Goal: Task Accomplishment & Management: Complete application form

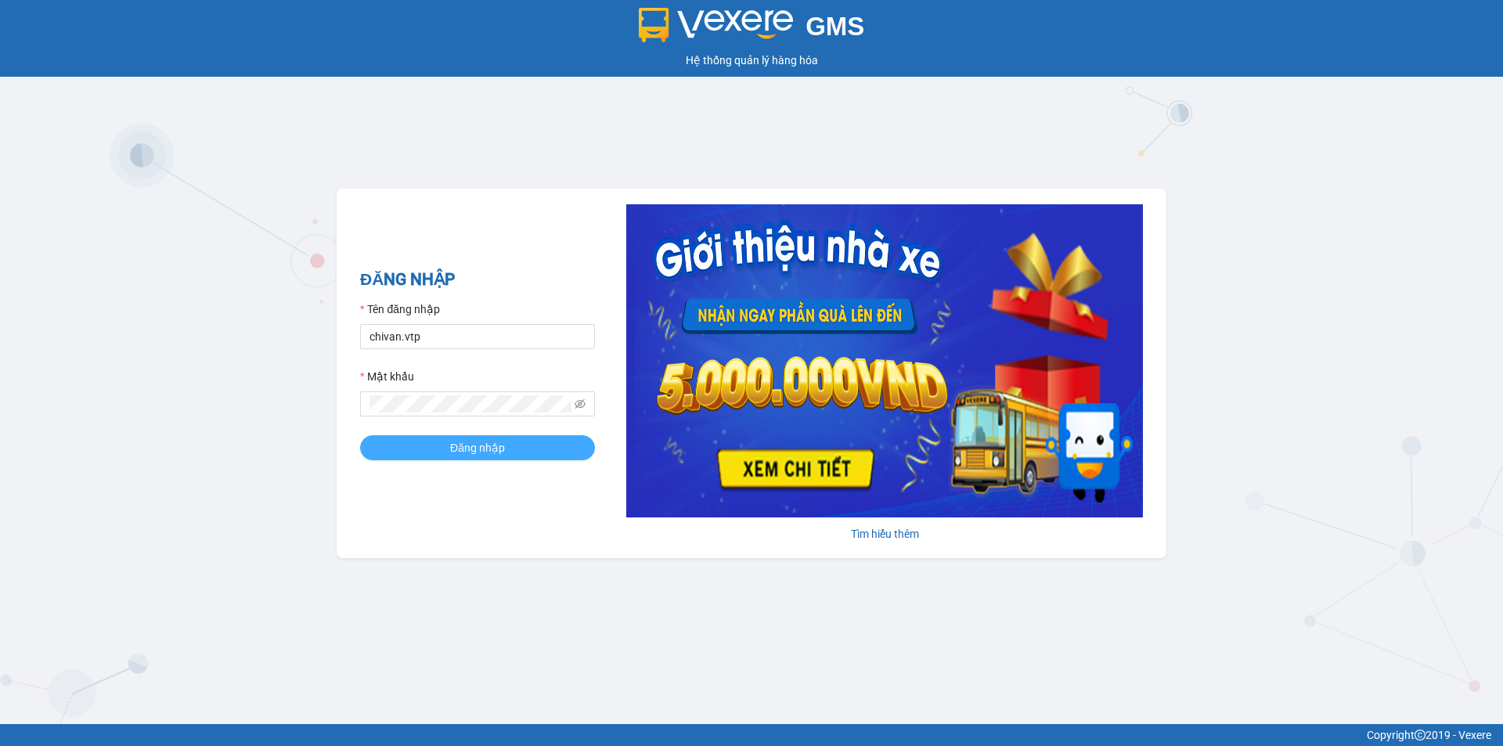
click at [446, 446] on button "Đăng nhập" at bounding box center [477, 447] width 235 height 25
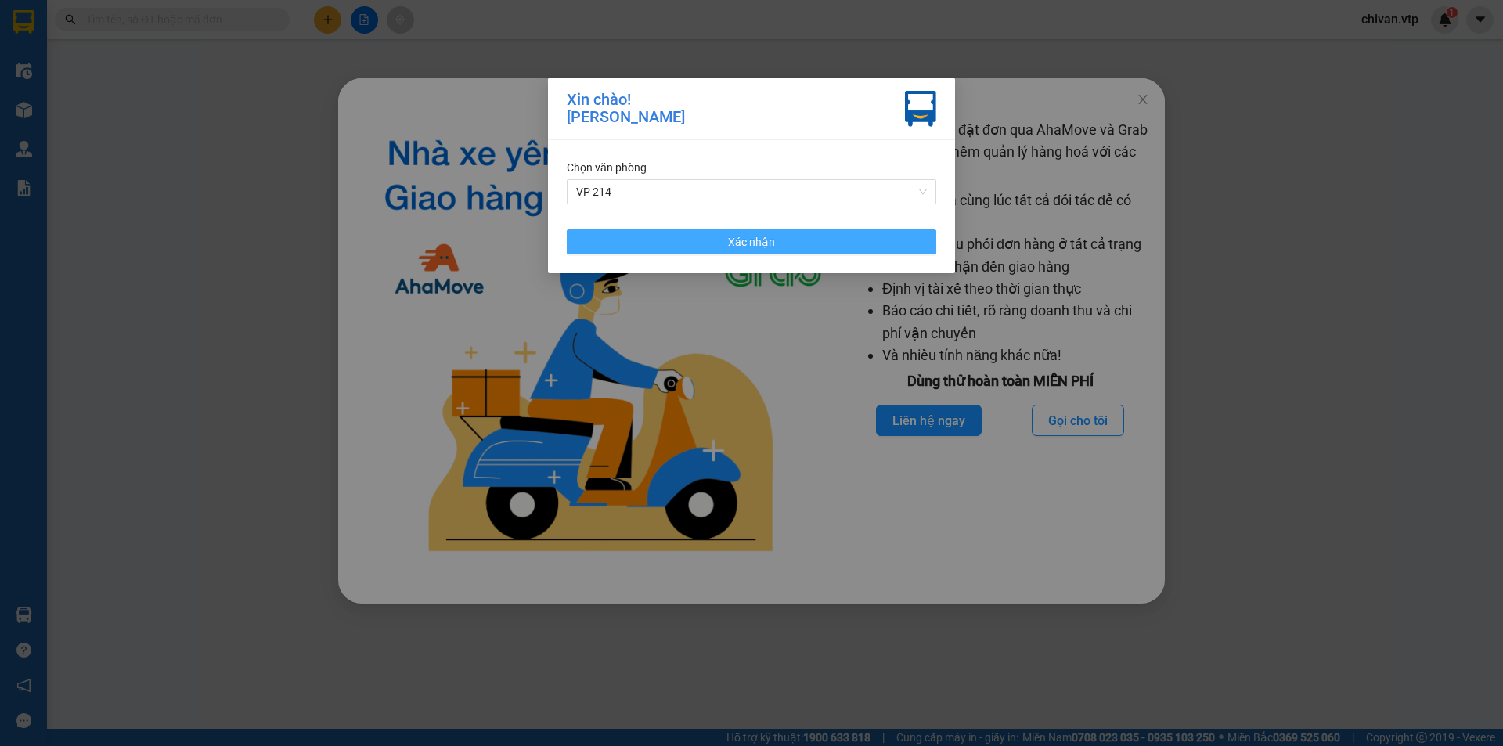
click at [736, 247] on span "Xác nhận" at bounding box center [751, 241] width 47 height 17
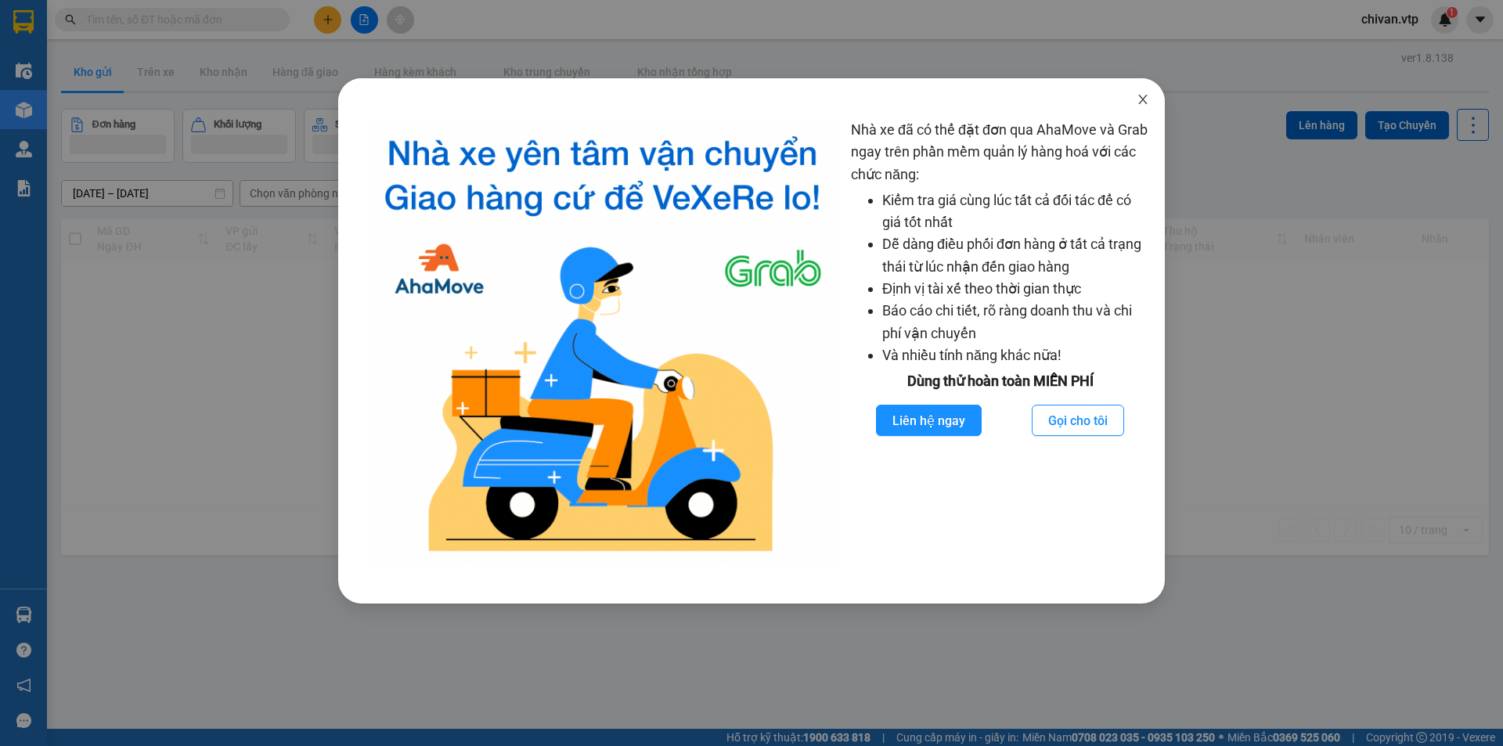
click at [1138, 106] on icon "close" at bounding box center [1143, 99] width 13 height 13
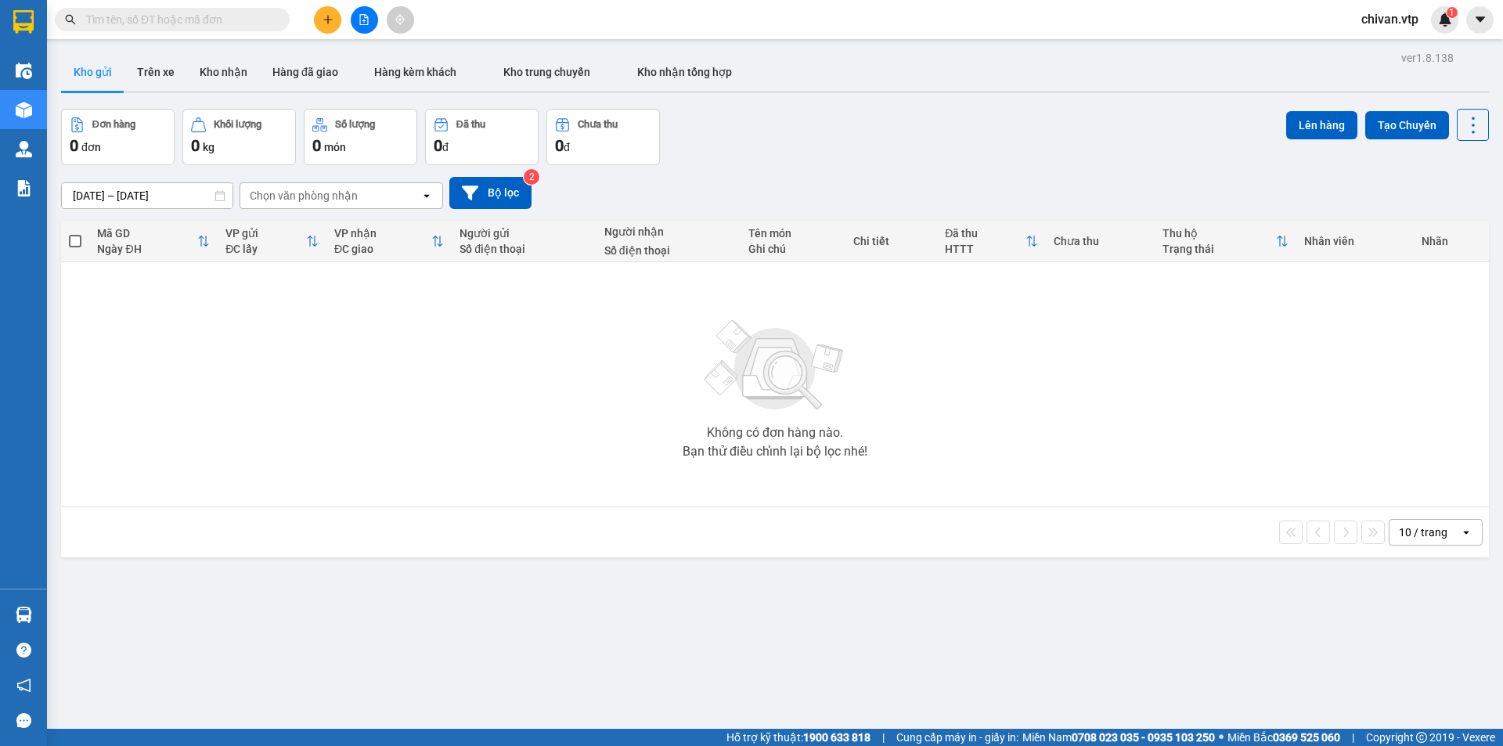
click at [200, 29] on span at bounding box center [172, 19] width 235 height 23
click at [198, 23] on input "text" at bounding box center [178, 19] width 185 height 17
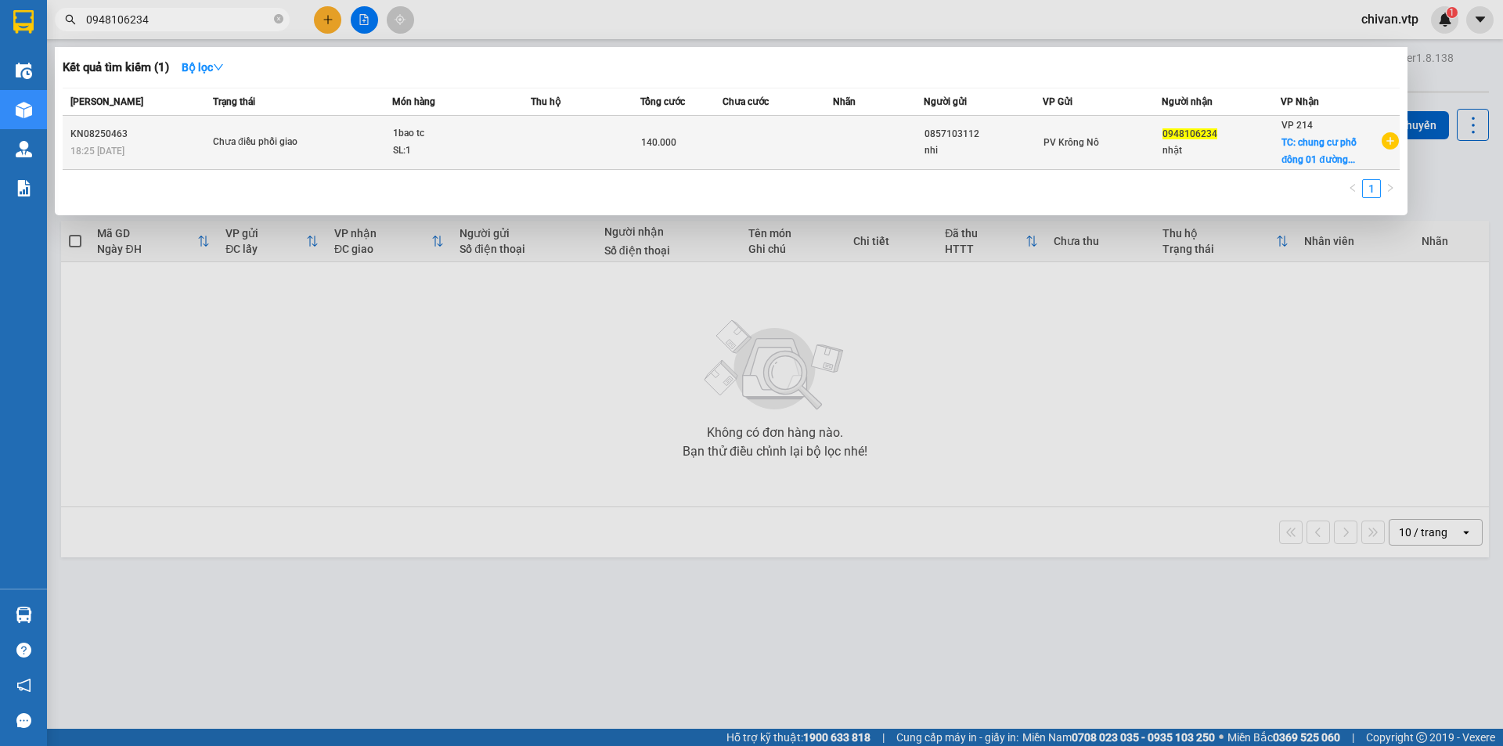
type input "0948106234"
click at [646, 146] on span "140.000" at bounding box center [658, 142] width 35 height 11
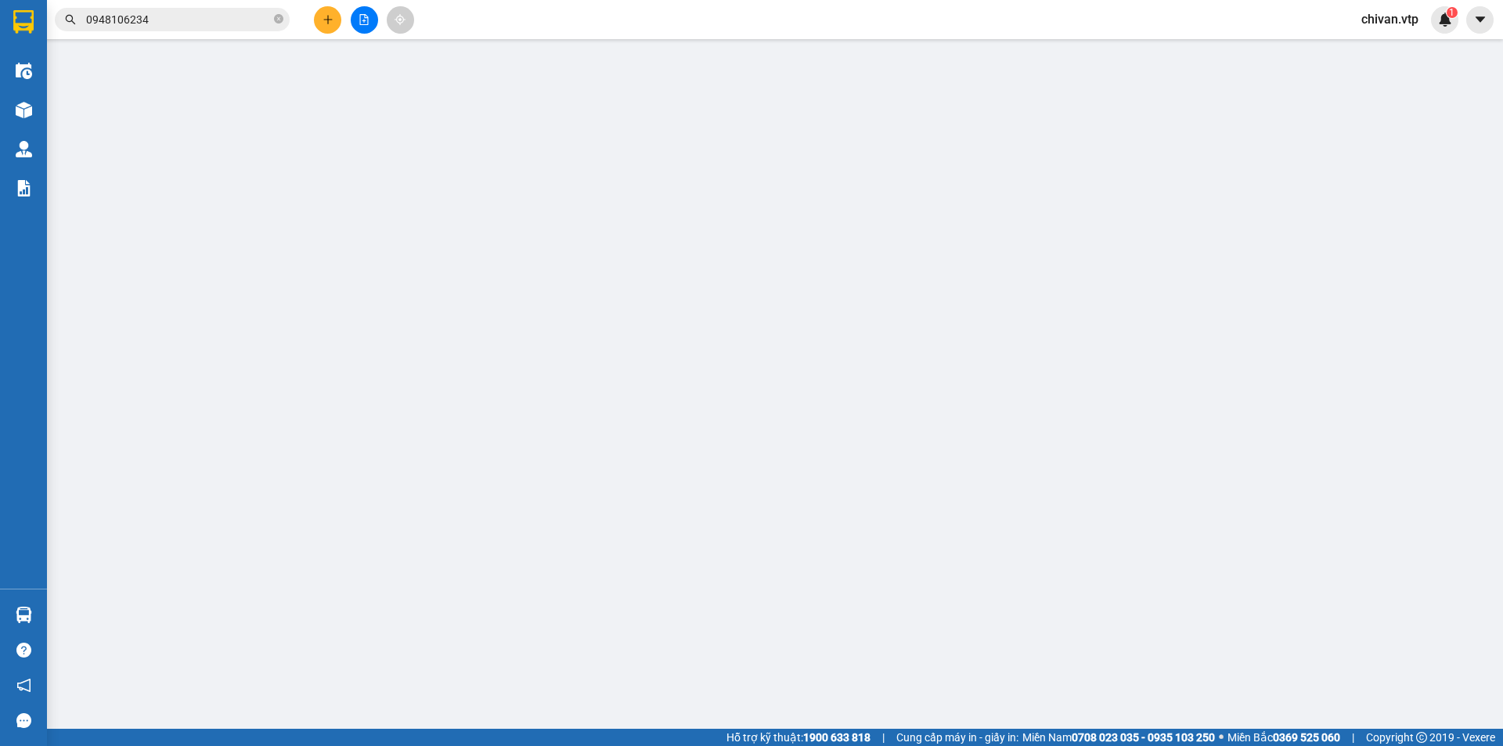
type input "0857103112"
type input "nhi"
type input "0948106234"
type input "nhật"
checkbox input "true"
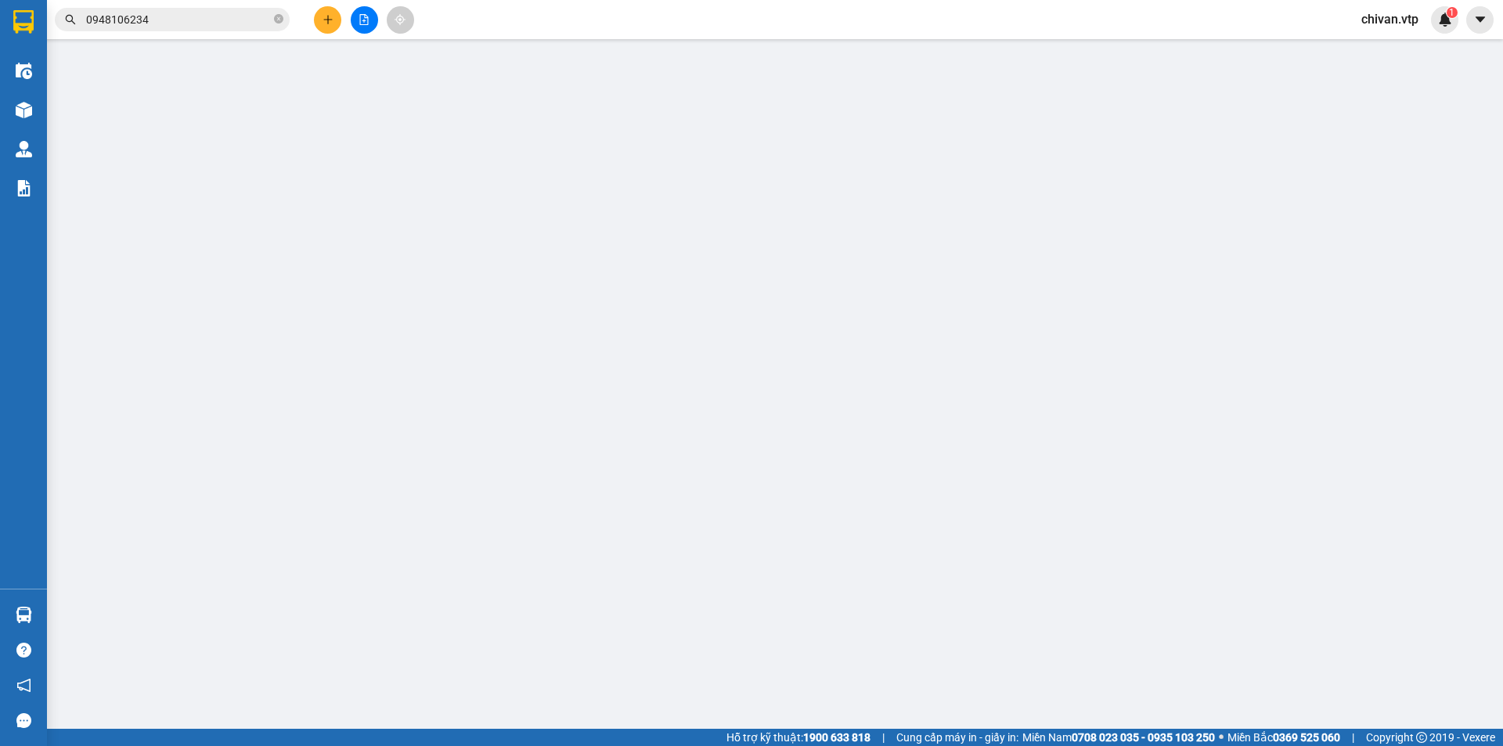
type input "chung cư phố đông 01 đường d3 phước long b tp thủ đức"
type input "140.000"
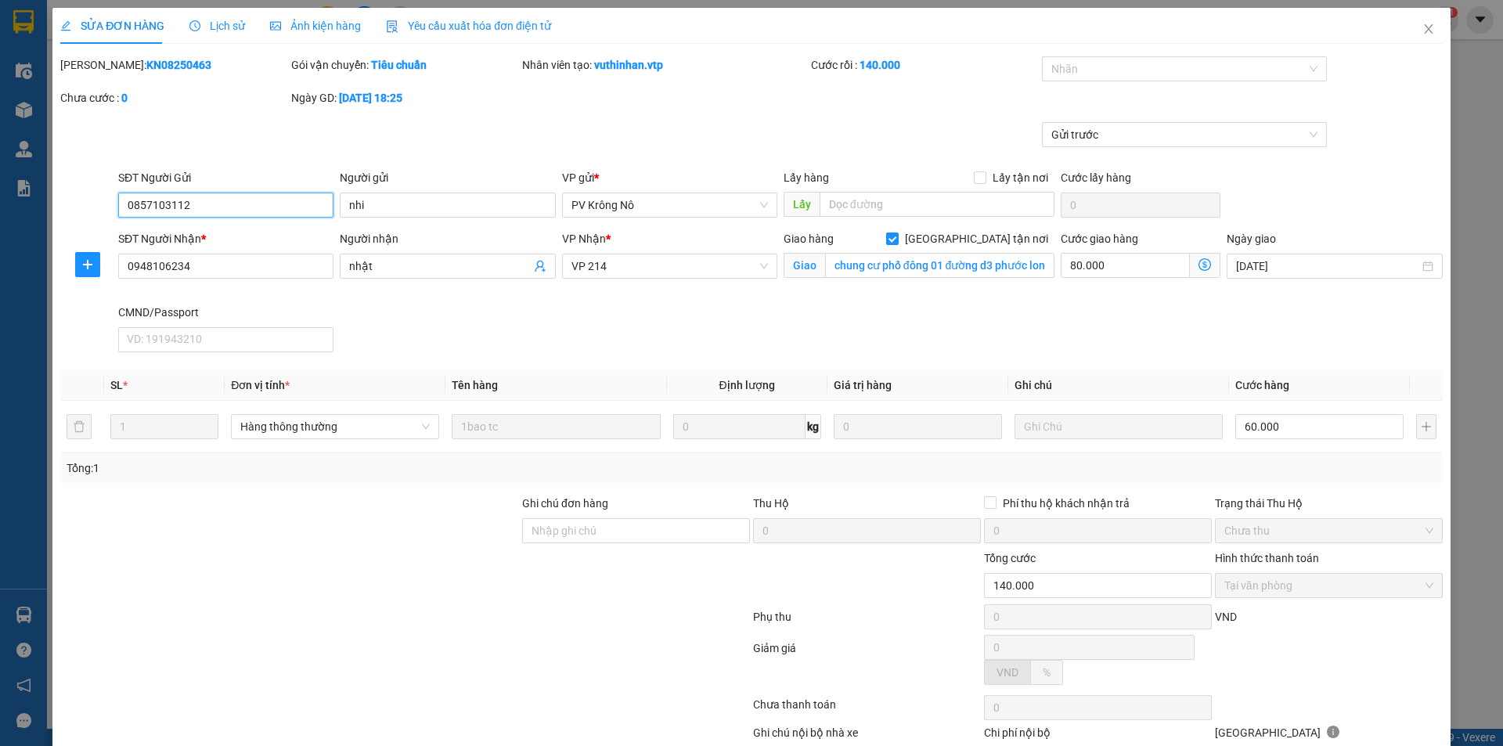
type input "3.000"
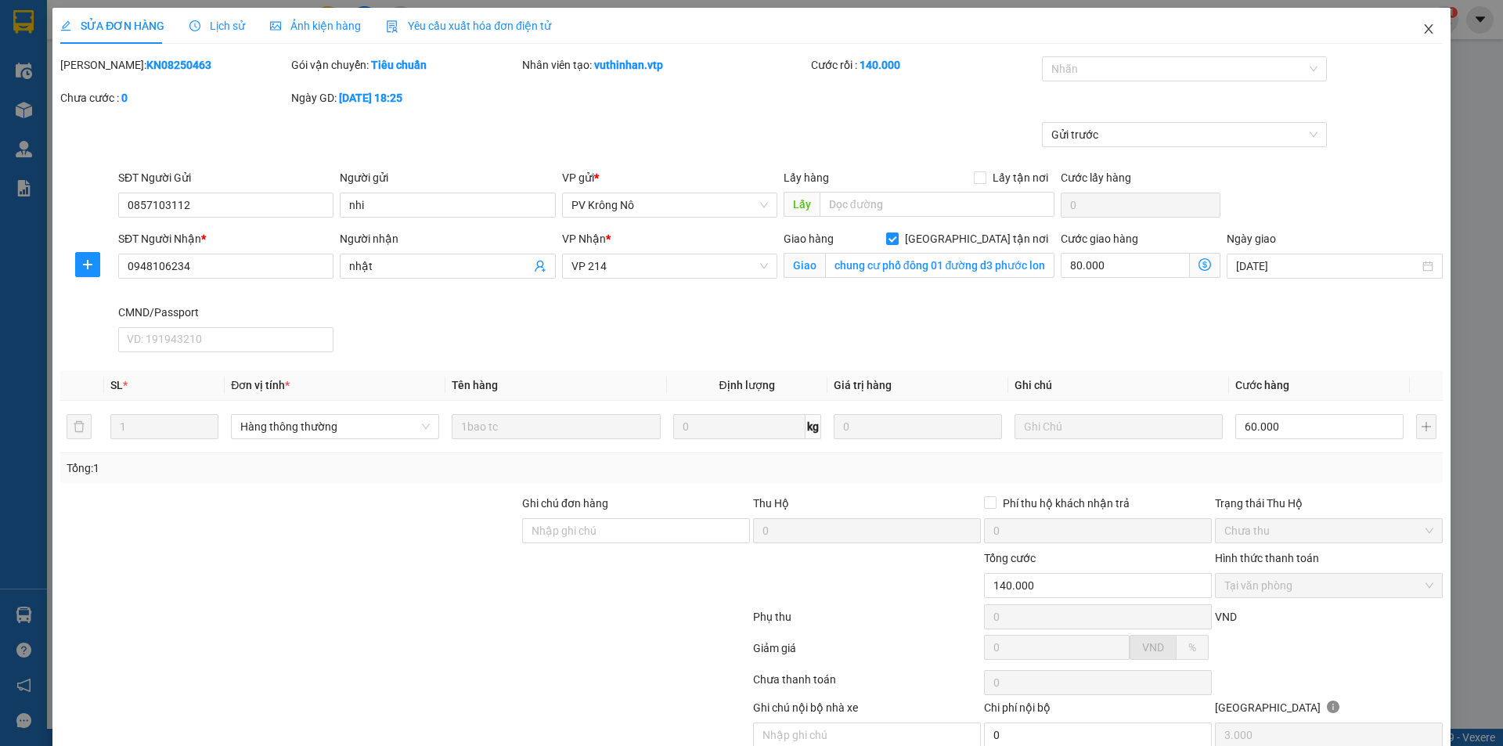
click at [1423, 31] on icon "close" at bounding box center [1429, 29] width 13 height 13
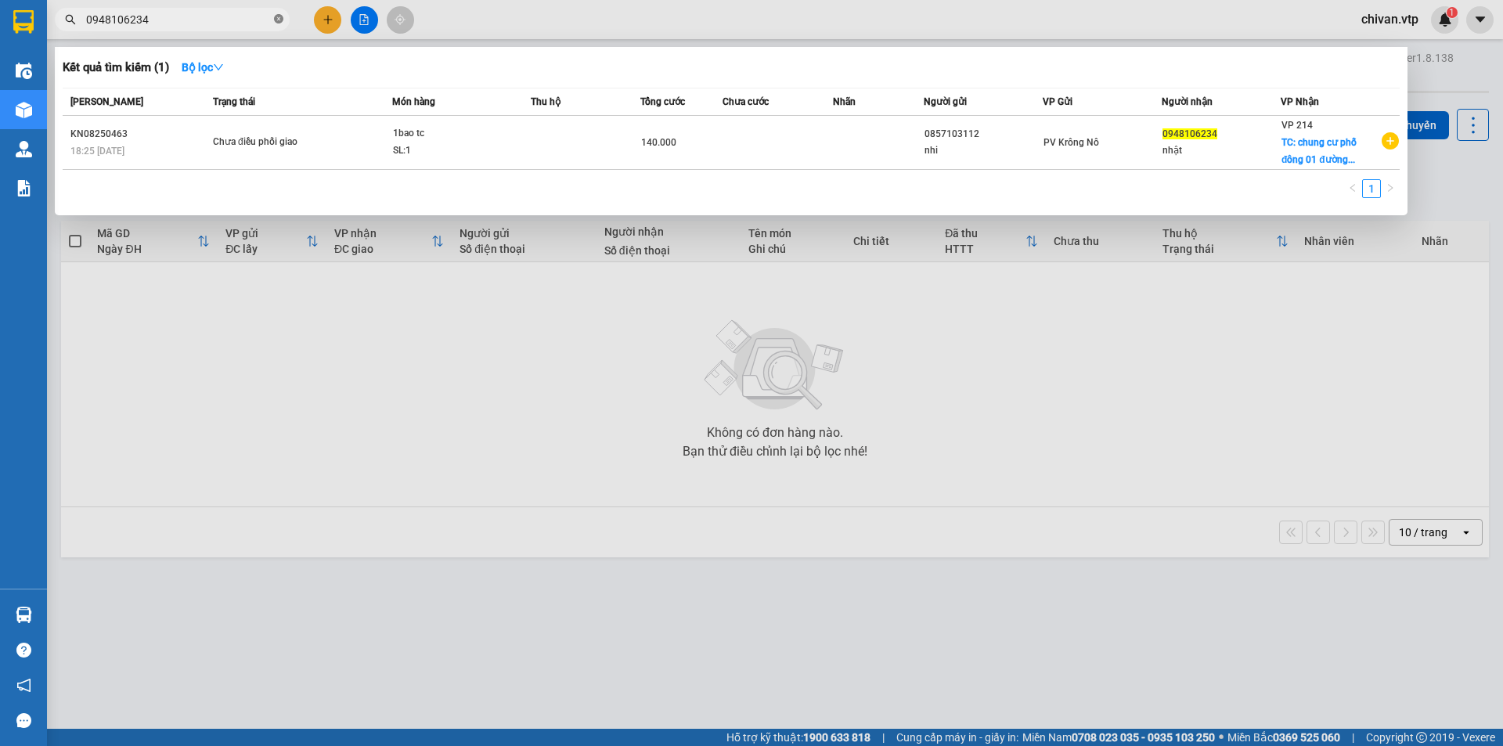
click at [275, 16] on icon "close-circle" at bounding box center [278, 18] width 9 height 9
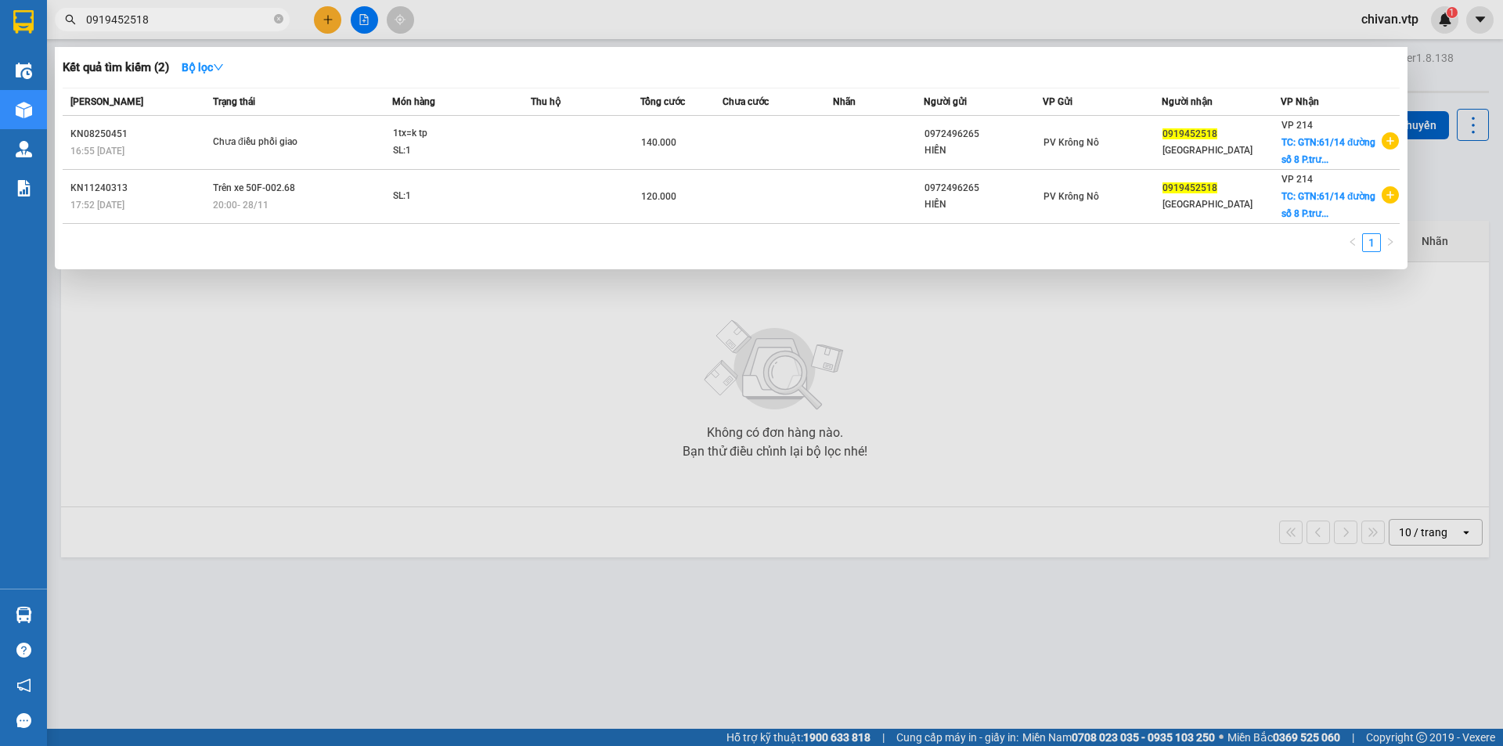
type input "0919452518"
drag, startPoint x: 484, startPoint y: 489, endPoint x: 599, endPoint y: 219, distance: 292.9
click at [485, 482] on div at bounding box center [751, 373] width 1503 height 746
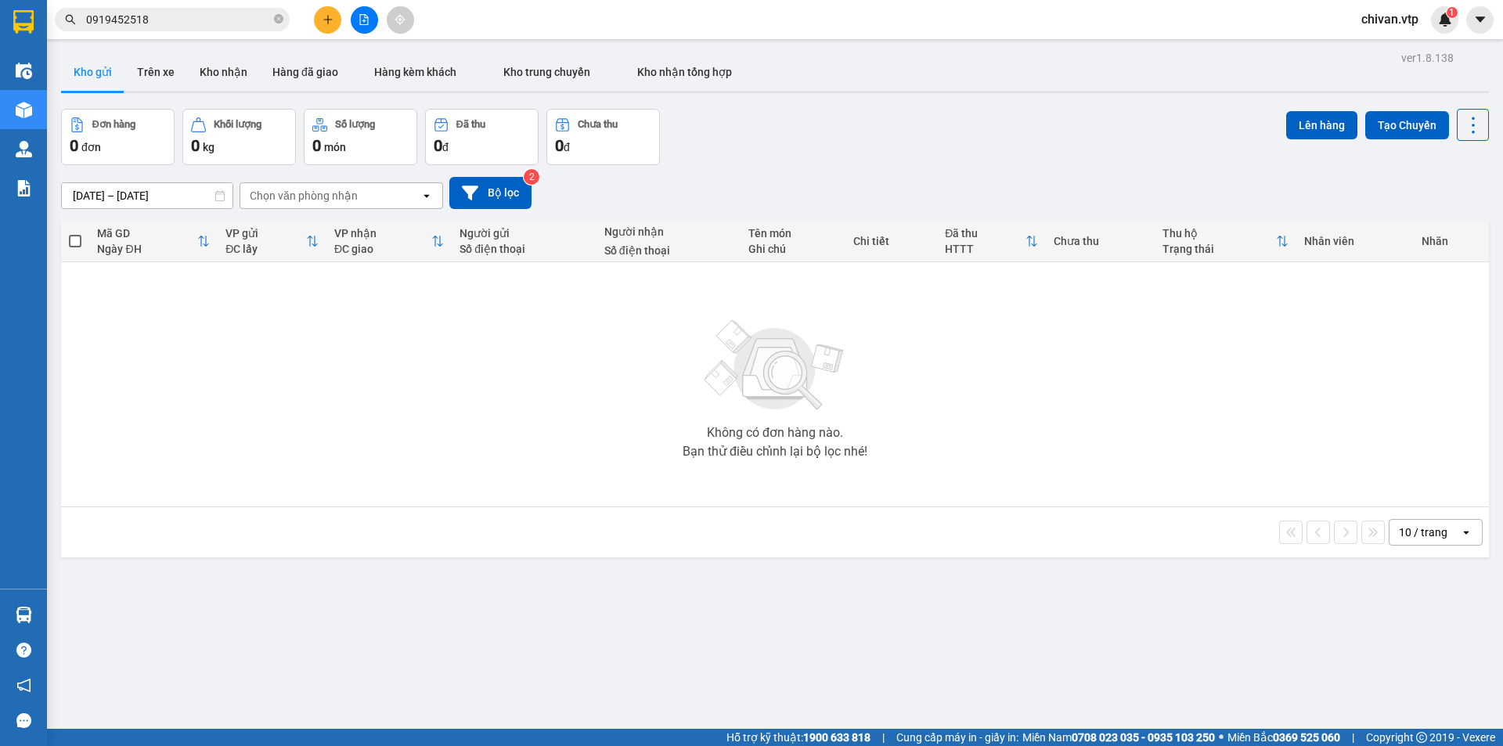
click at [768, 198] on div "12/08/2025 – 14/08/2025 Press the down arrow key to interact with the calendar …" at bounding box center [775, 193] width 1428 height 32
click at [737, 171] on div "12/08/2025 – 14/08/2025 Press the down arrow key to interact with the calendar …" at bounding box center [775, 193] width 1428 height 56
click at [616, 369] on div "Không có đơn hàng nào. Bạn thử điều chỉnh lại bộ lọc nhé!" at bounding box center [775, 384] width 1413 height 235
click at [710, 177] on div "12/08/2025 – 14/08/2025 Press the down arrow key to interact with the calendar …" at bounding box center [775, 193] width 1428 height 32
click at [621, 324] on div "Không có đơn hàng nào. Bạn thử điều chỉnh lại bộ lọc nhé!" at bounding box center [775, 384] width 1413 height 235
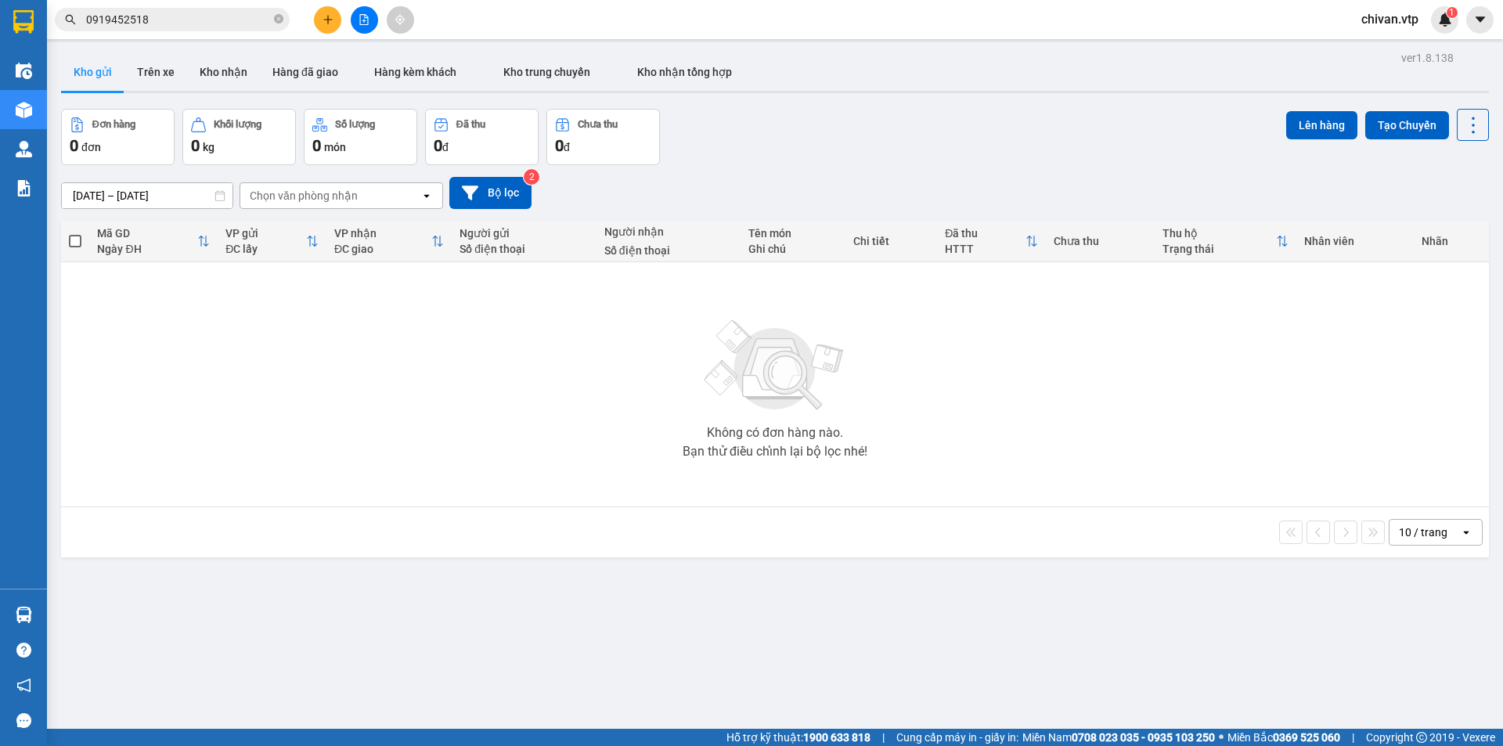
click at [1404, 26] on span "chivan.vtp" at bounding box center [1390, 19] width 82 height 20
click at [1394, 48] on span "Đăng xuất" at bounding box center [1406, 48] width 66 height 17
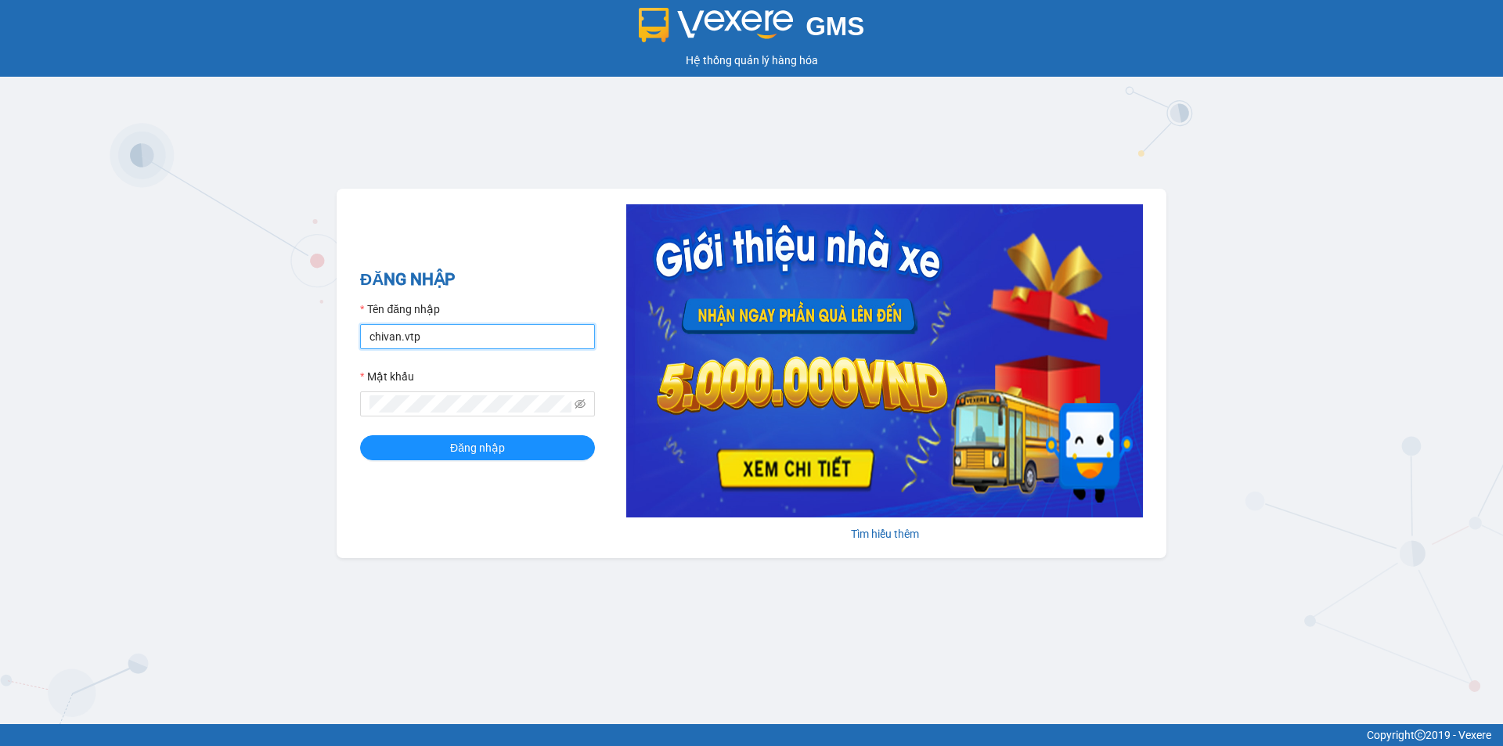
click at [432, 332] on input "chivan.vtp" at bounding box center [477, 336] width 235 height 25
type input "hung.vtp"
click at [360, 435] on button "Đăng nhập" at bounding box center [477, 447] width 235 height 25
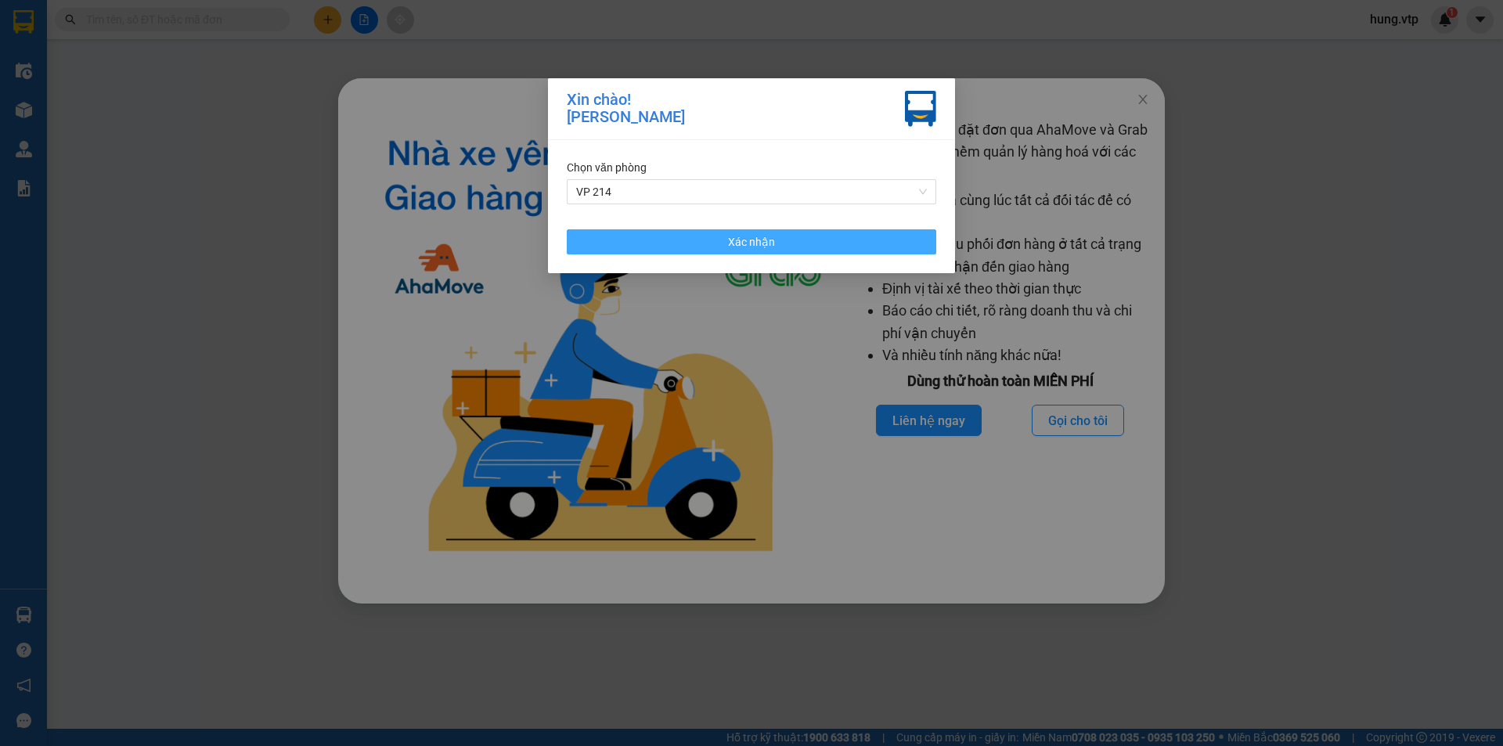
click at [856, 252] on button "Xác nhận" at bounding box center [752, 241] width 370 height 25
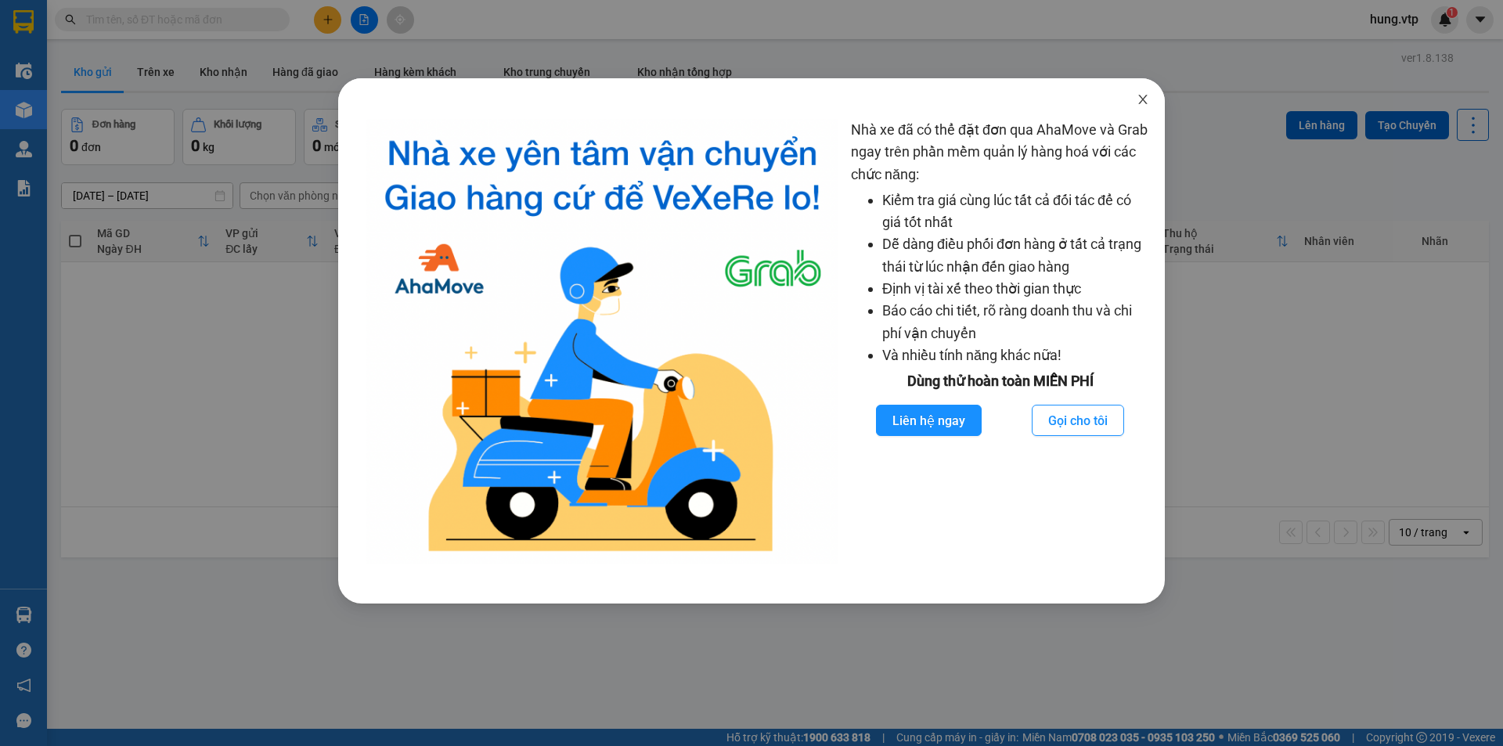
click at [1152, 103] on span "Close" at bounding box center [1143, 100] width 44 height 44
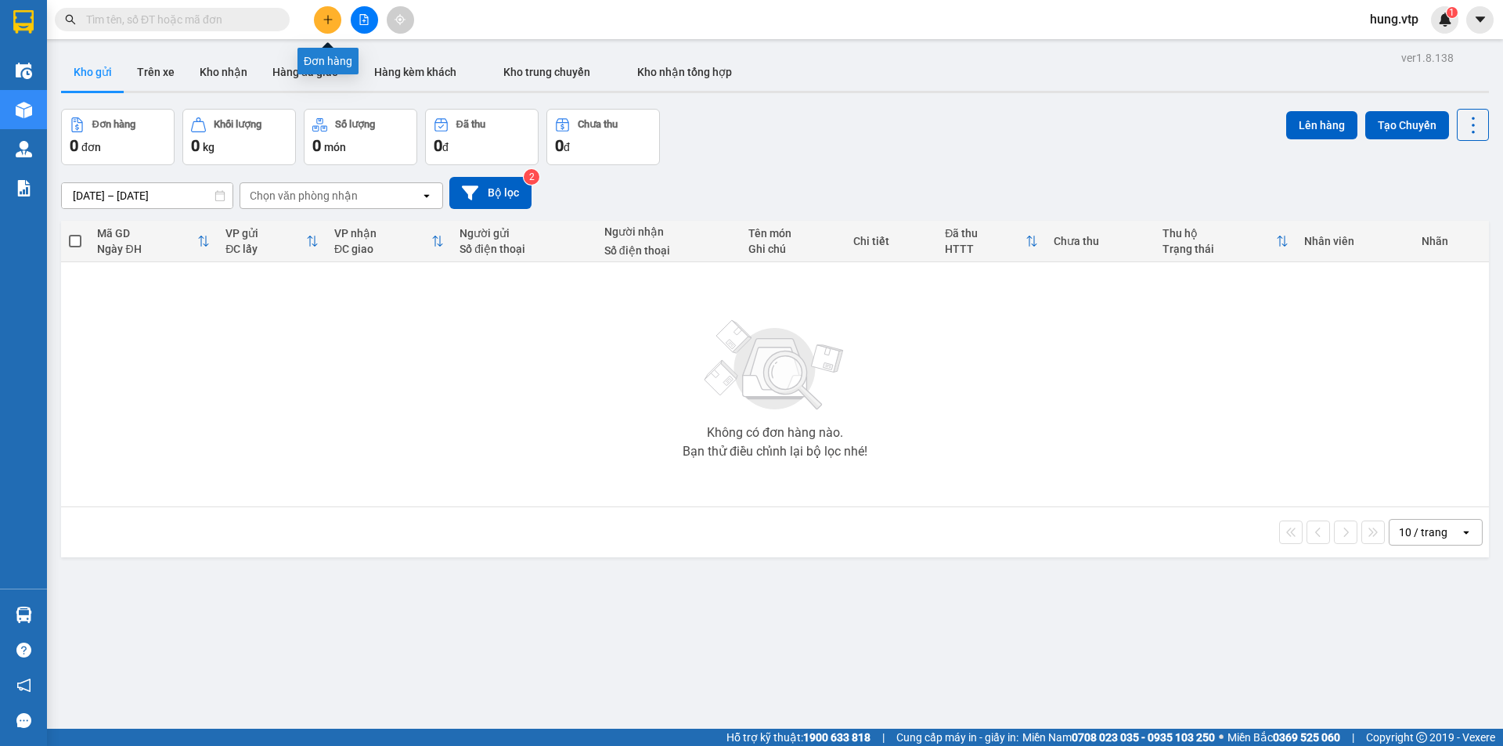
click at [327, 22] on icon "plus" at bounding box center [328, 19] width 11 height 11
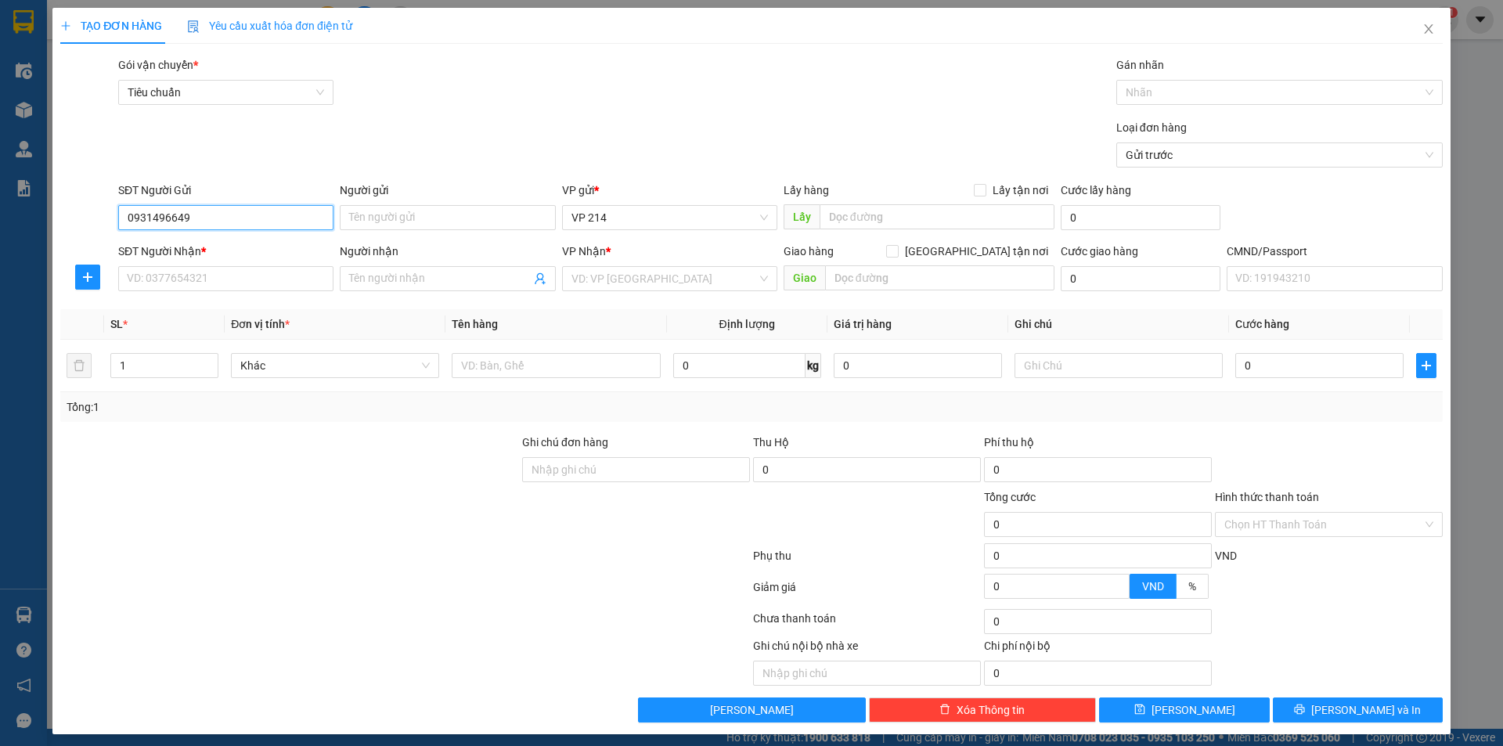
type input "0931496649"
type input "hùng"
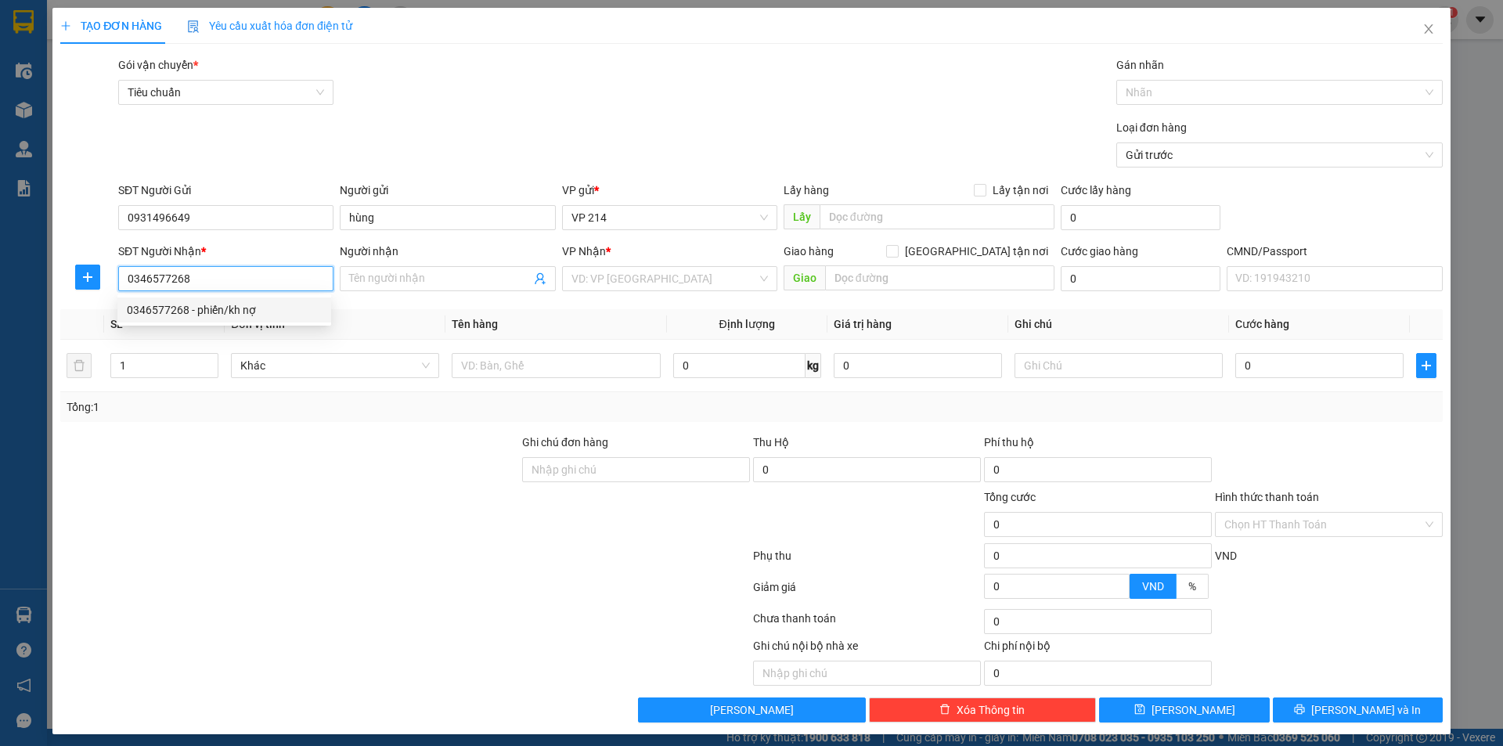
type input "0346577268"
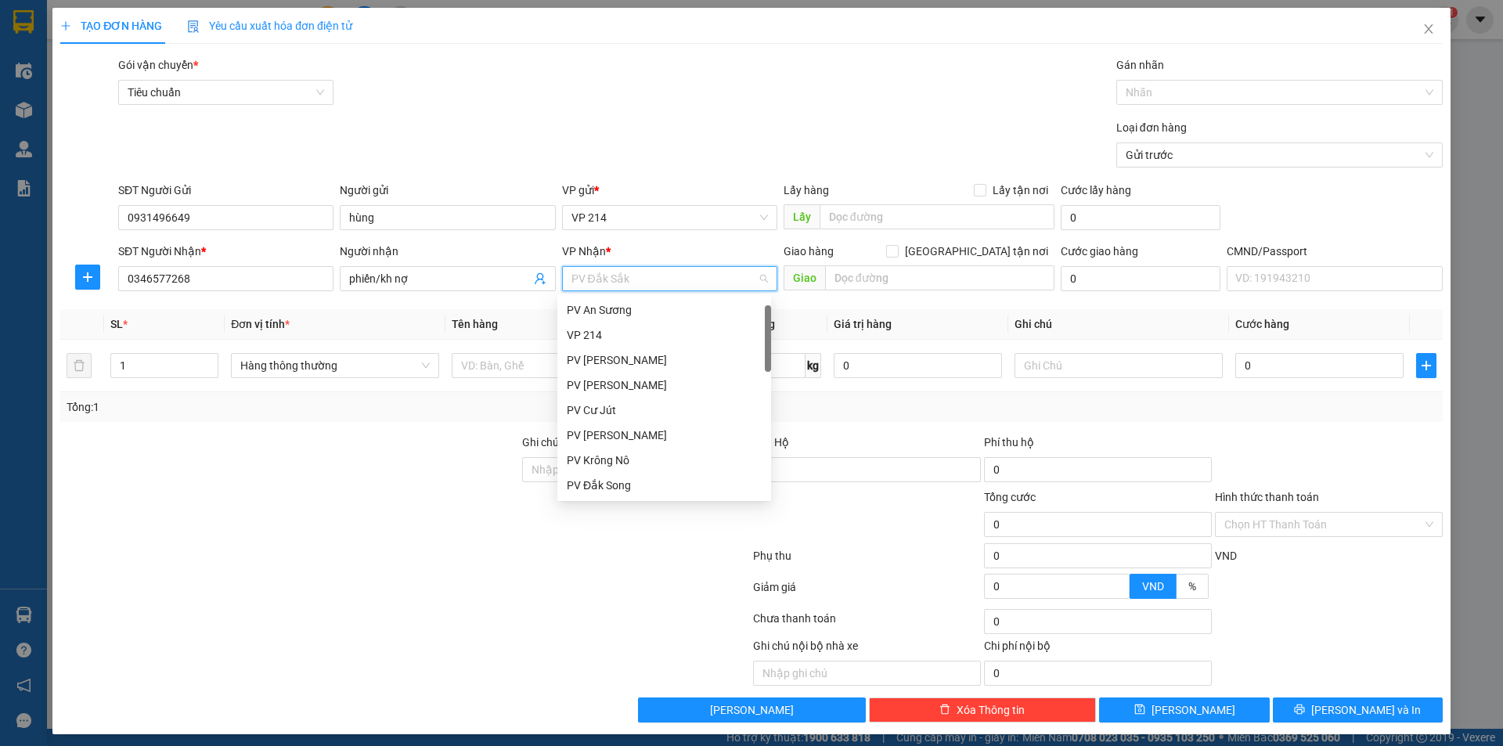
scroll to position [25, 0]
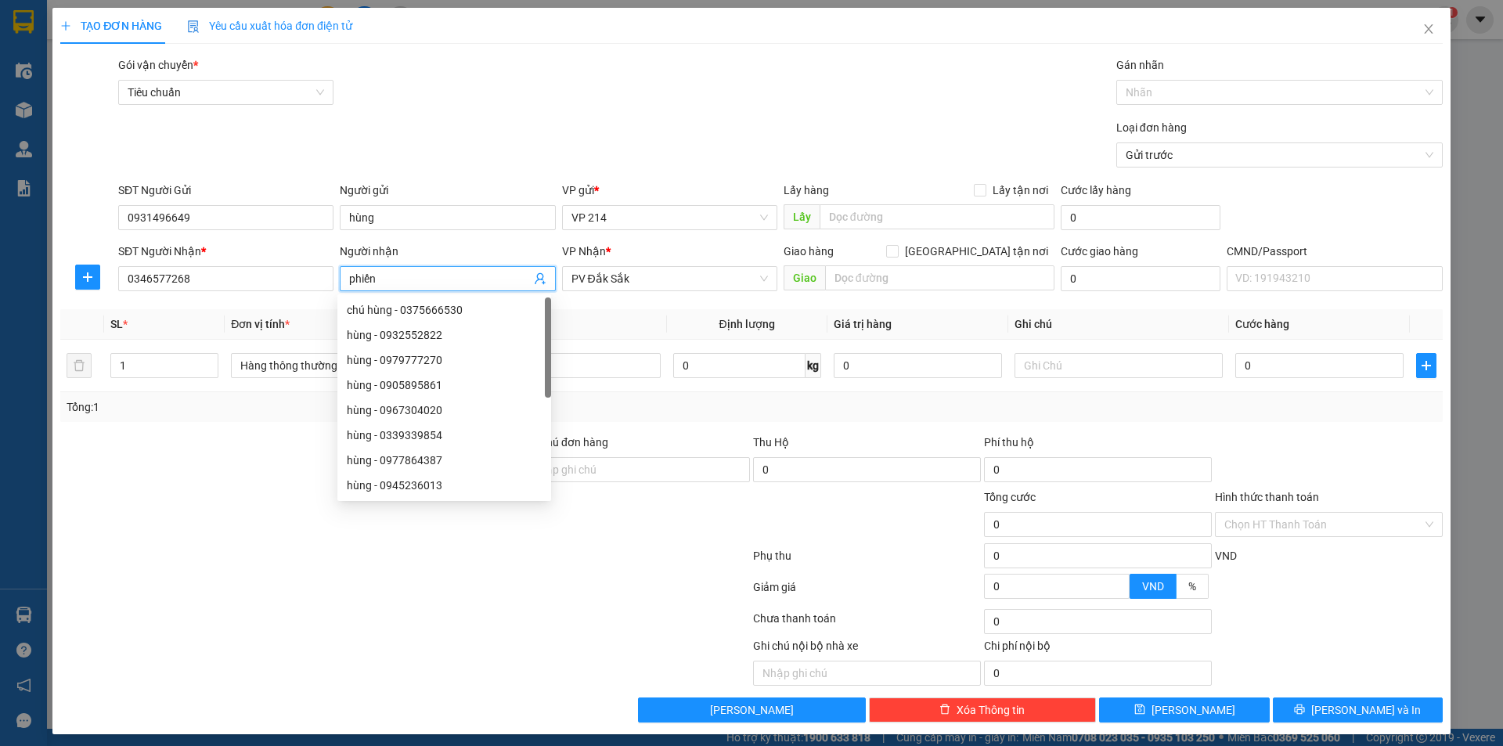
type input "phiến"
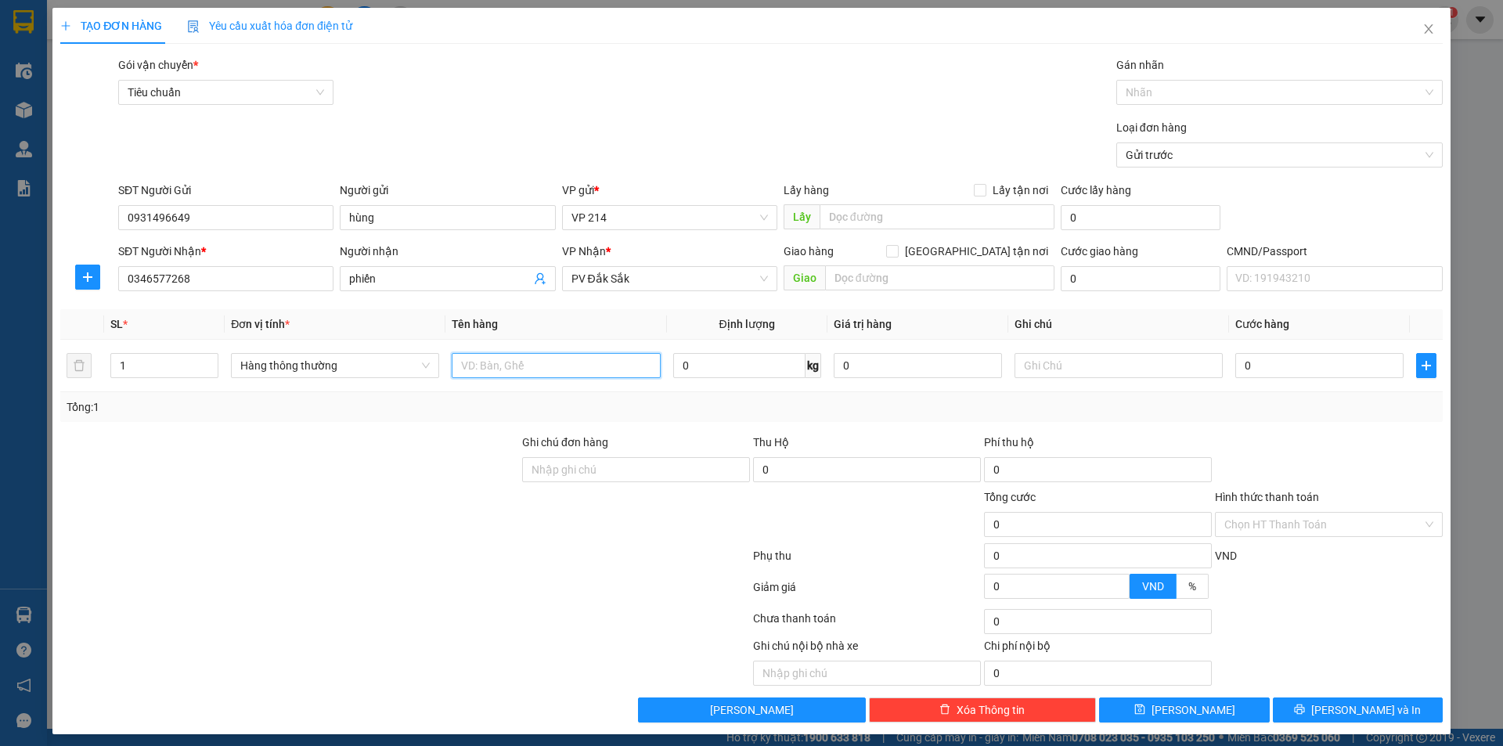
type input "d"
type input "đồ ăn"
type input "5"
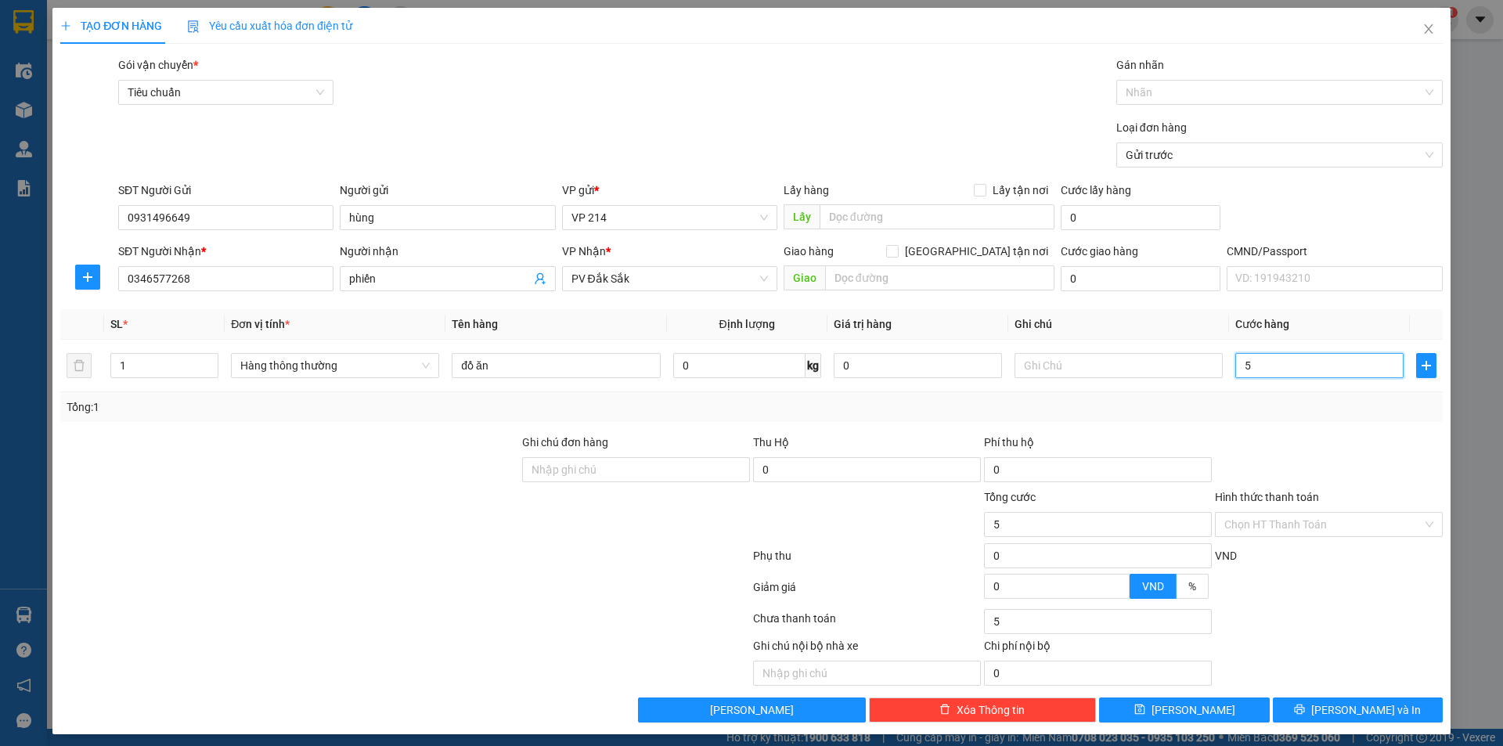
type input "50"
type input "50.000"
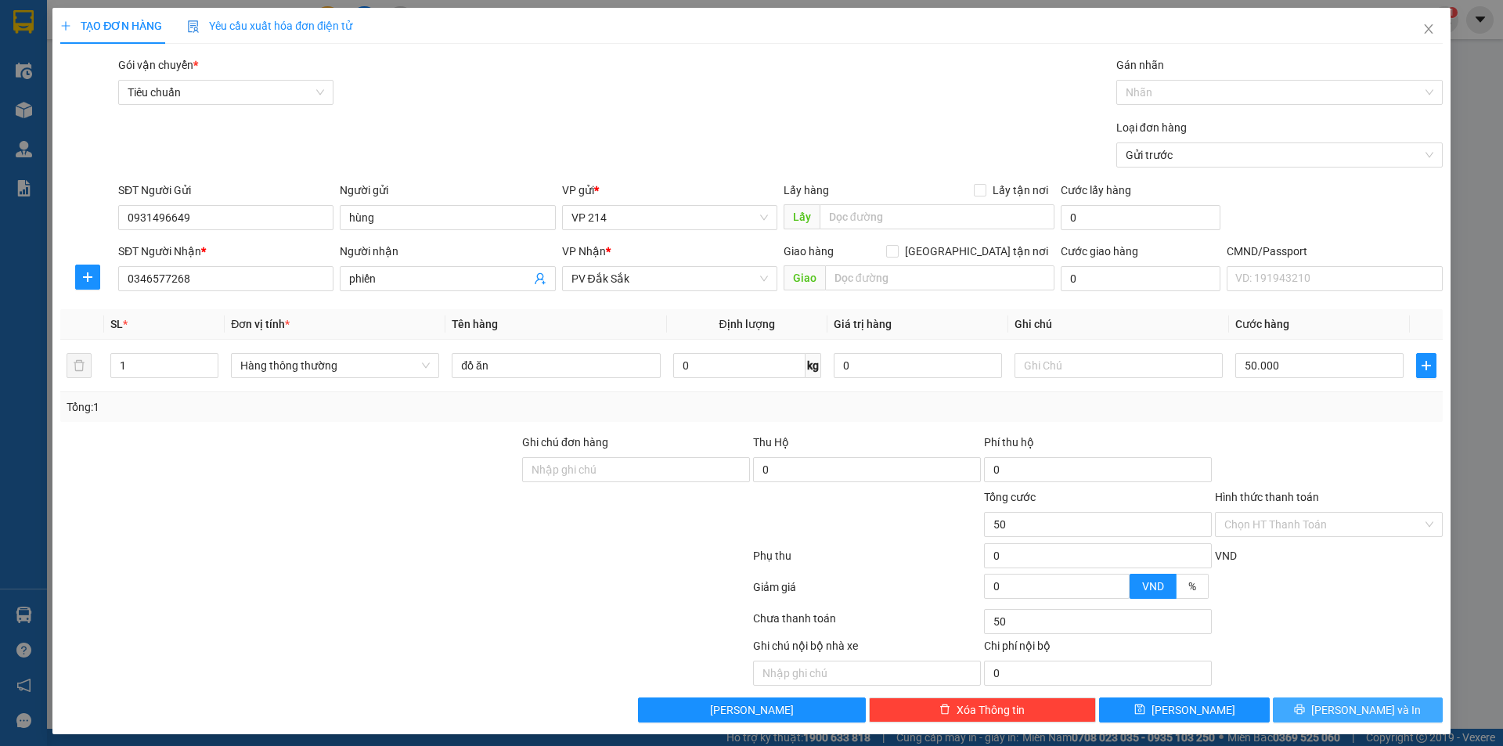
type input "50.000"
click at [1377, 709] on span "Lưu và In" at bounding box center [1367, 710] width 110 height 17
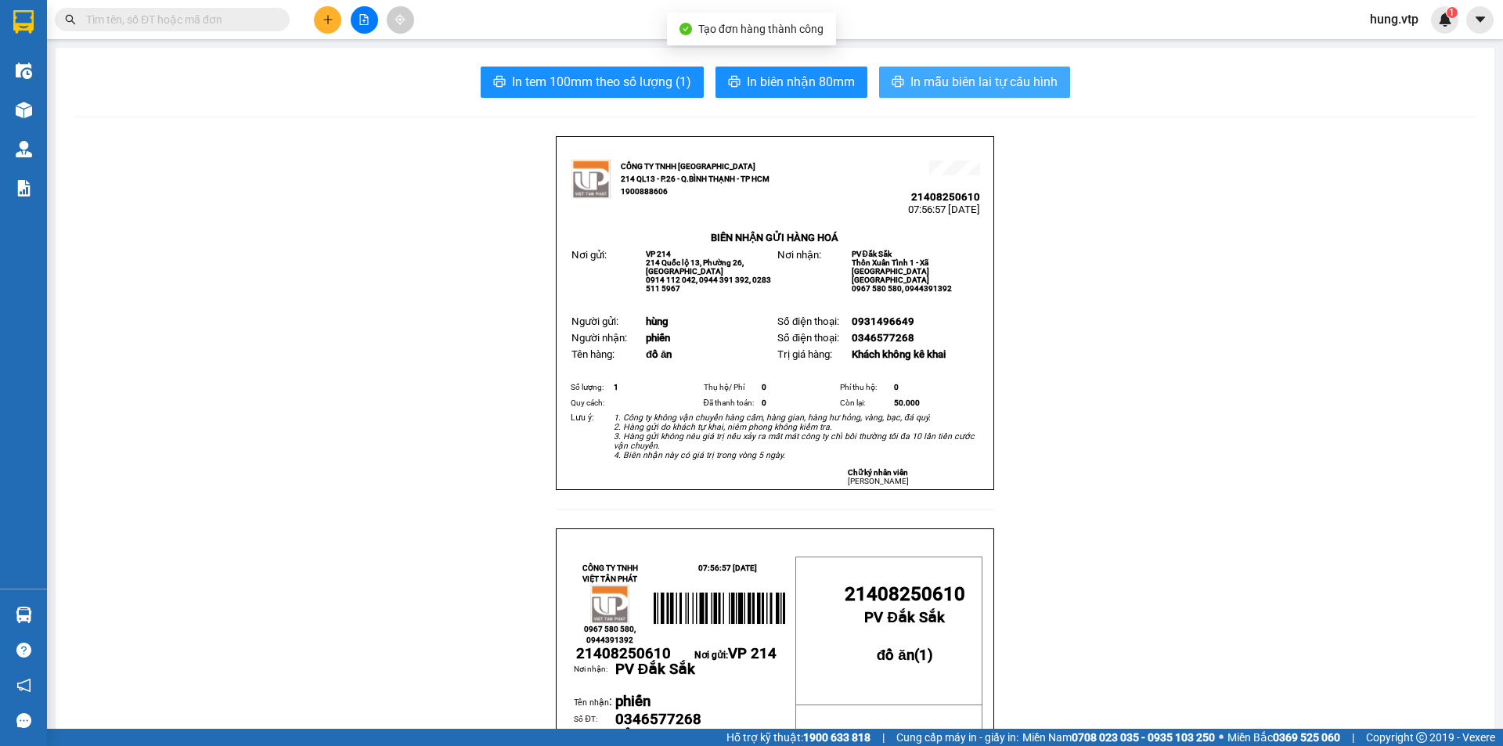
click at [911, 78] on span "In mẫu biên lai tự cấu hình" at bounding box center [984, 82] width 147 height 20
click at [998, 75] on span "In mẫu biên lai tự cấu hình" at bounding box center [984, 82] width 147 height 20
click at [983, 92] on span "In mẫu biên lai tự cấu hình" at bounding box center [984, 82] width 147 height 20
click at [311, 25] on div at bounding box center [363, 19] width 117 height 27
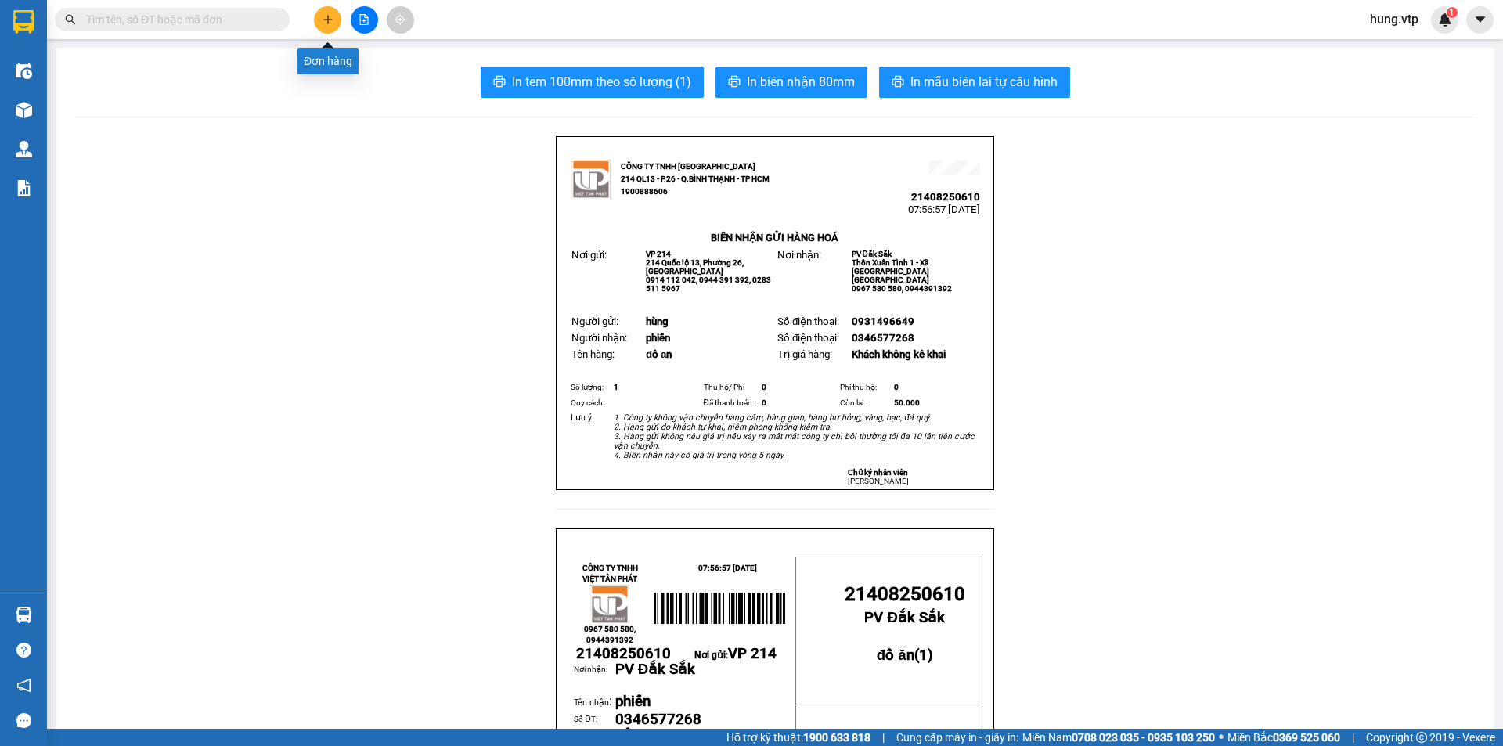
click at [321, 21] on button at bounding box center [327, 19] width 27 height 27
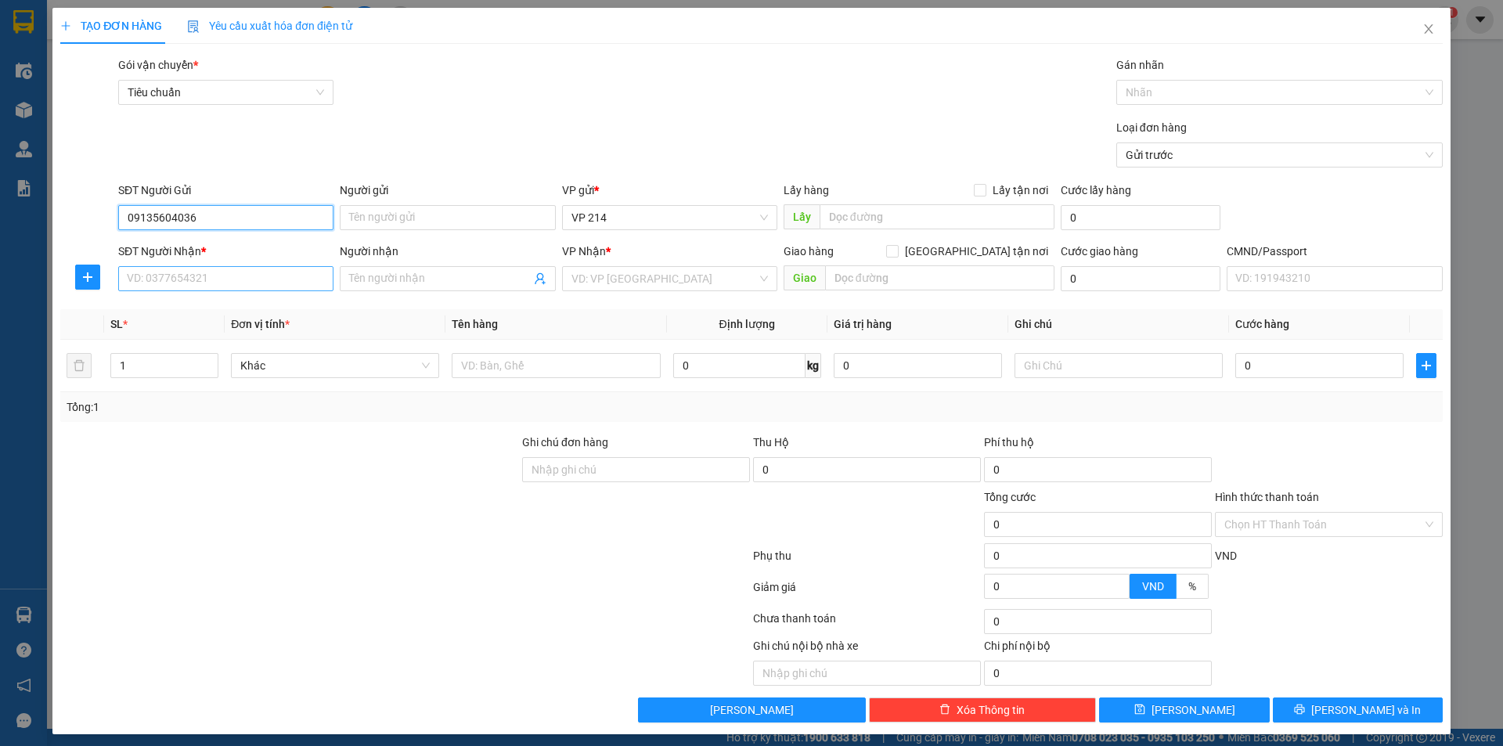
type input "09135604036"
click at [248, 278] on input "SĐT Người Nhận *" at bounding box center [225, 278] width 215 height 25
type input "0971672452"
click at [438, 269] on span at bounding box center [447, 278] width 215 height 25
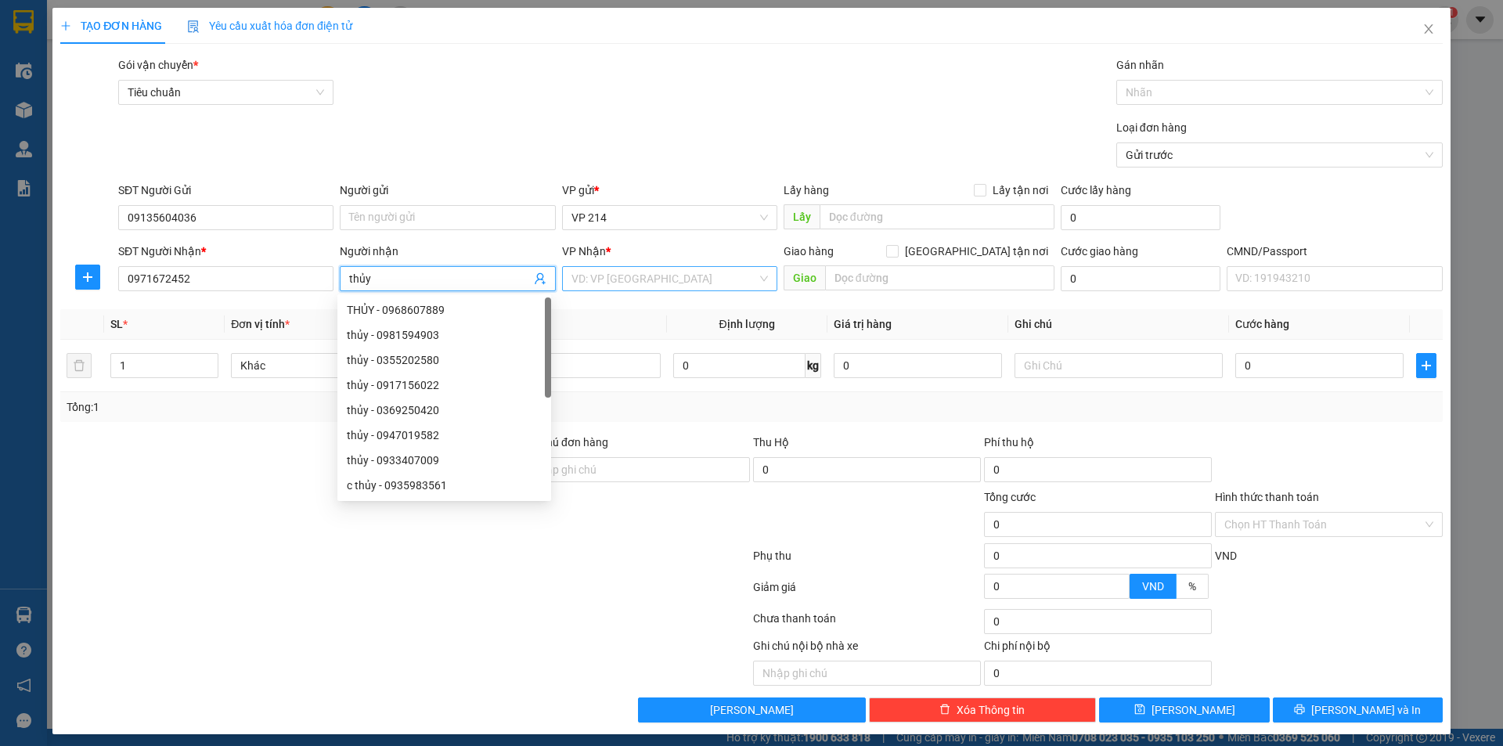
type input "thủy"
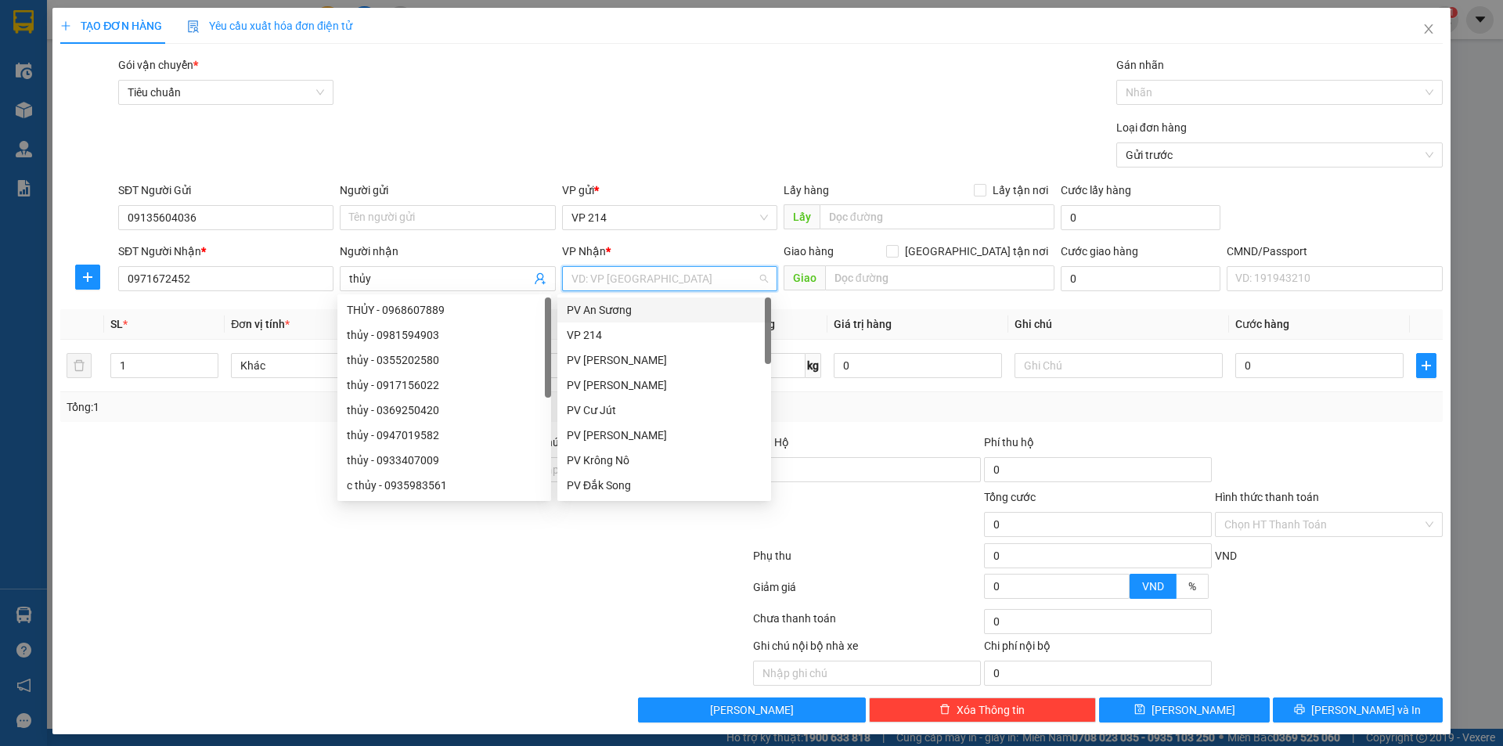
click at [618, 278] on input "search" at bounding box center [665, 278] width 186 height 23
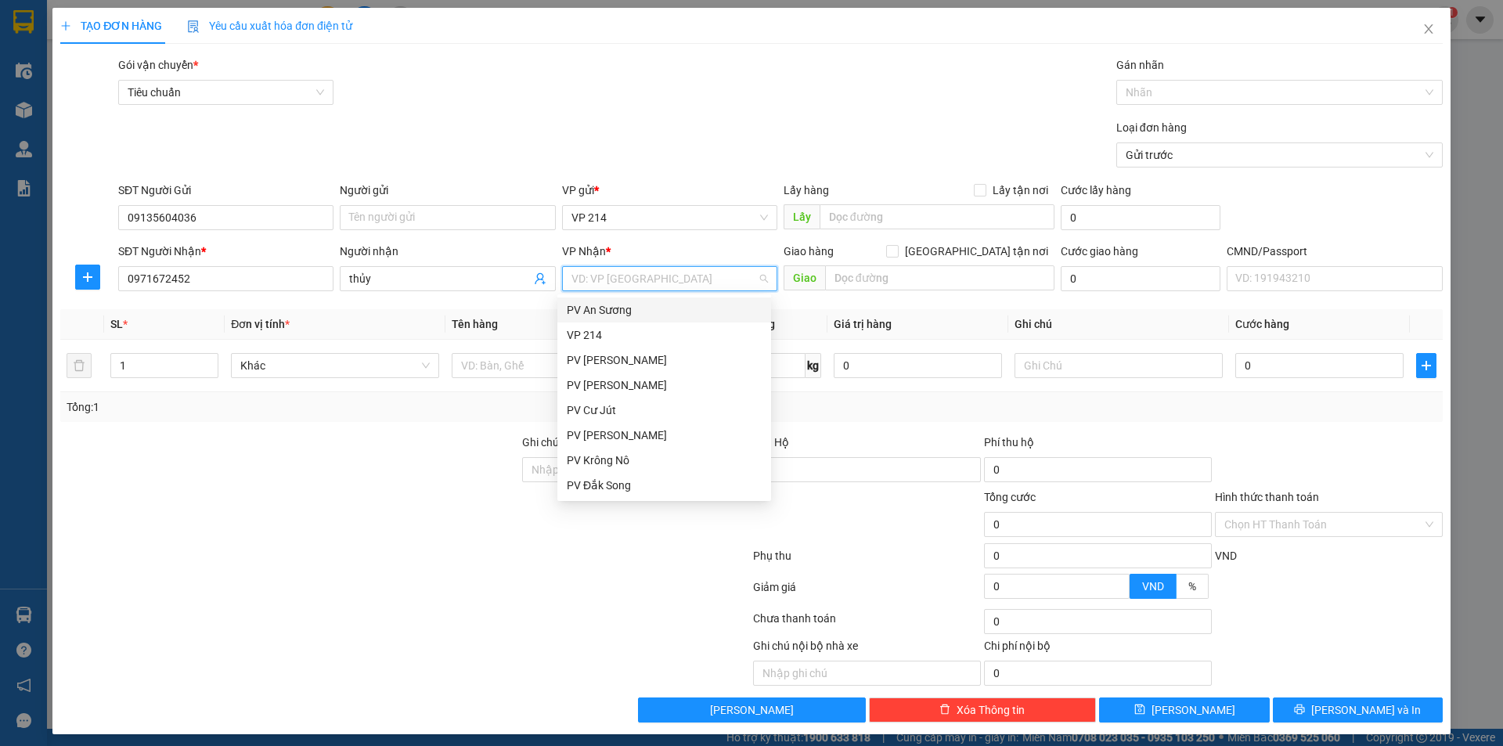
type input "d"
click at [612, 409] on div "PV Đắk Mil" at bounding box center [664, 410] width 195 height 17
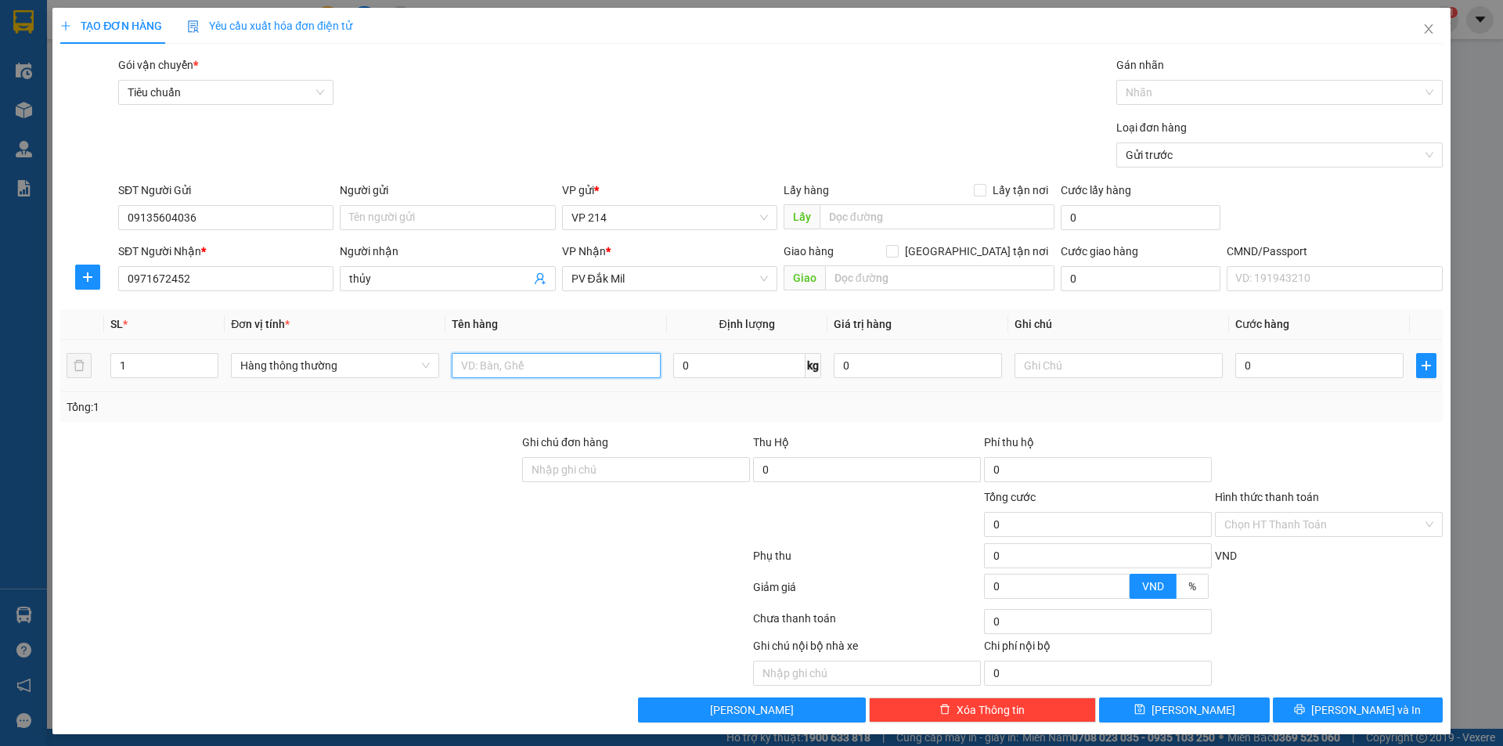
click at [505, 374] on input "text" at bounding box center [556, 365] width 208 height 25
type input "tượng"
click at [1120, 370] on input "text" at bounding box center [1119, 365] width 208 height 25
type input "t"
click at [866, 281] on input "text" at bounding box center [939, 277] width 229 height 25
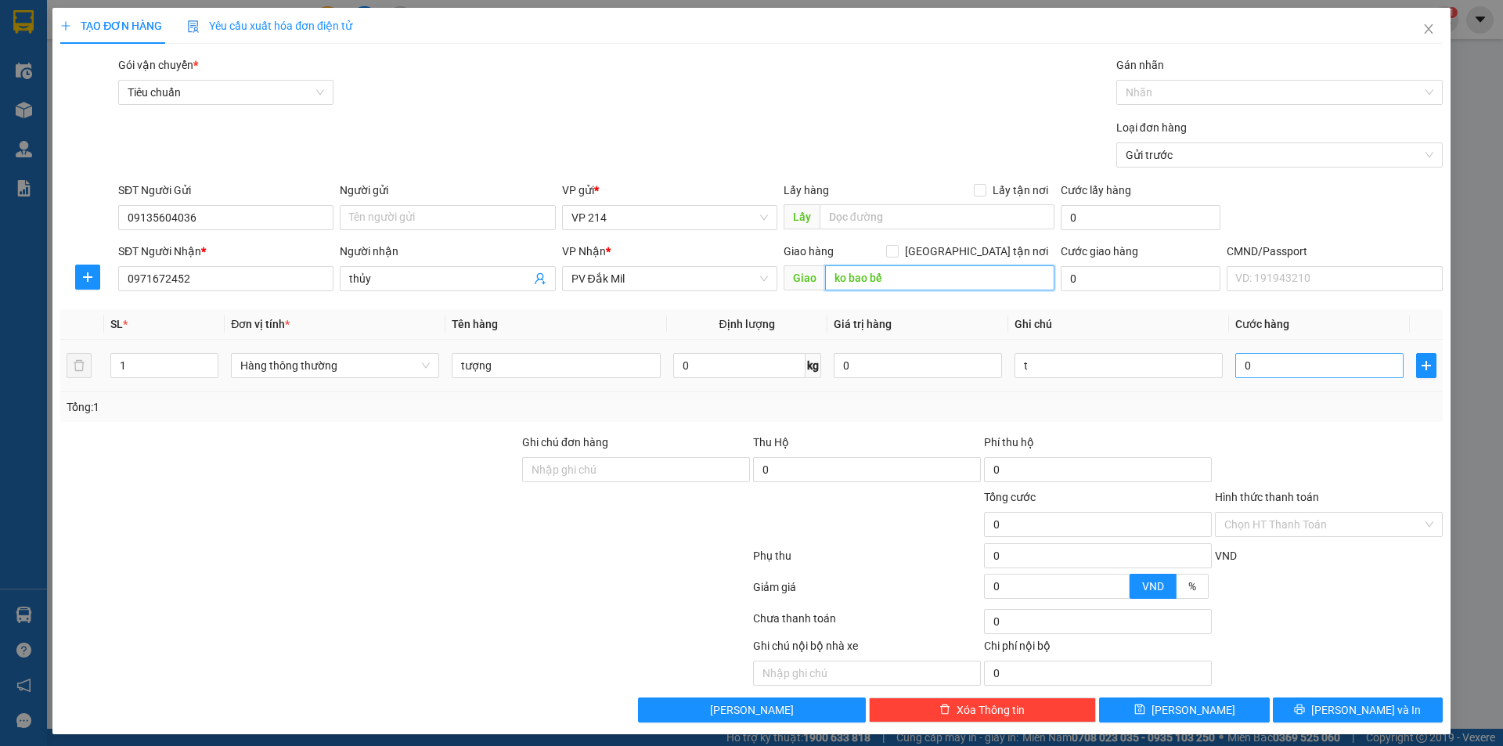
type input "ko bao bể"
click at [1326, 363] on input "0" at bounding box center [1320, 365] width 168 height 25
type input "1"
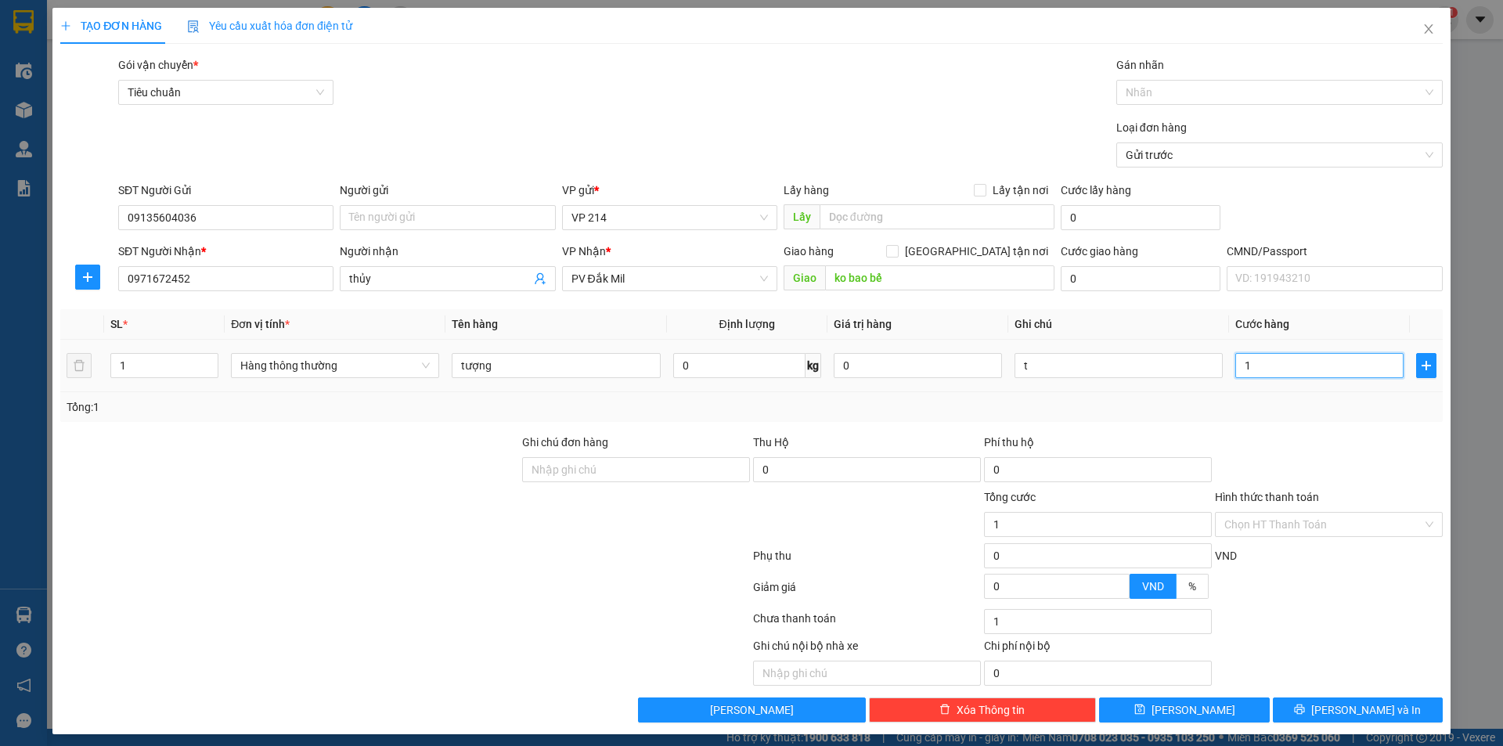
type input "10"
type input "100"
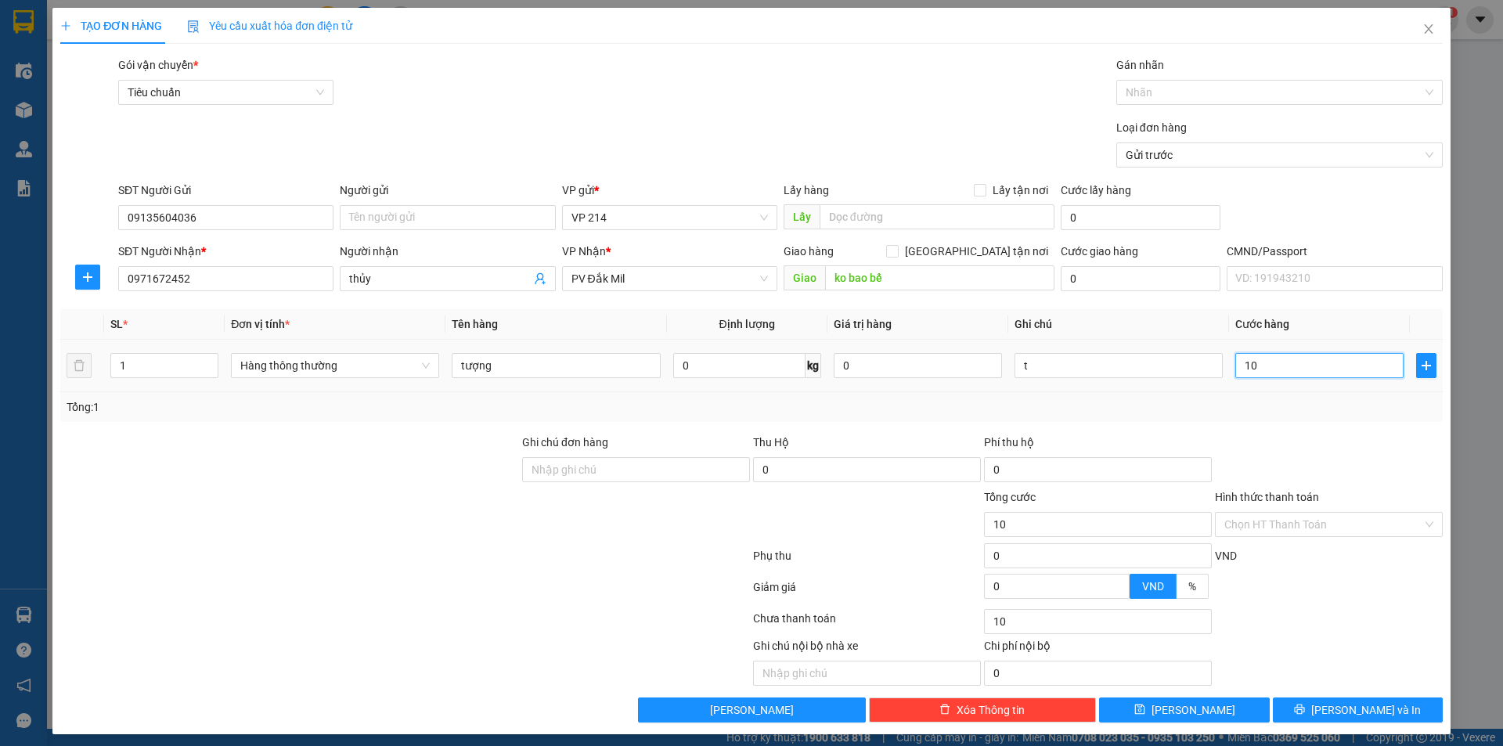
type input "100"
type input "1.000"
type input "10.000"
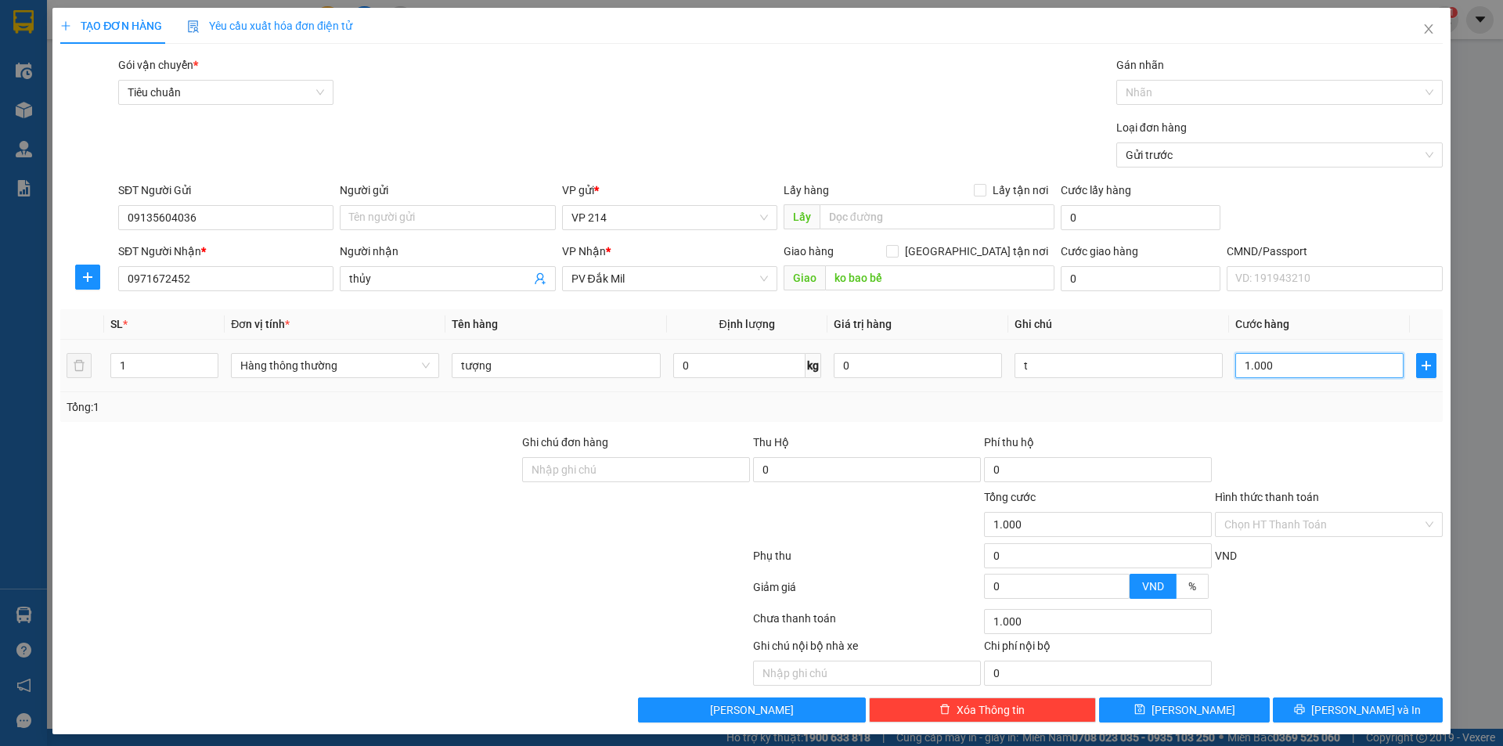
type input "10.000"
type input "100.000"
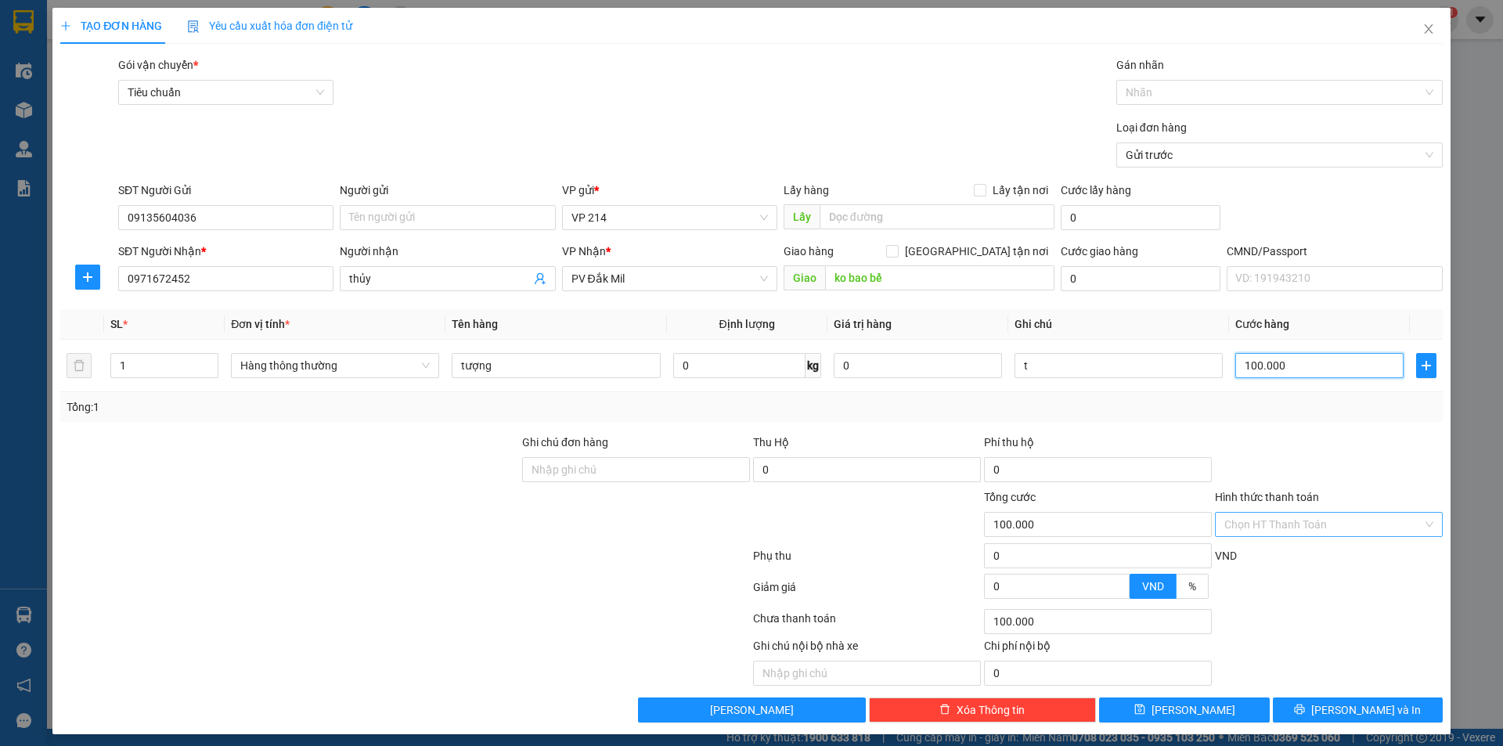
type input "100.000"
click at [1283, 521] on input "Hình thức thanh toán" at bounding box center [1324, 524] width 198 height 23
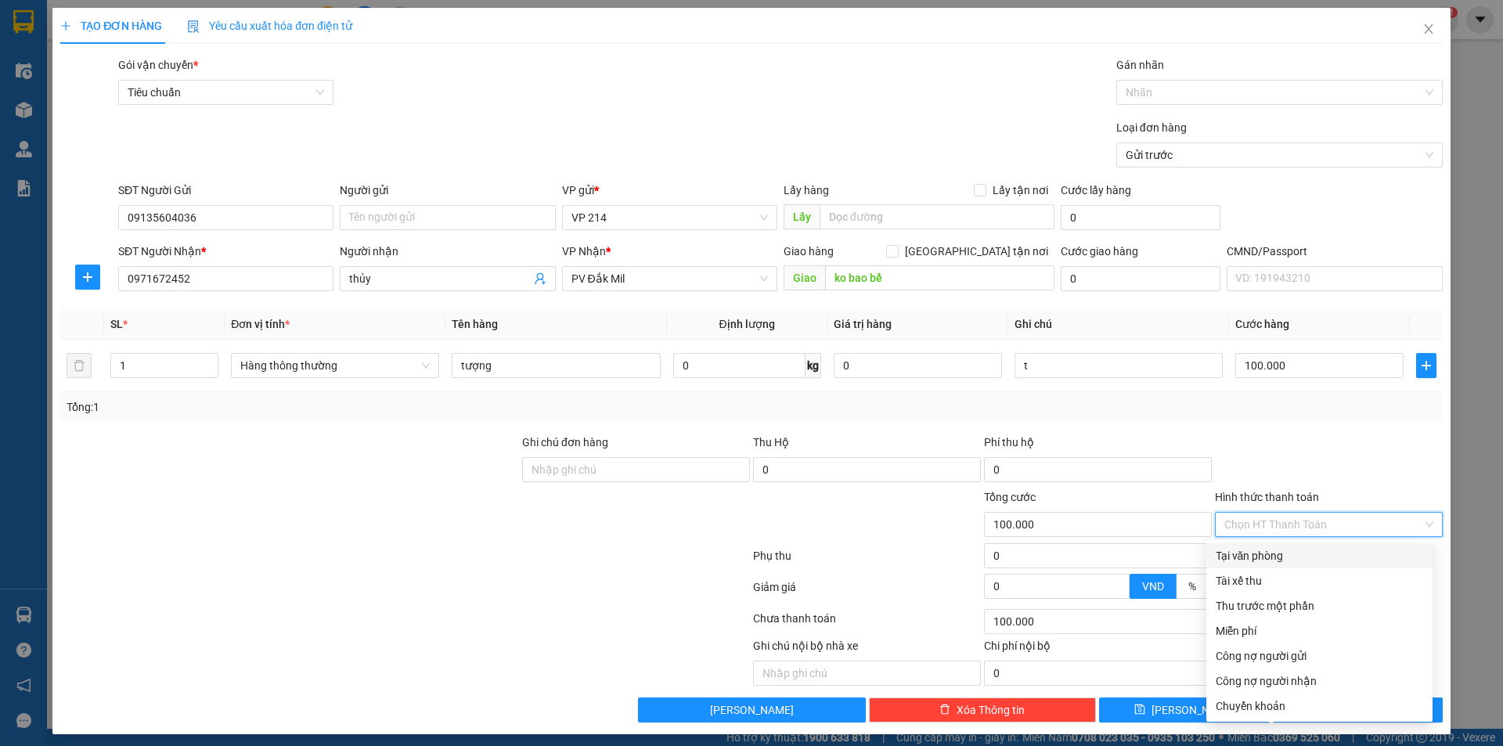
click at [1282, 555] on div "Tại văn phòng" at bounding box center [1319, 555] width 207 height 17
type input "0"
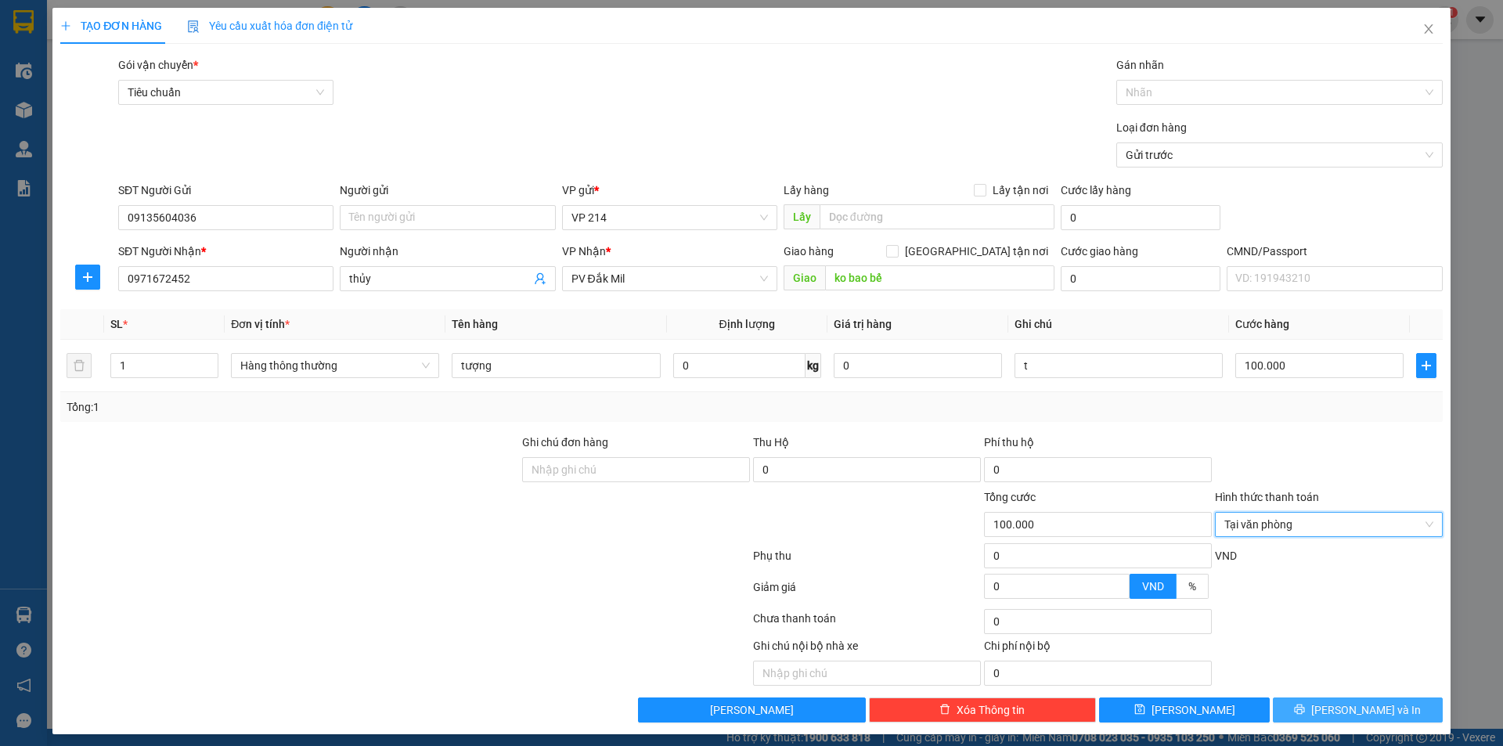
click at [1305, 707] on icon "printer" at bounding box center [1299, 709] width 11 height 11
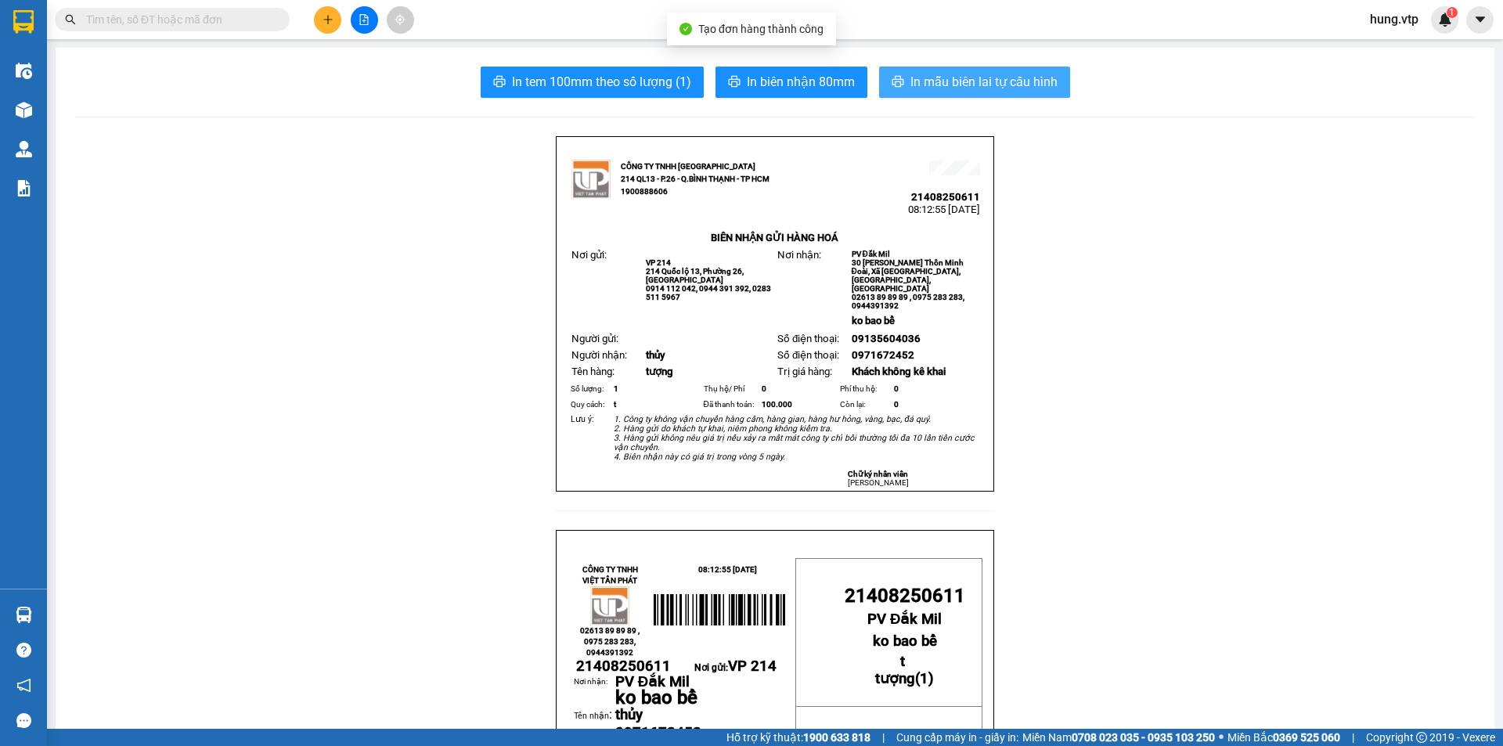
click at [977, 89] on span "In mẫu biên lai tự cấu hình" at bounding box center [984, 82] width 147 height 20
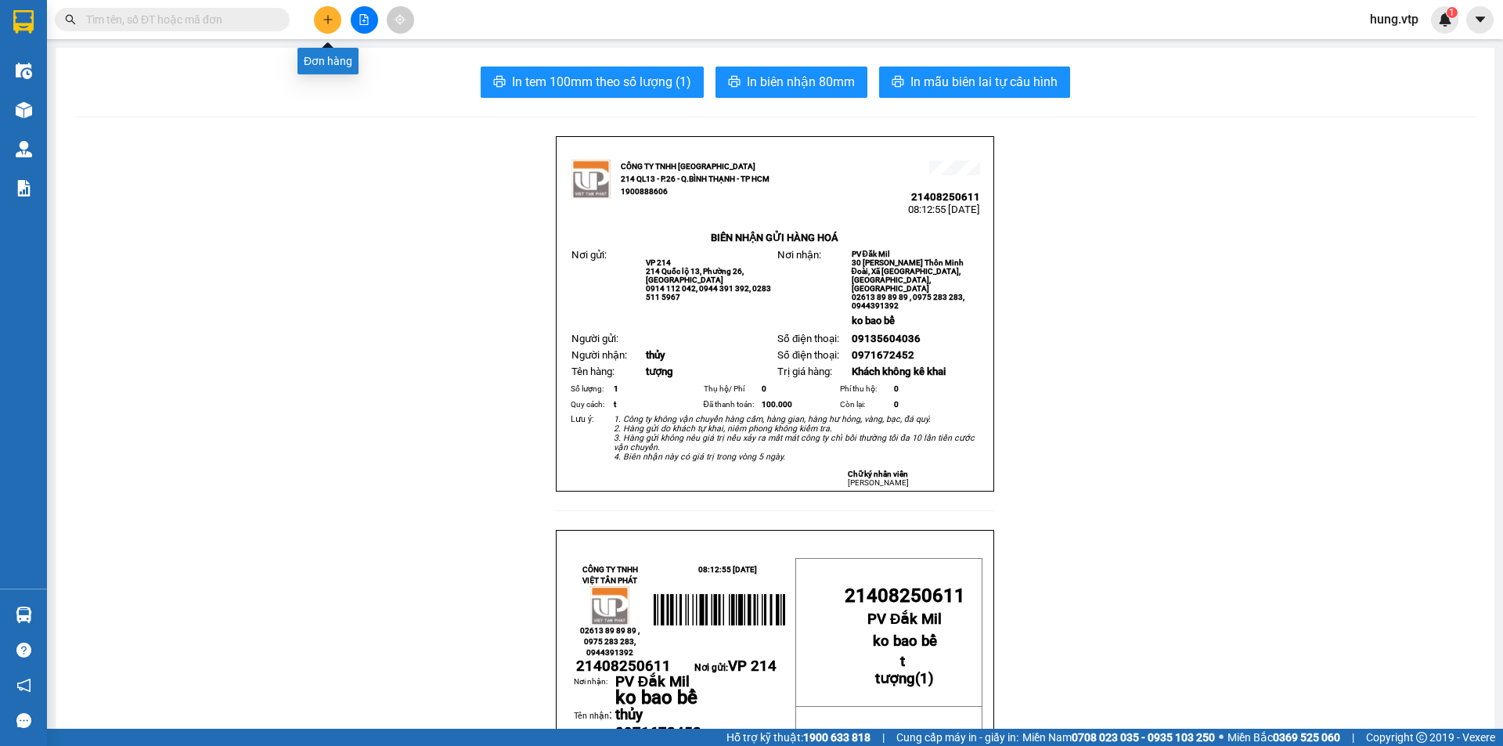
click at [319, 22] on button at bounding box center [327, 19] width 27 height 27
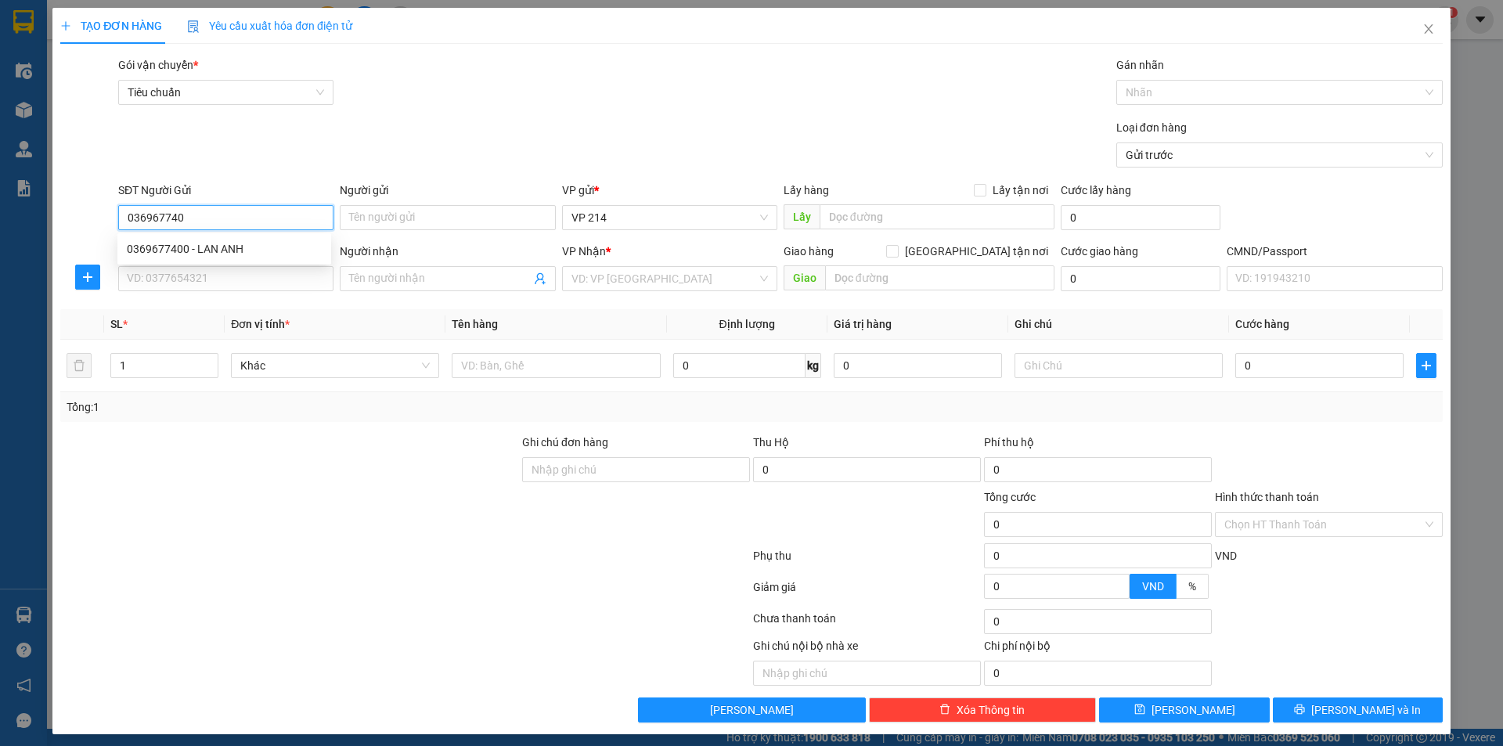
type input "0369677400"
click at [251, 255] on div "0369677400 - LAN ANH" at bounding box center [224, 248] width 195 height 17
type input "LAN ANH"
type input "0369677400"
type input "LAN ANH"
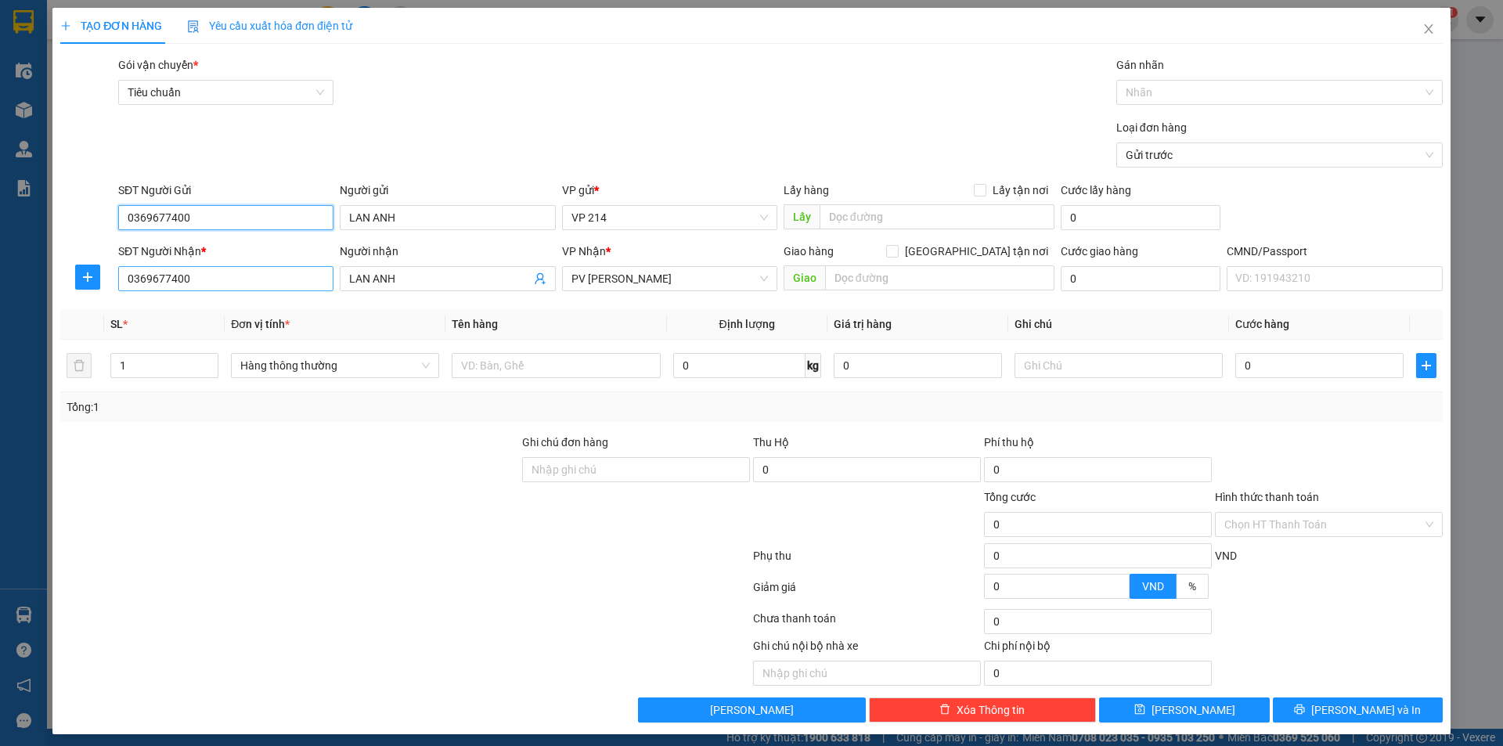
type input "0369677400"
click at [310, 285] on input "0369677400" at bounding box center [225, 278] width 215 height 25
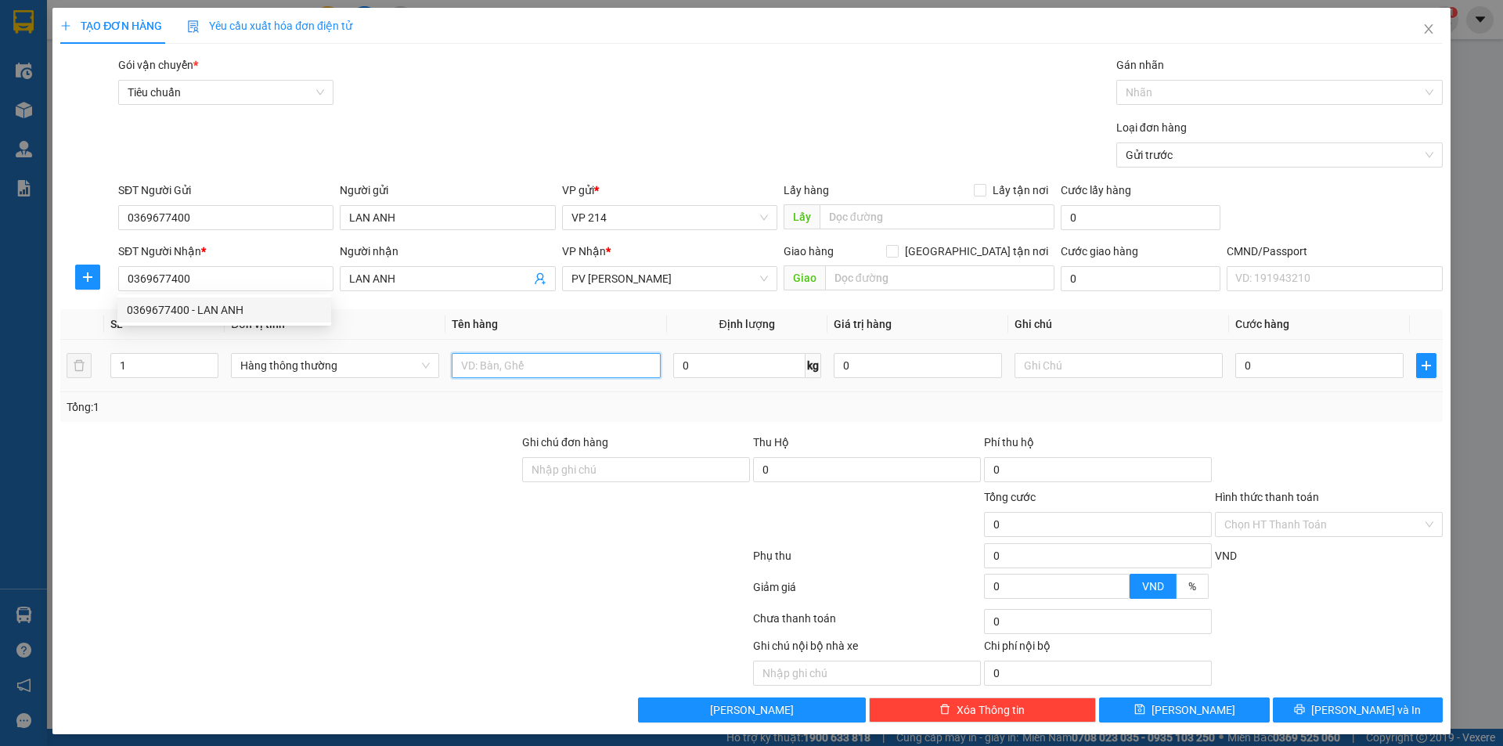
click at [566, 364] on input "text" at bounding box center [556, 365] width 208 height 25
type input "qa"
click at [1062, 358] on input "text" at bounding box center [1119, 365] width 208 height 25
type input "tx"
click at [1260, 366] on input "0" at bounding box center [1320, 365] width 168 height 25
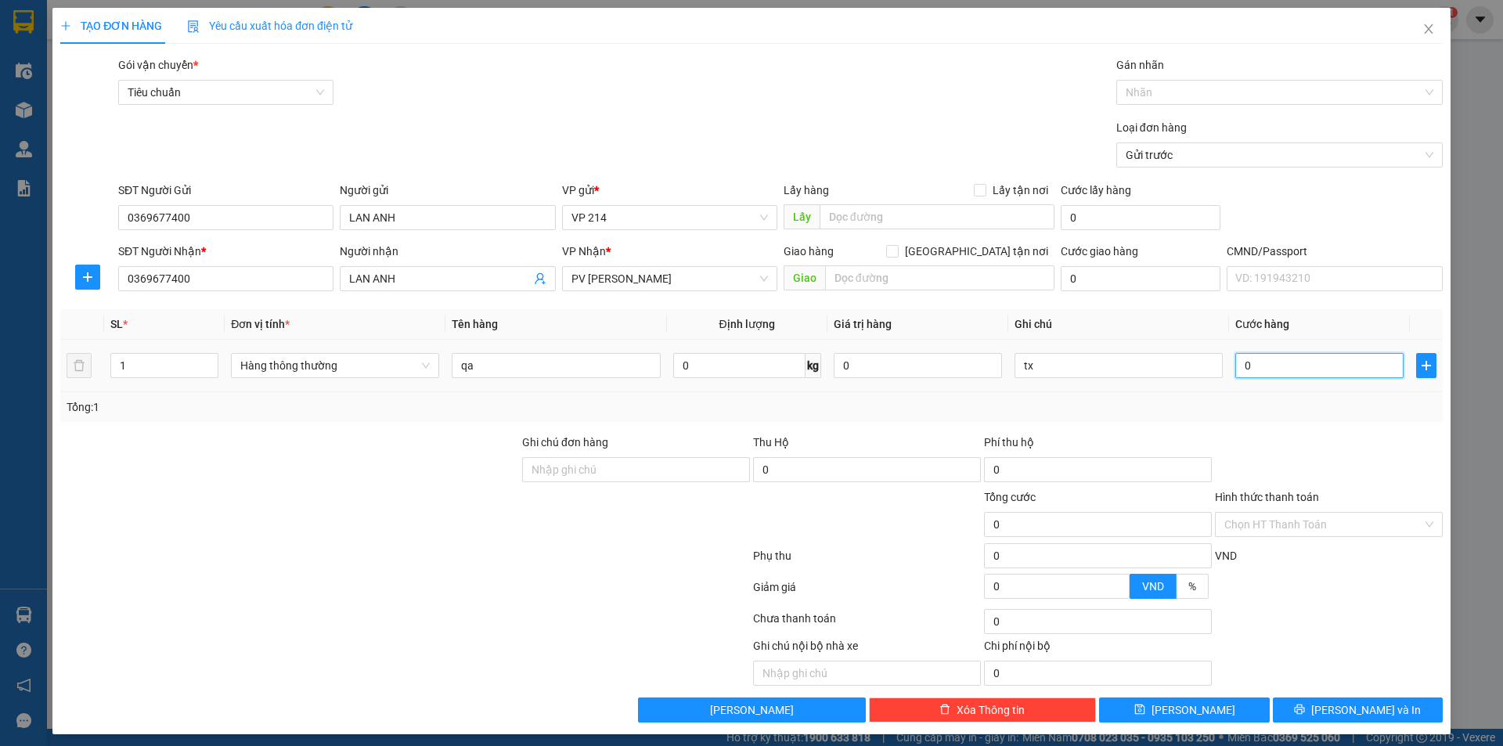
type input "5"
type input "50"
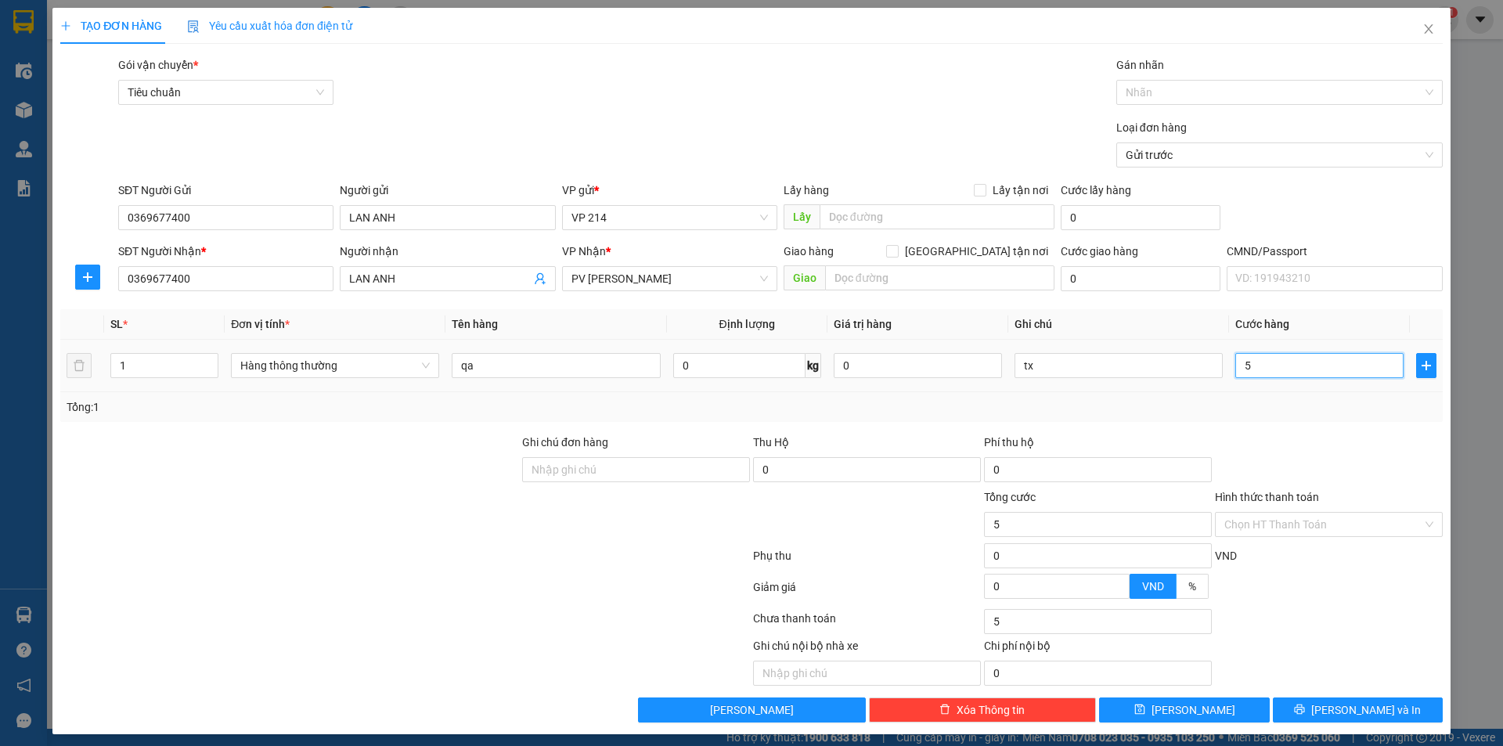
type input "50"
type input "500"
type input "5.000"
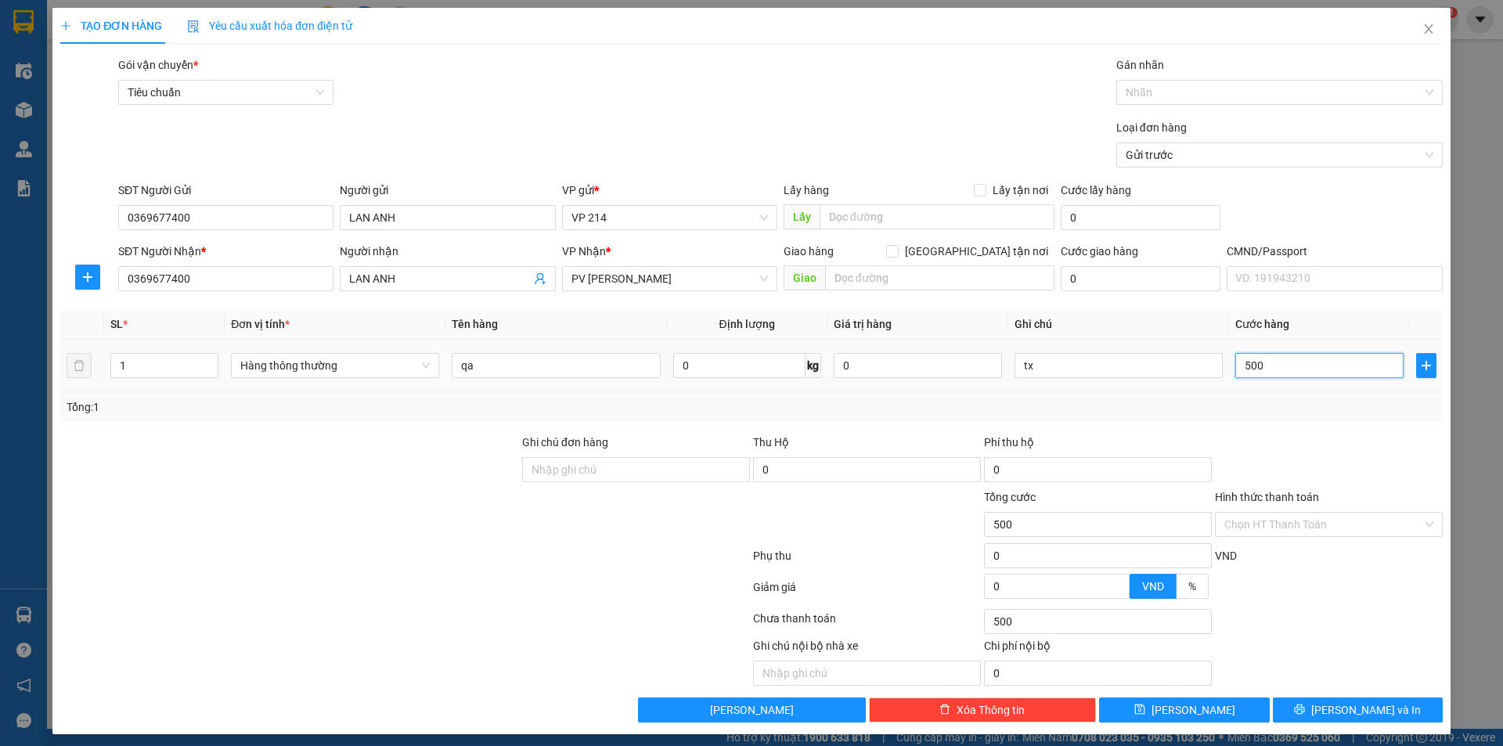
type input "5.000"
type input "50.000"
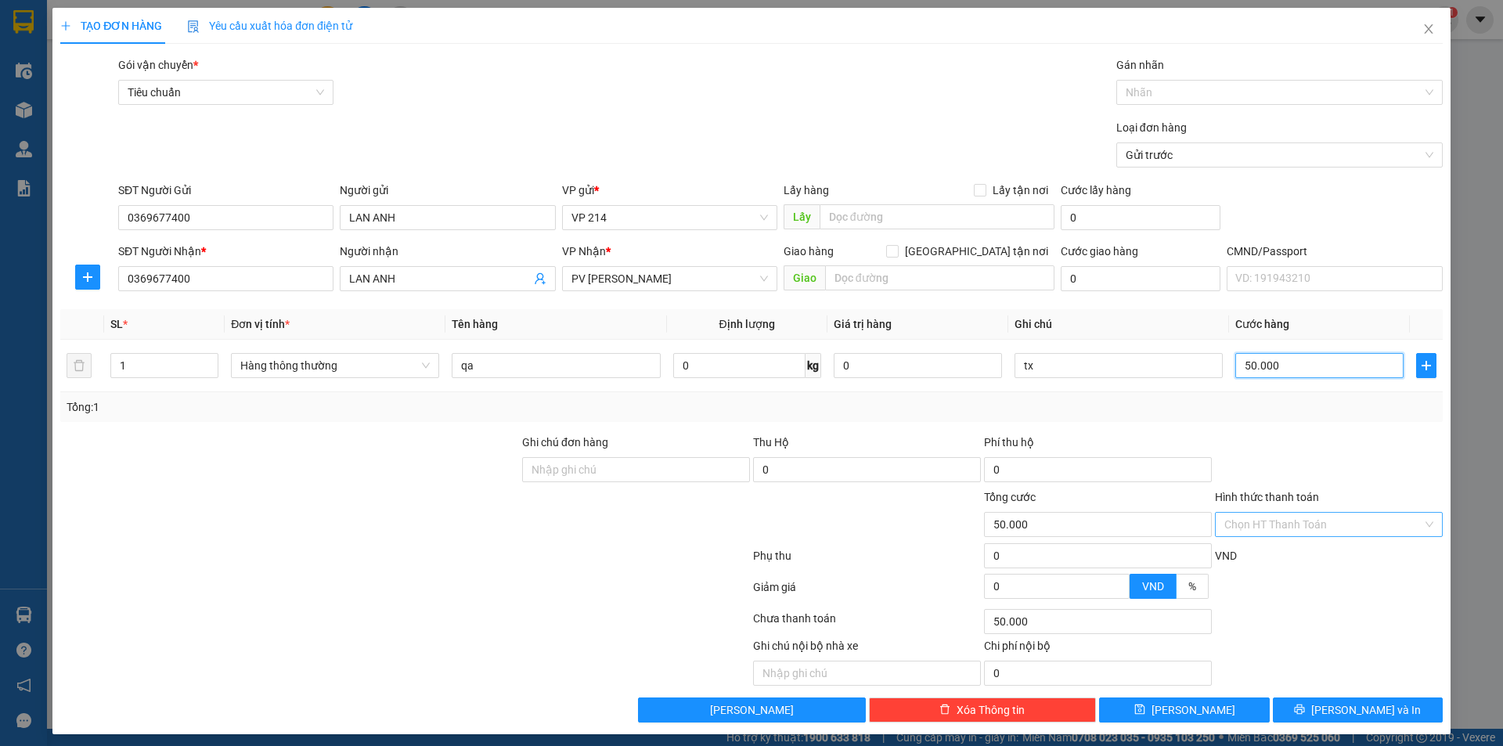
type input "50.000"
click at [1397, 527] on input "Hình thức thanh toán" at bounding box center [1324, 524] width 198 height 23
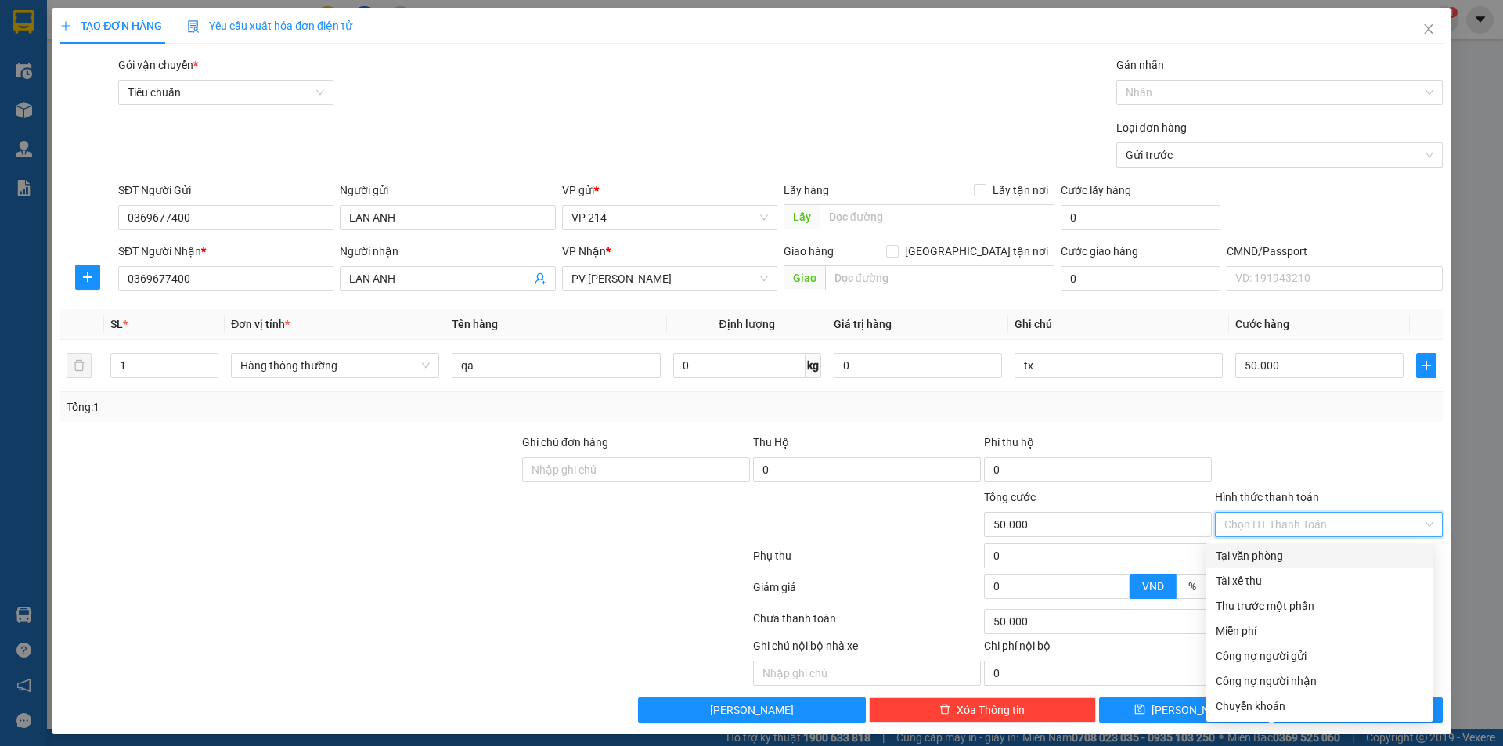
click at [1331, 562] on div "Tại văn phòng" at bounding box center [1319, 555] width 207 height 17
type input "0"
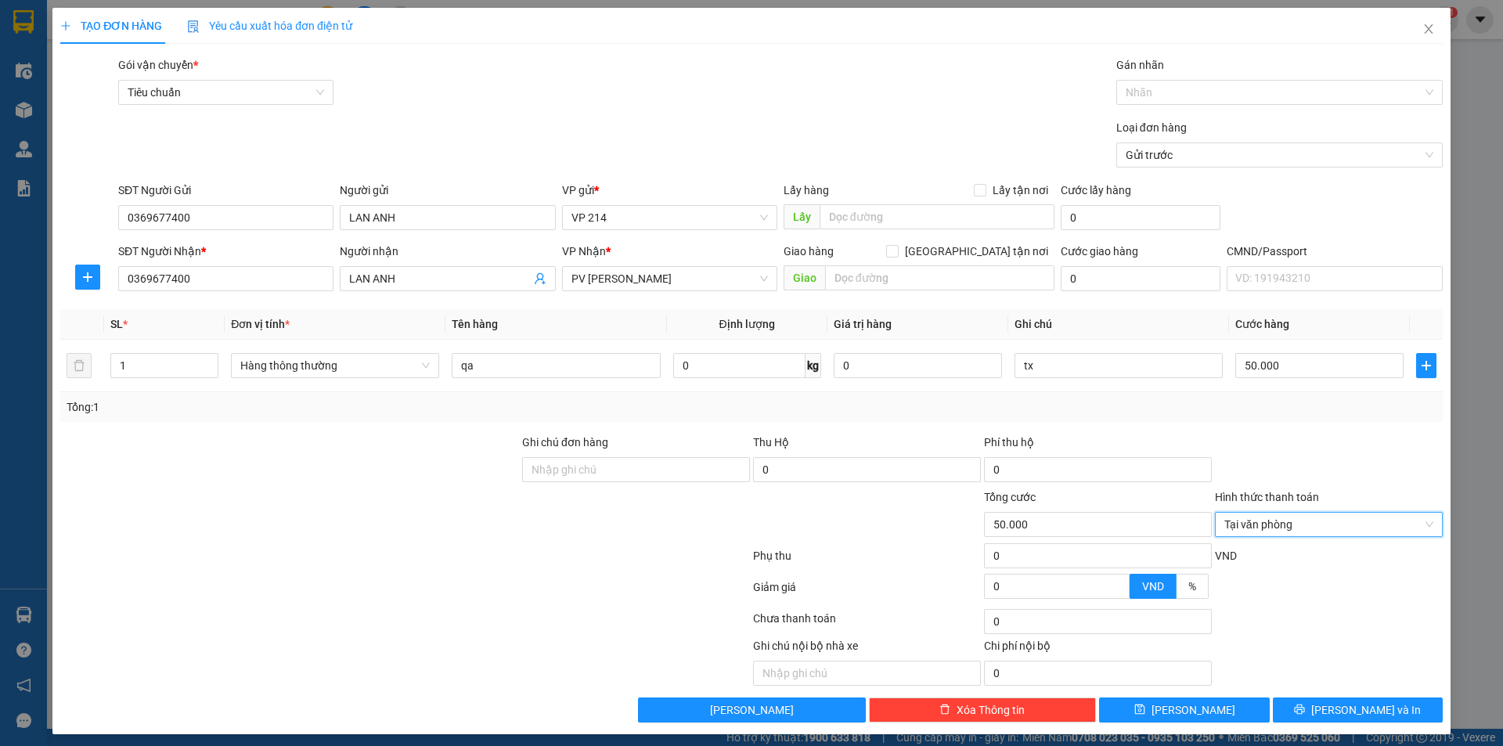
click at [1369, 474] on div at bounding box center [1329, 461] width 231 height 55
click at [1367, 713] on span "Lưu và In" at bounding box center [1367, 710] width 110 height 17
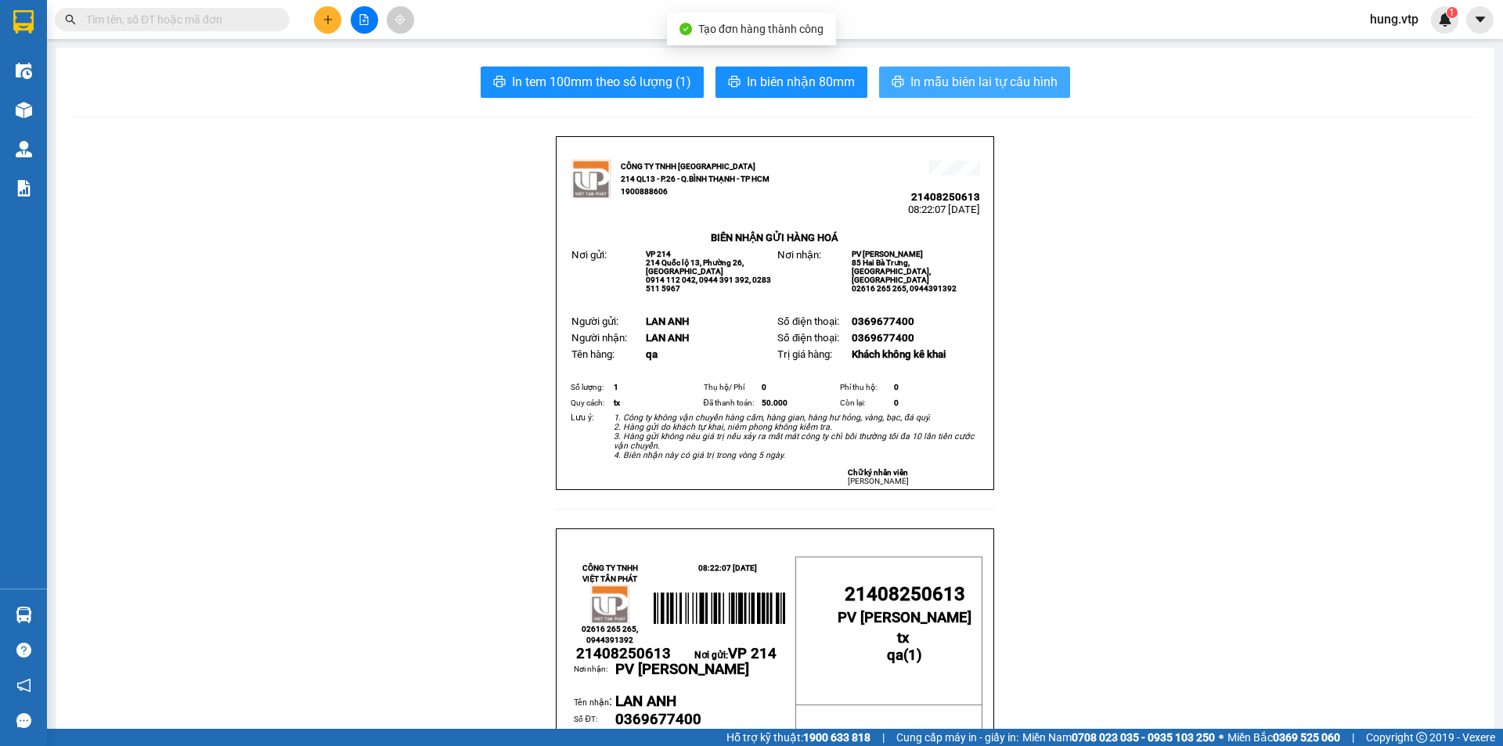
click at [1011, 90] on span "In mẫu biên lai tự cấu hình" at bounding box center [984, 82] width 147 height 20
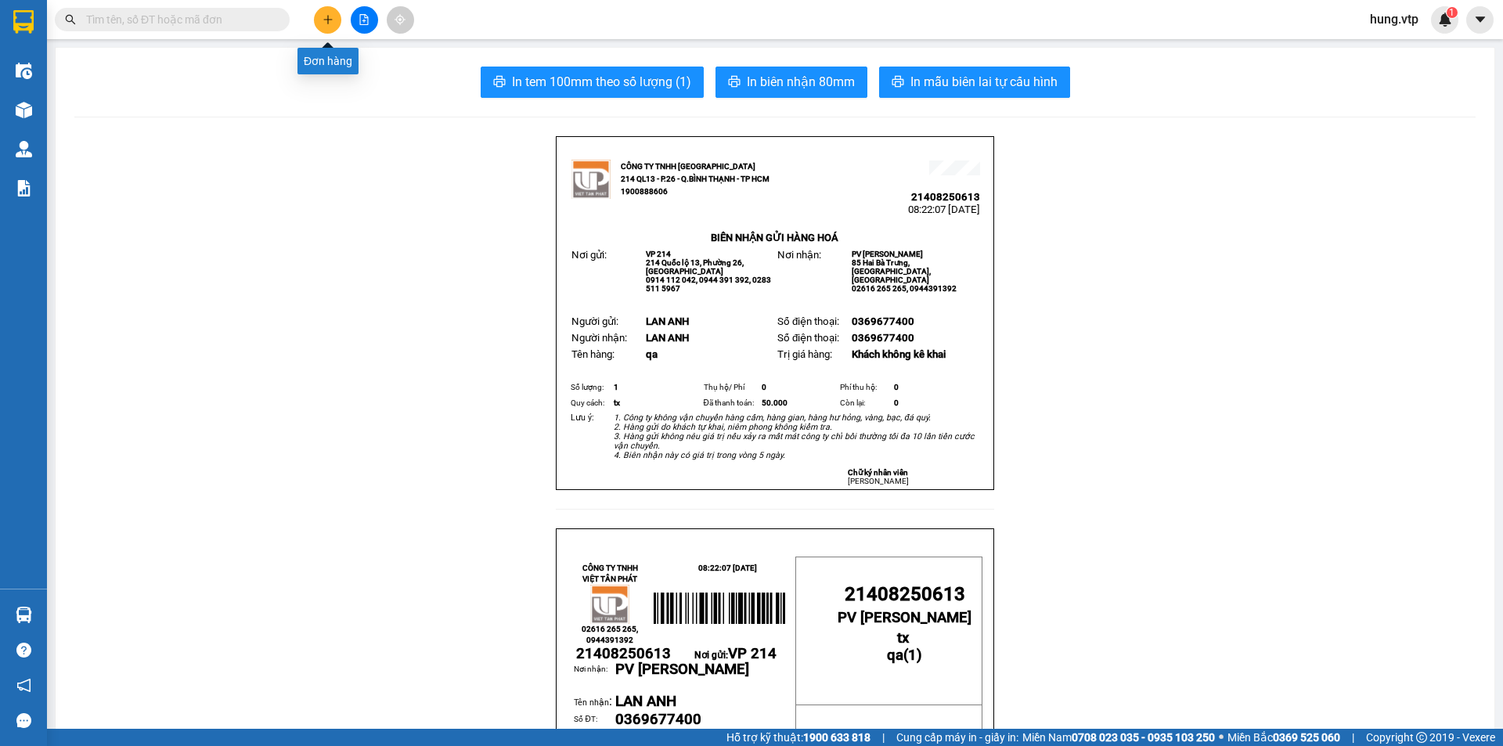
click at [316, 22] on button at bounding box center [327, 19] width 27 height 27
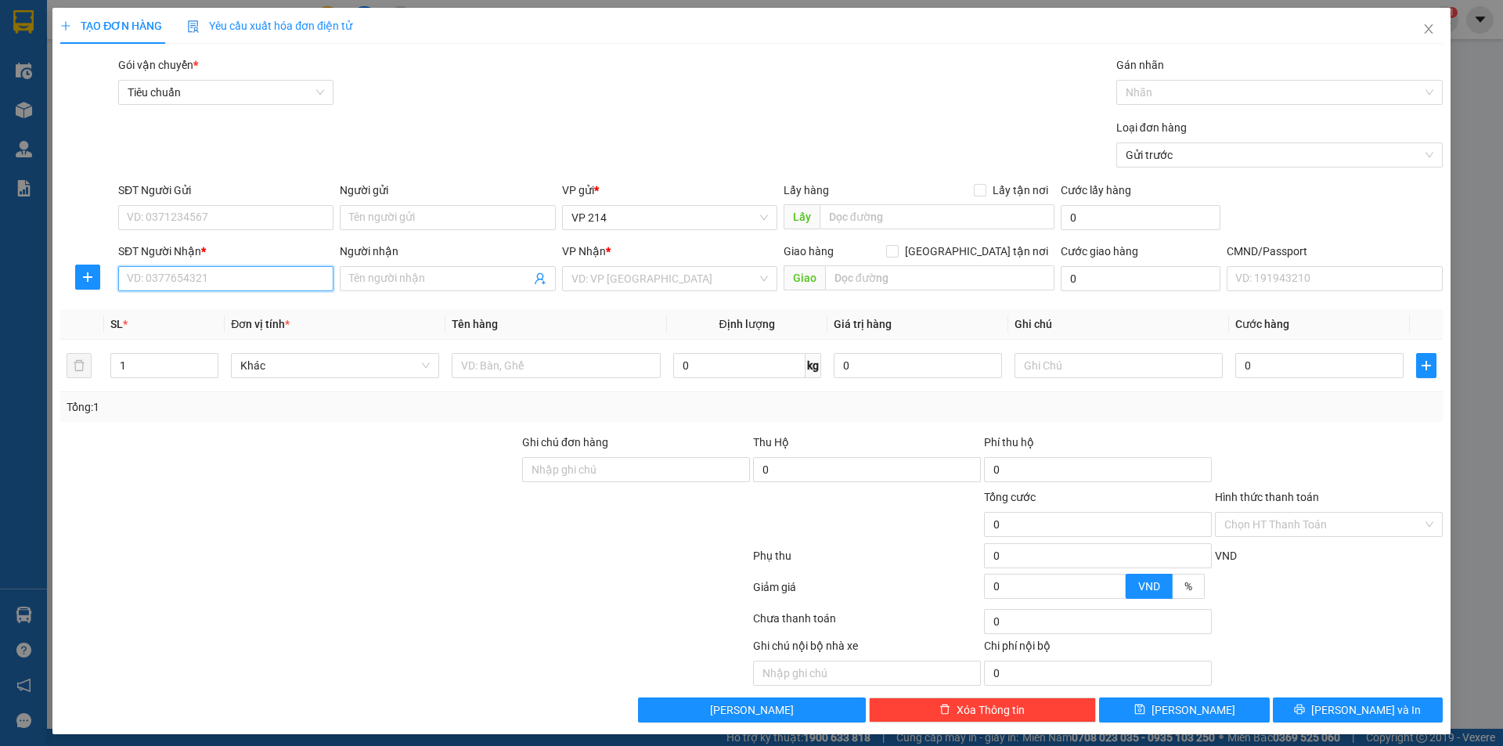
click at [289, 282] on input "SĐT Người Nhận *" at bounding box center [225, 278] width 215 height 25
type input "1"
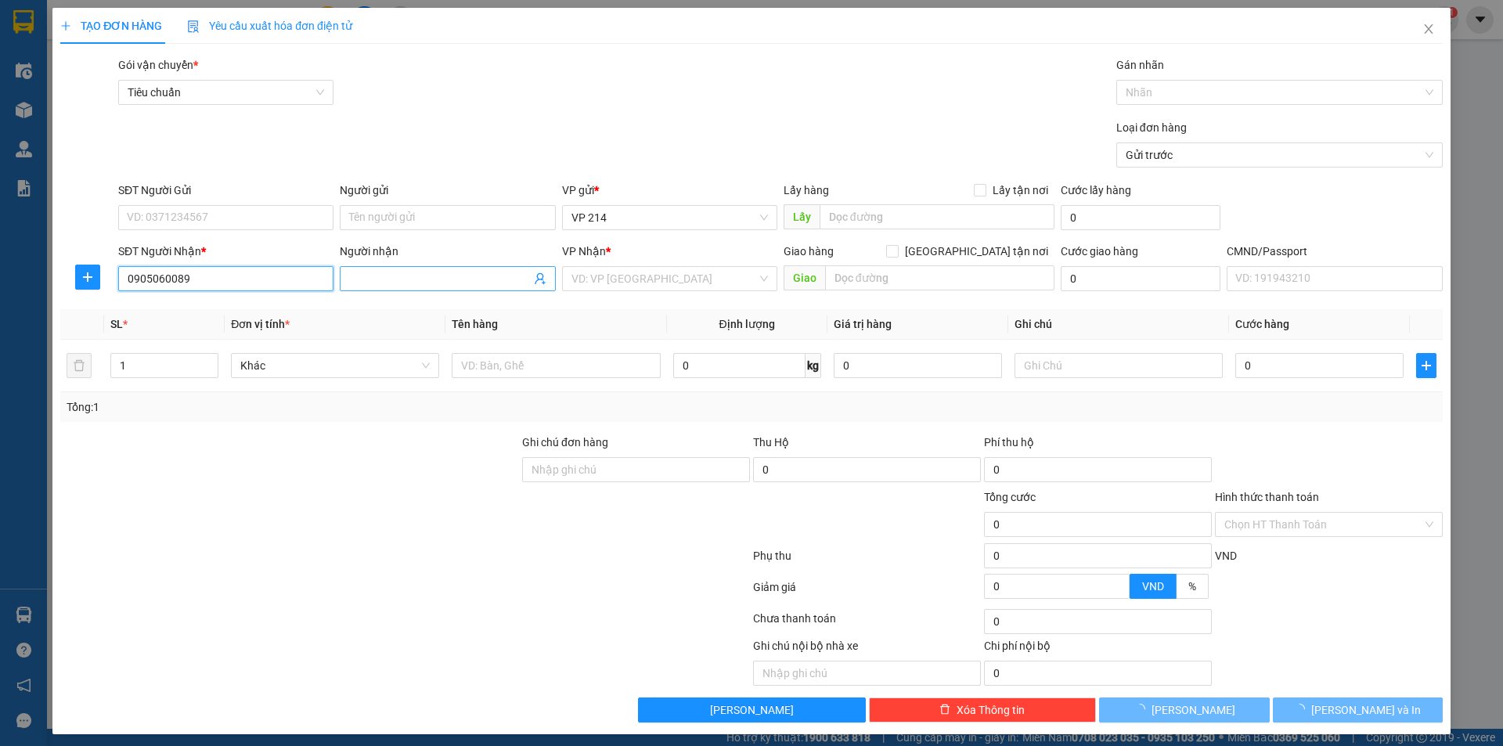
type input "0905060089"
click at [359, 273] on input "Người nhận" at bounding box center [439, 278] width 181 height 17
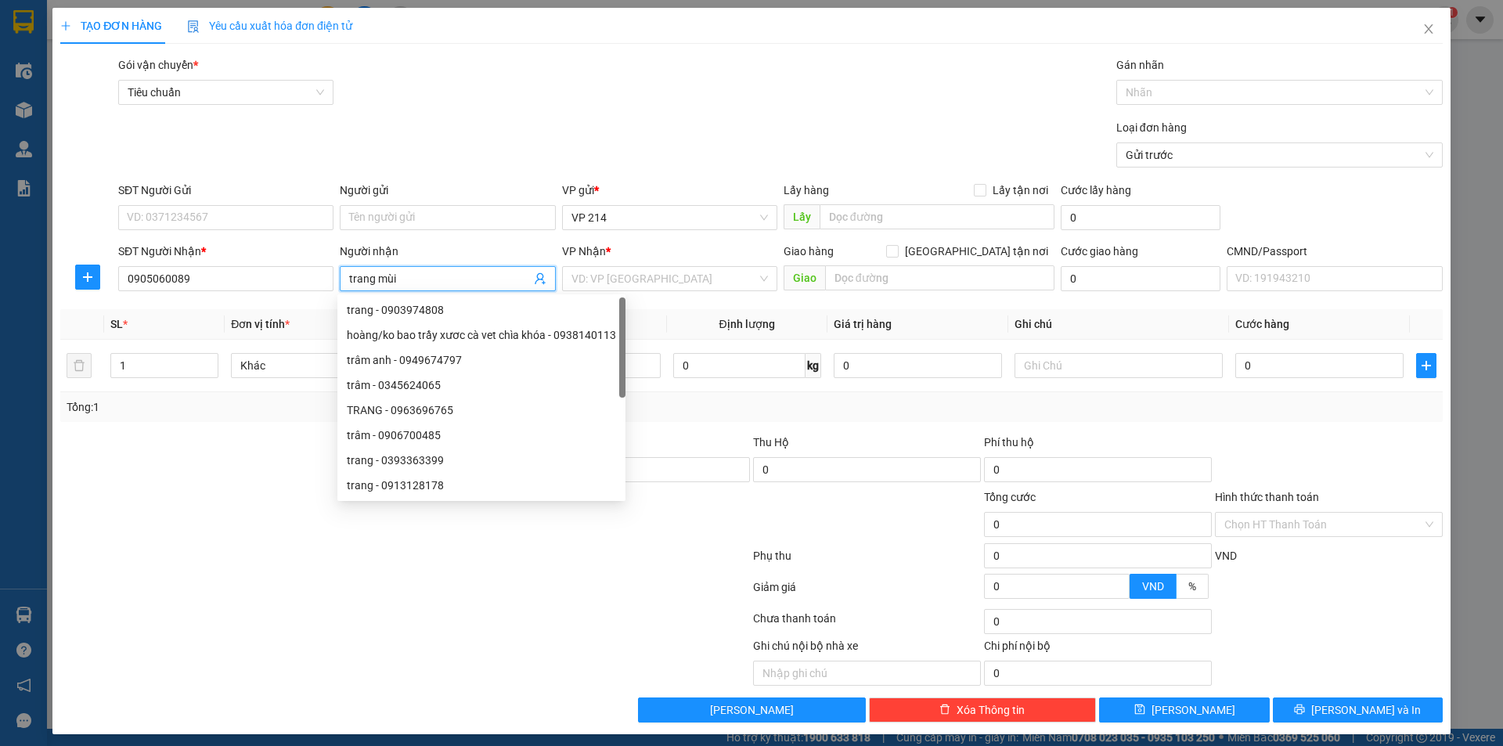
type input "trang mùi"
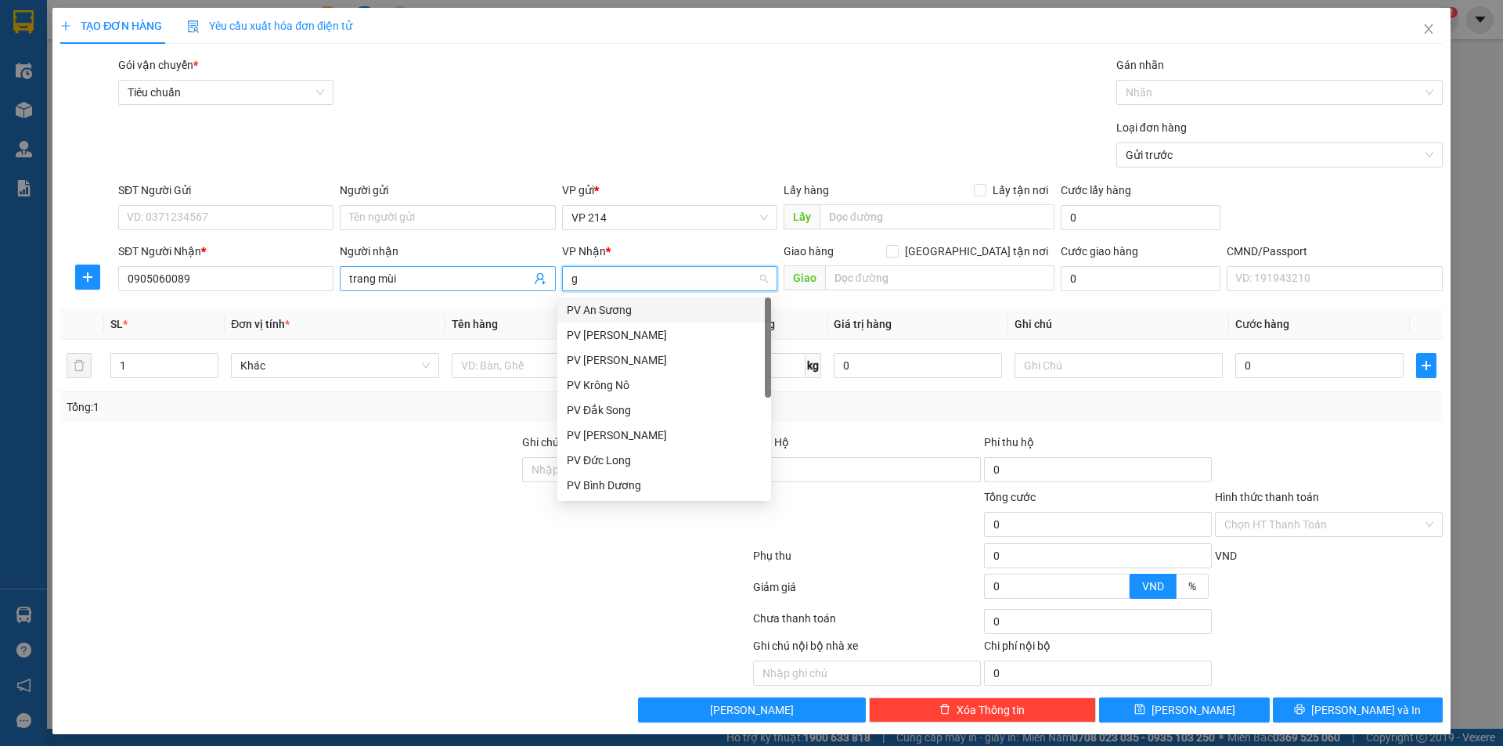
type input "gn"
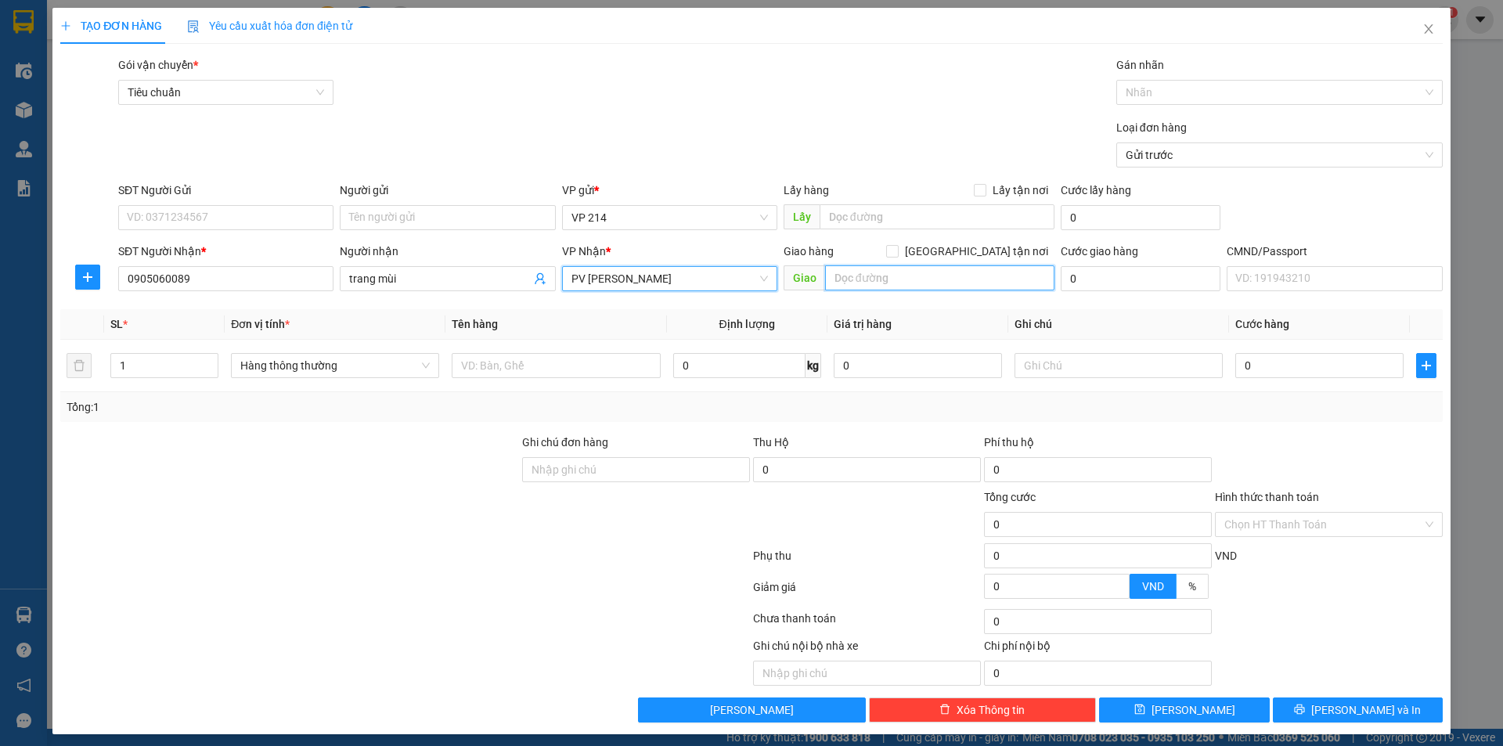
click at [864, 285] on input "text" at bounding box center [939, 277] width 229 height 25
click at [141, 210] on input "SĐT Người Gửi" at bounding box center [225, 217] width 215 height 25
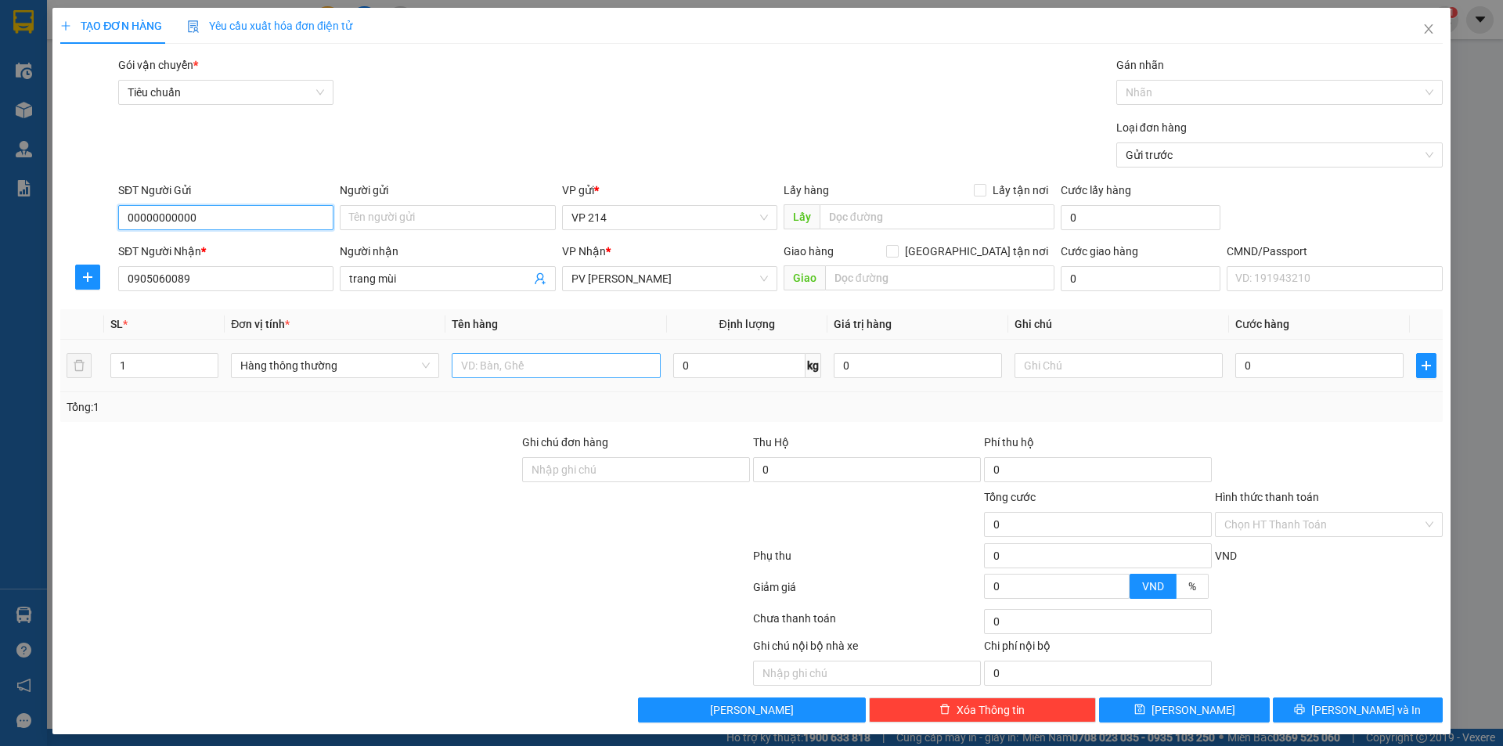
type input "00000000000"
click at [505, 369] on input "text" at bounding box center [556, 365] width 208 height 25
type input "d"
type input "đồ dùng"
type input "1 tx"
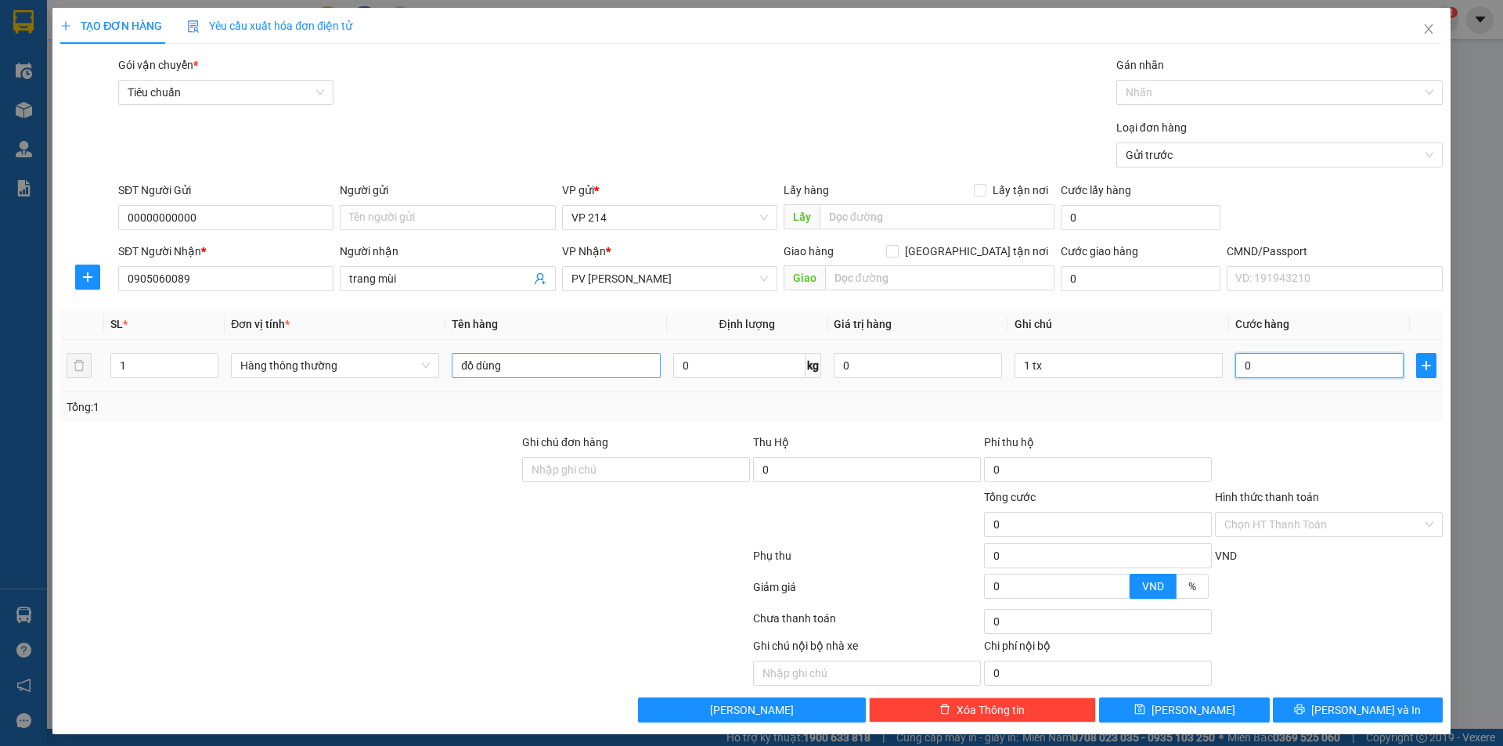
type input "5"
type input "50"
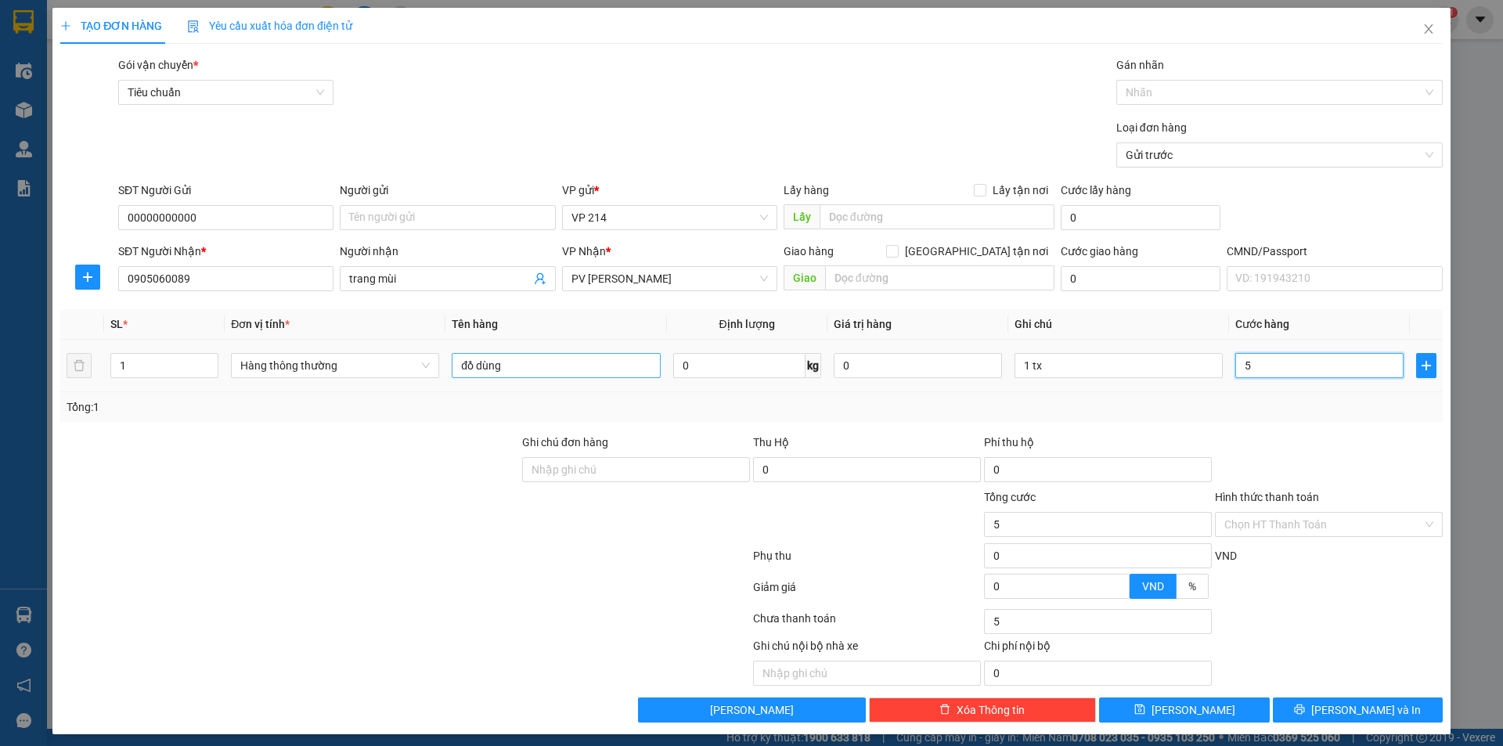
type input "50"
type input "500"
type input "5.000"
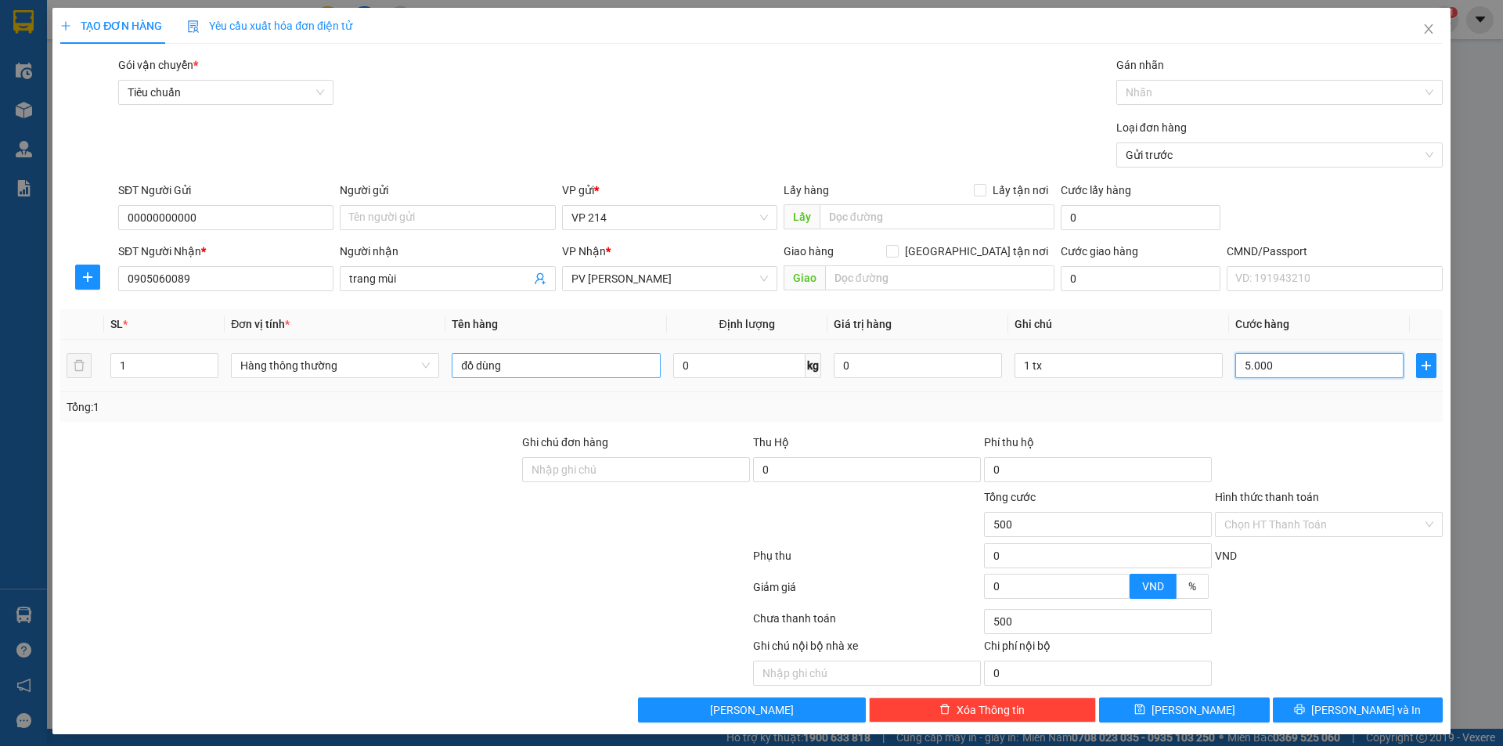
type input "5.000"
type input "50.000"
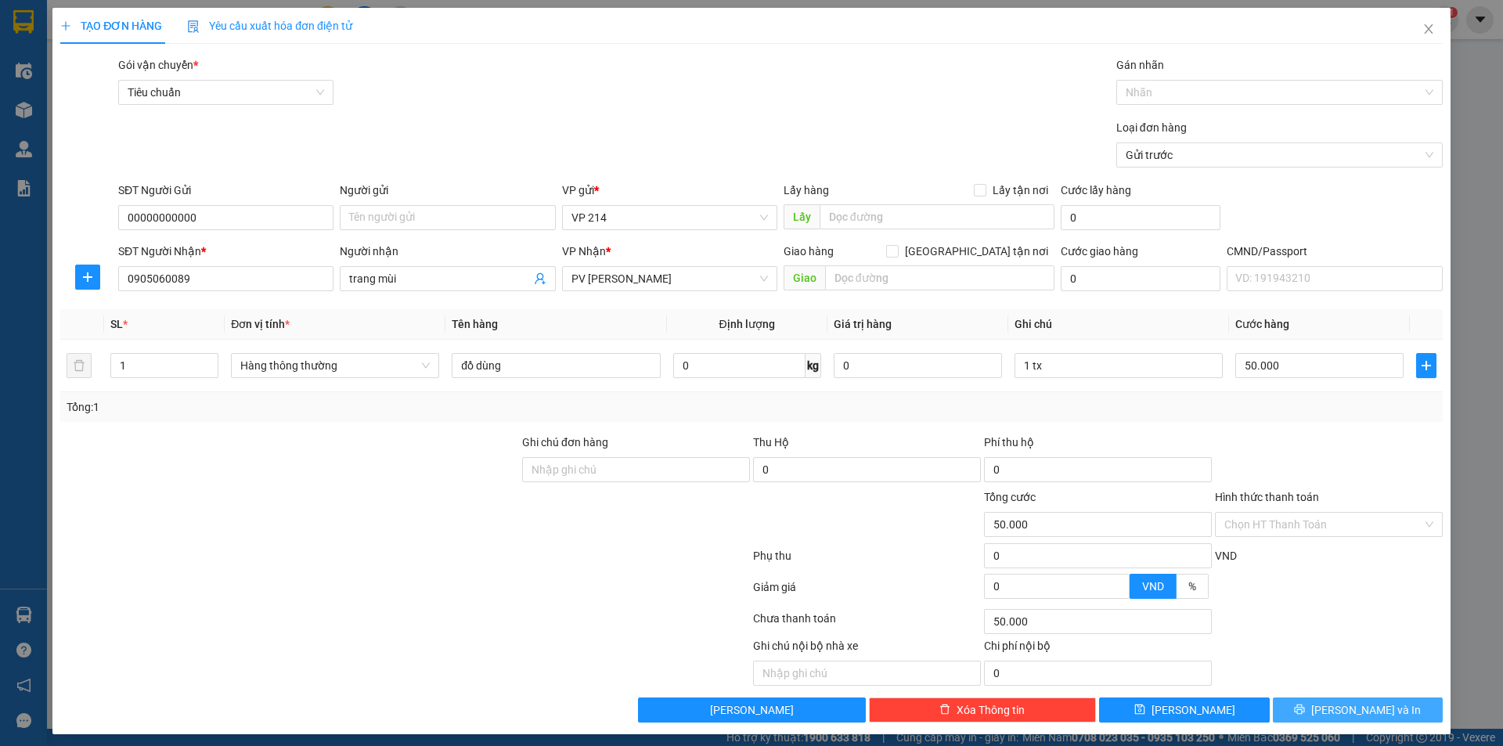
click at [1367, 709] on span "Lưu và In" at bounding box center [1367, 710] width 110 height 17
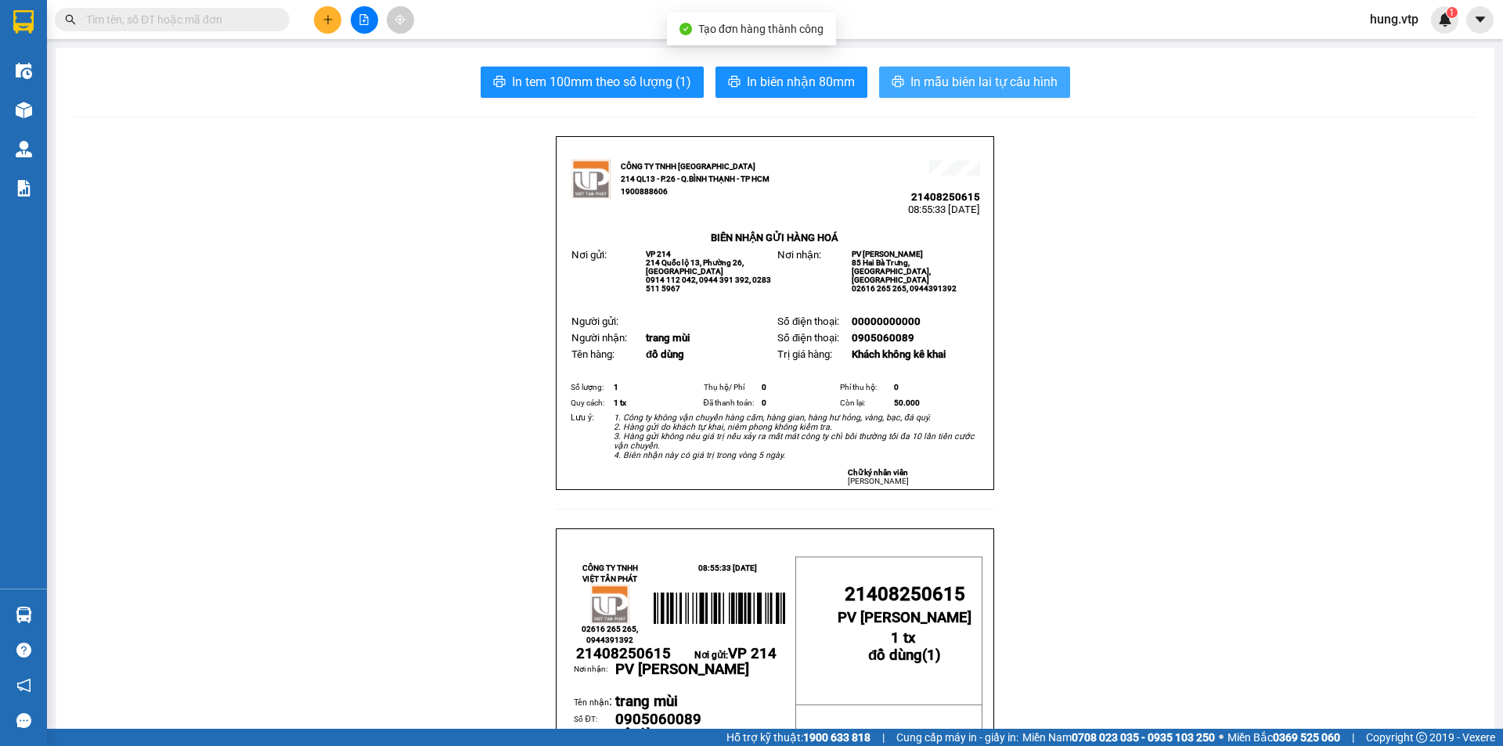
click at [965, 80] on span "In mẫu biên lai tự cấu hình" at bounding box center [984, 82] width 147 height 20
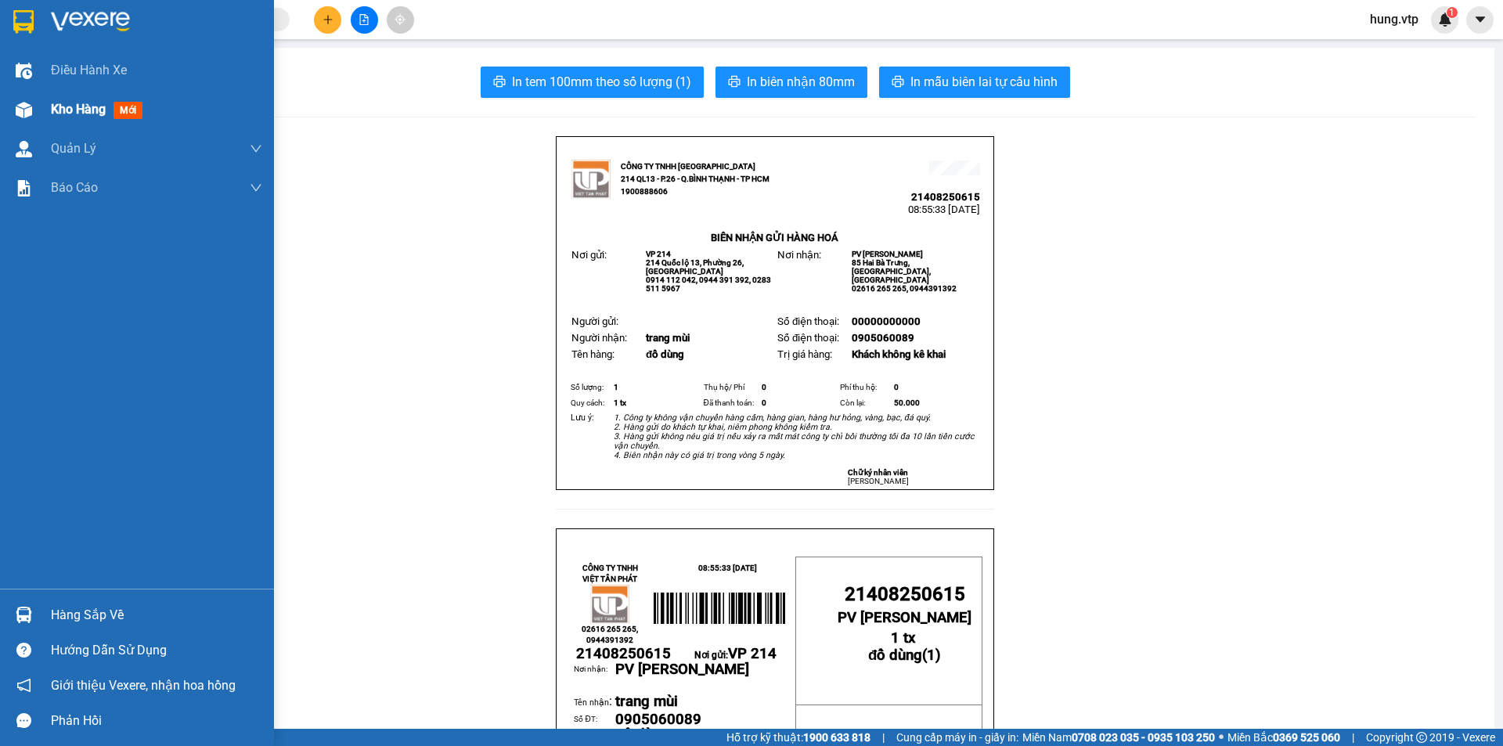
click at [80, 106] on span "Kho hàng" at bounding box center [78, 109] width 55 height 15
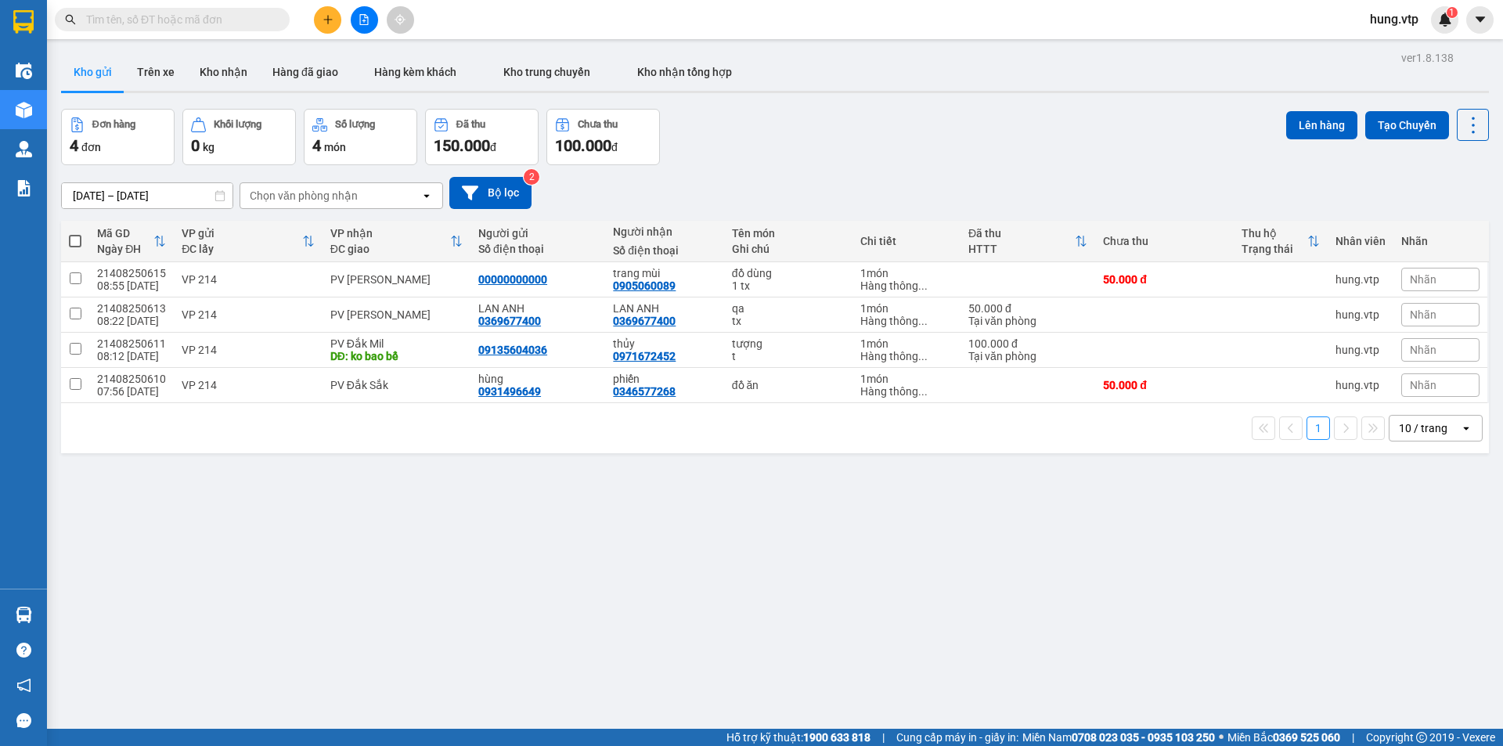
click at [1435, 283] on div "Nhãn" at bounding box center [1441, 279] width 78 height 23
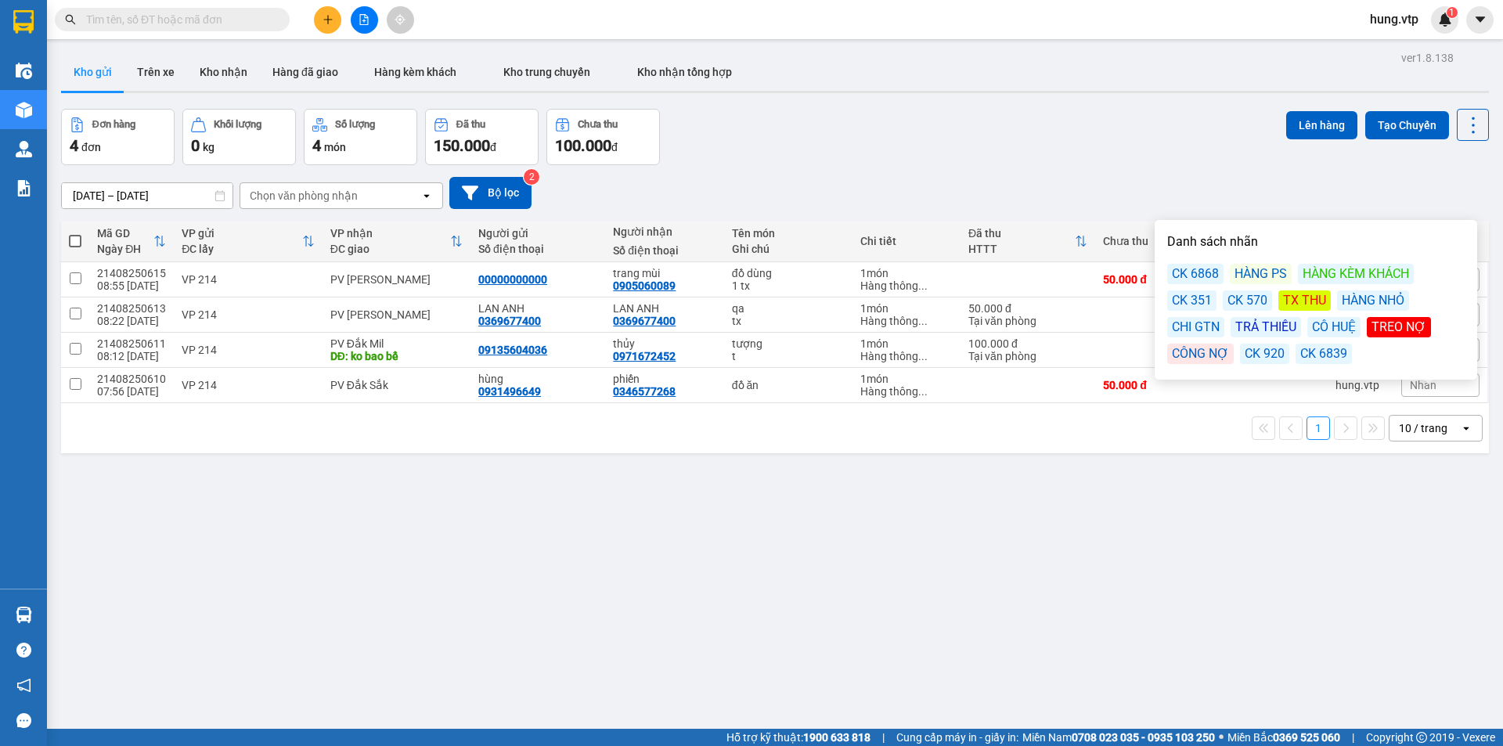
click at [1330, 354] on div "CK 6839" at bounding box center [1324, 354] width 56 height 20
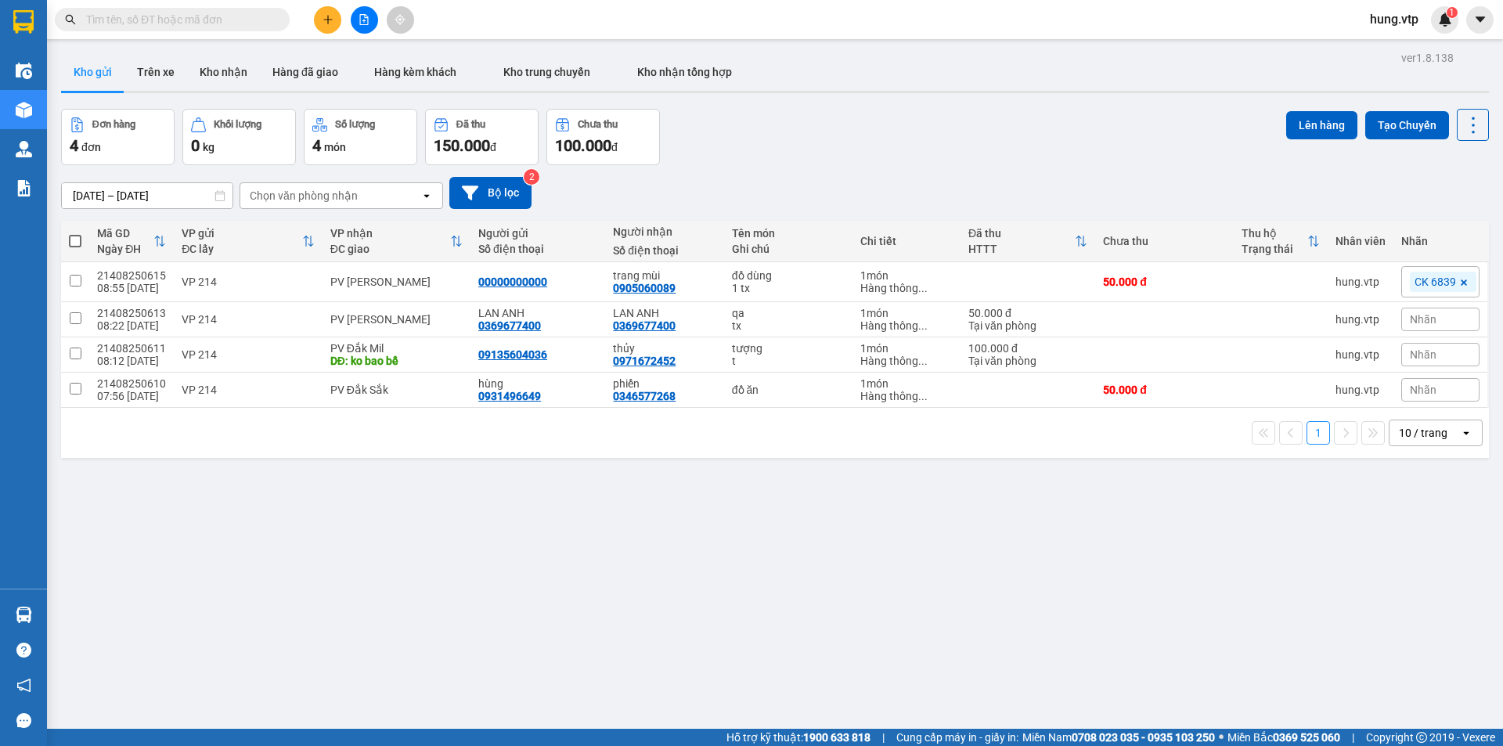
click at [1298, 539] on div "ver 1.8.138 Kho gửi Trên xe Kho nhận Hàng đã giao Hàng kèm khách Kho trung chuy…" at bounding box center [775, 420] width 1441 height 746
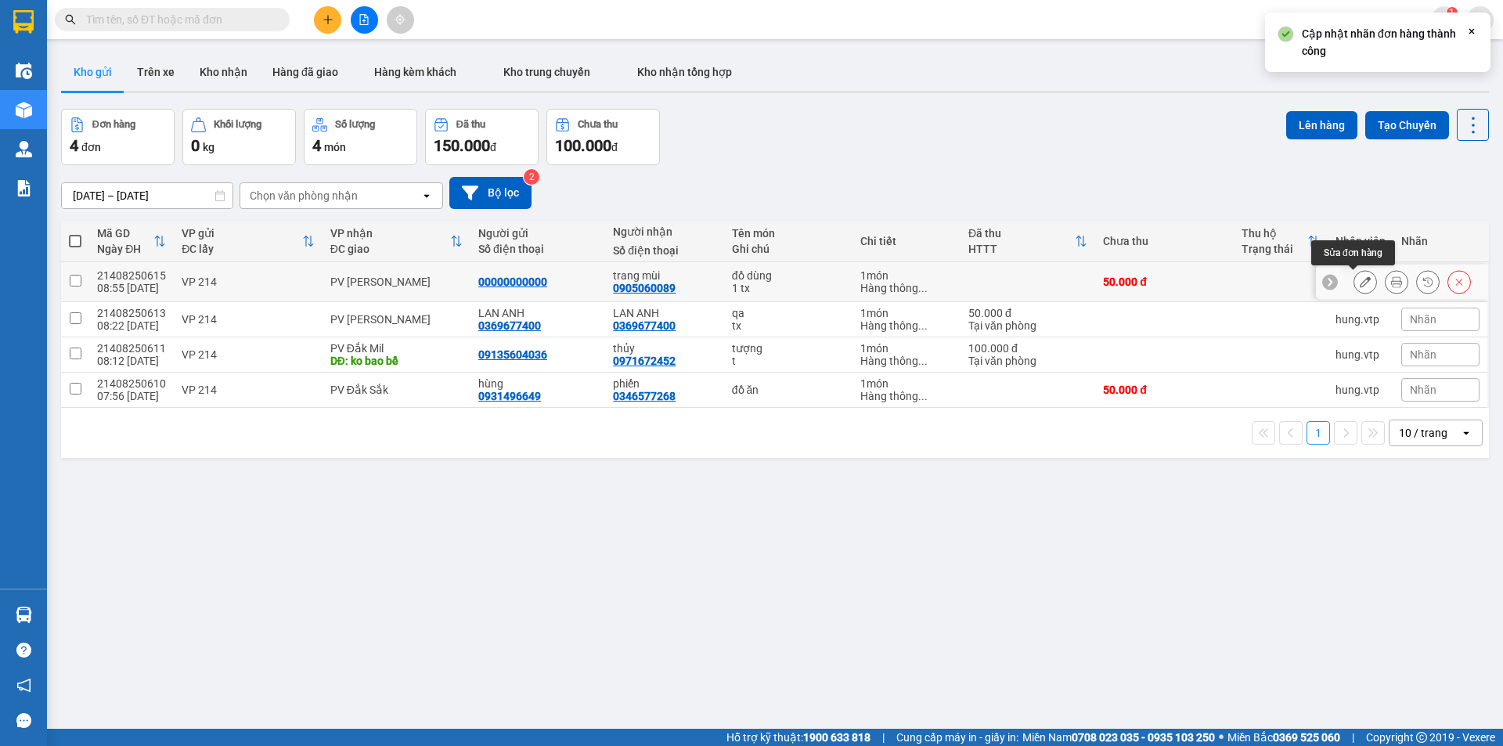
click at [1360, 283] on icon at bounding box center [1365, 281] width 11 height 11
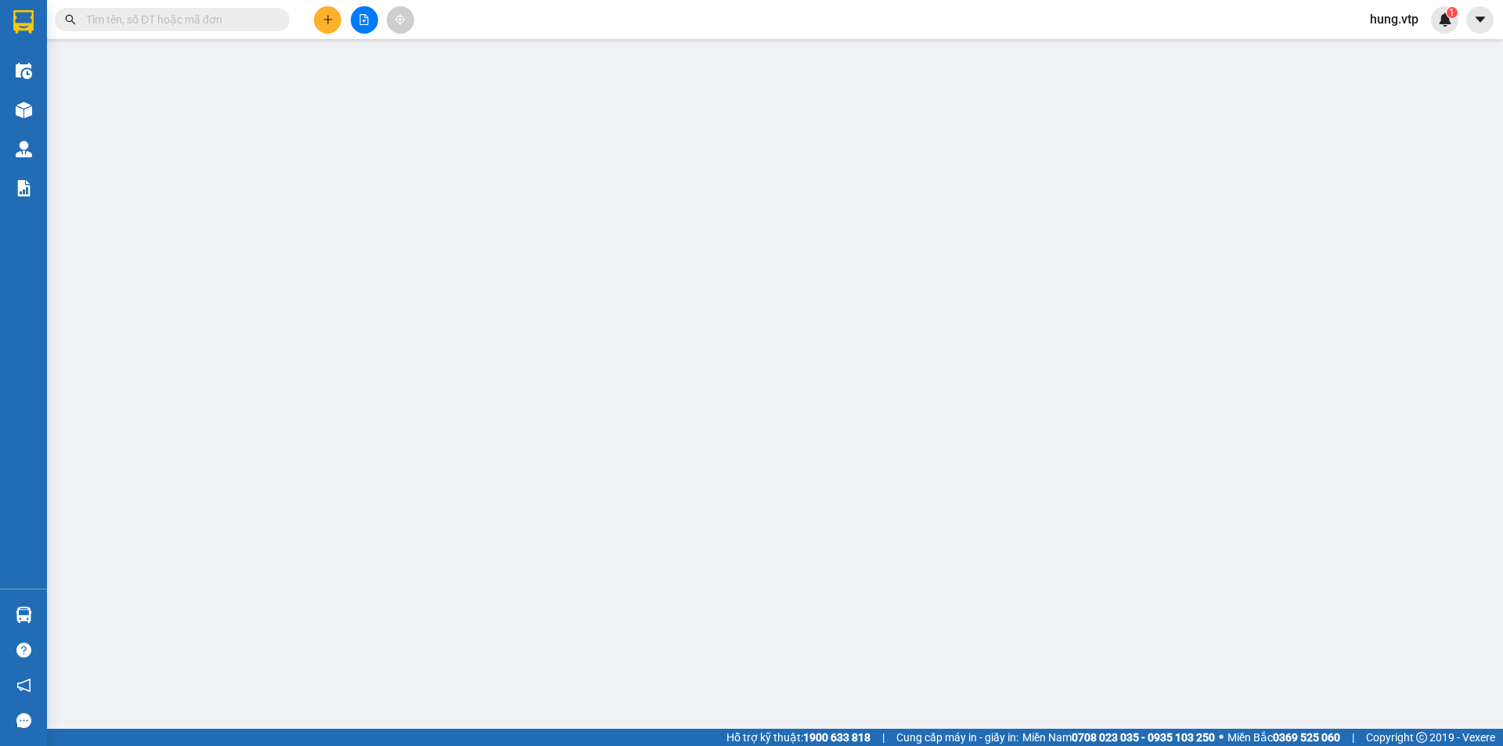
type input "00000000000"
type input "0905060089"
type input "trang mùi"
type input "50.000"
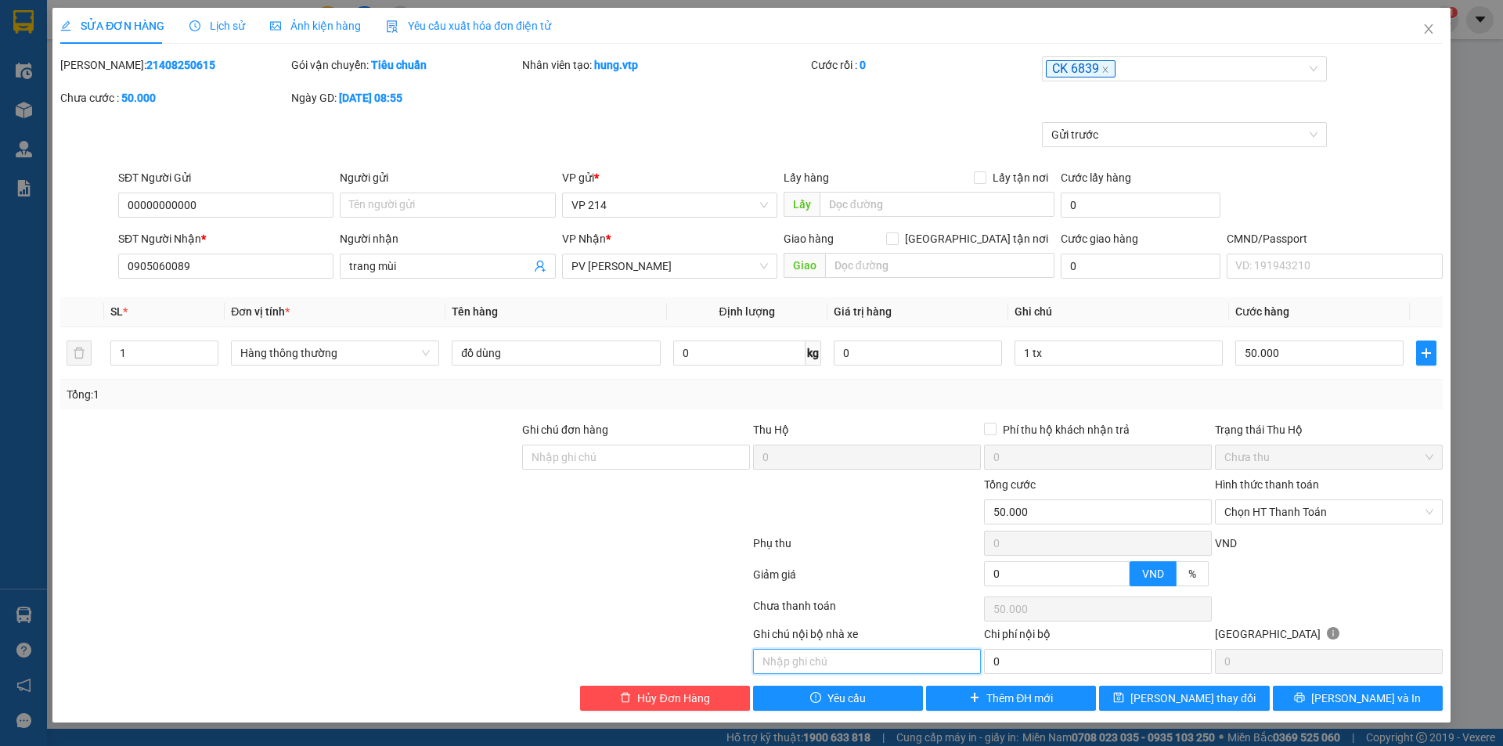
click at [870, 660] on input "text" at bounding box center [867, 661] width 228 height 25
type input "d"
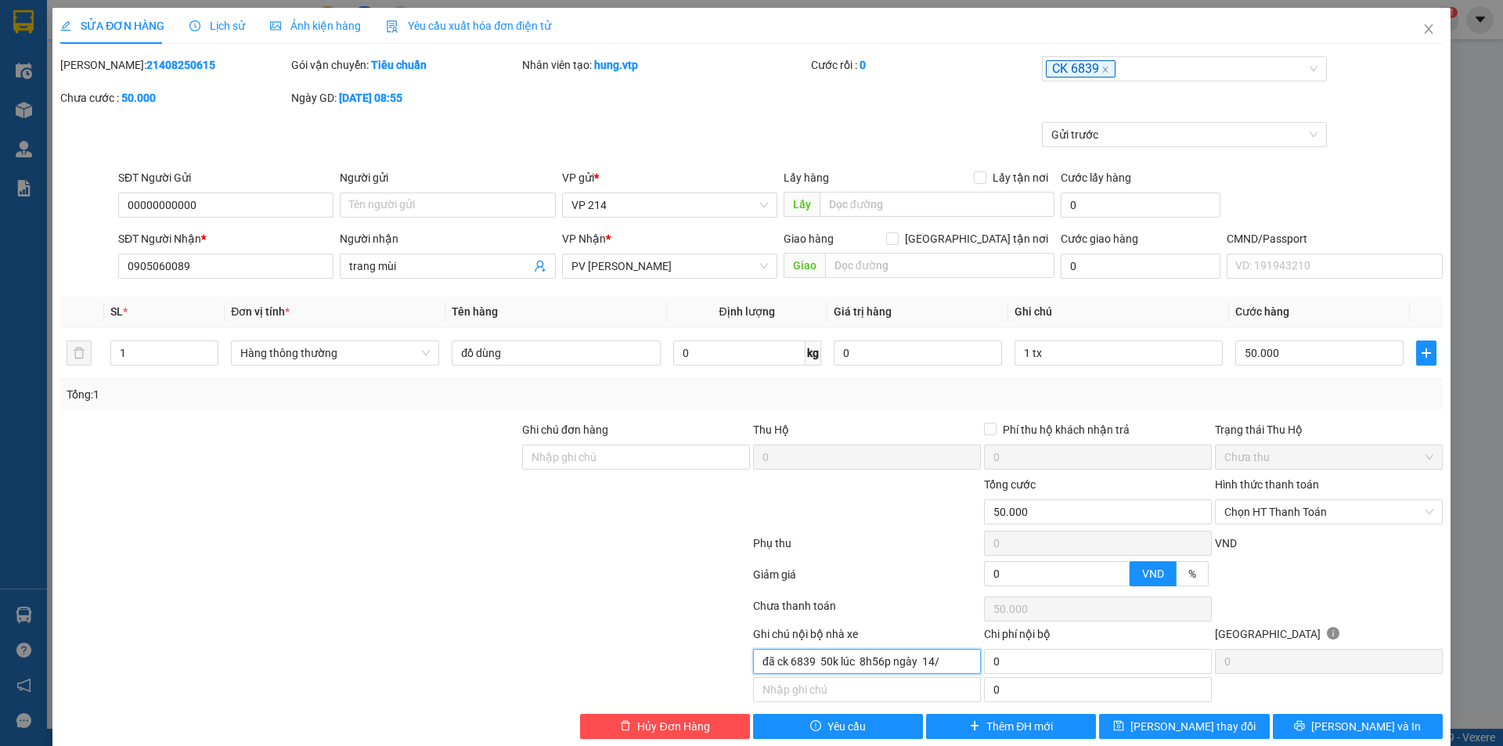
type input "đã ck 6839 50k lúc 8h56p ngày 14/8"
click at [1156, 718] on span "Lưu thay đổi" at bounding box center [1193, 726] width 125 height 17
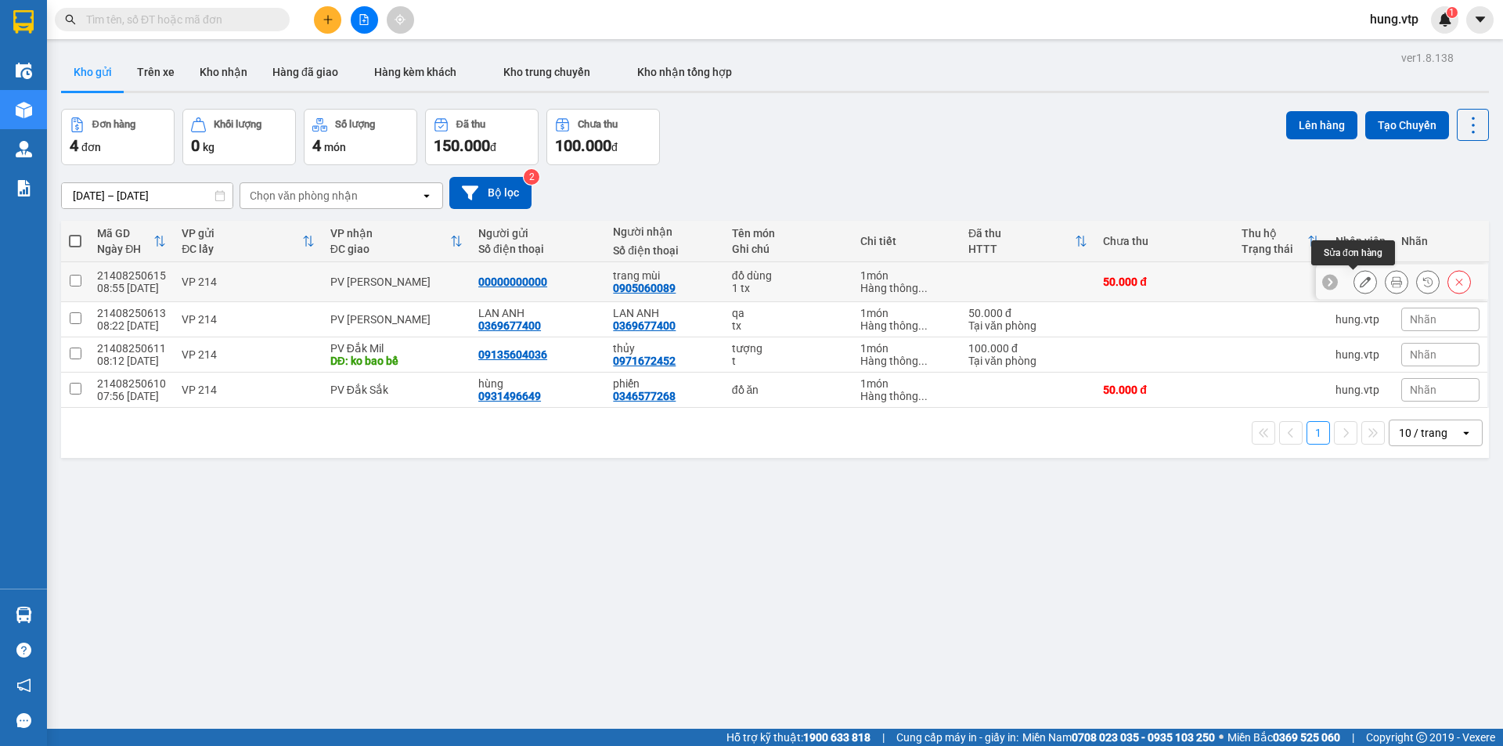
click at [1360, 280] on icon at bounding box center [1365, 281] width 11 height 11
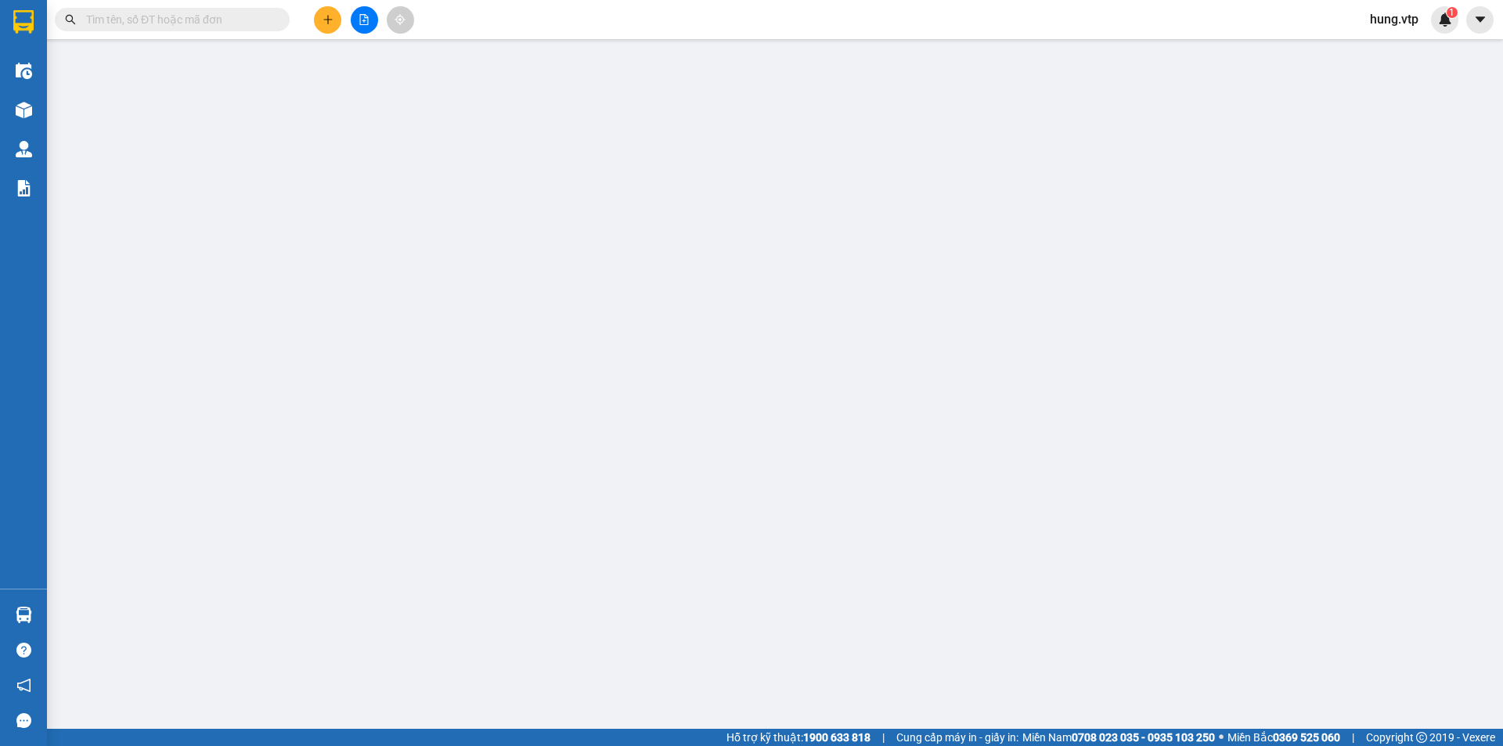
type input "00000000000"
type input "0905060089"
type input "trang mùi"
type input "50.000"
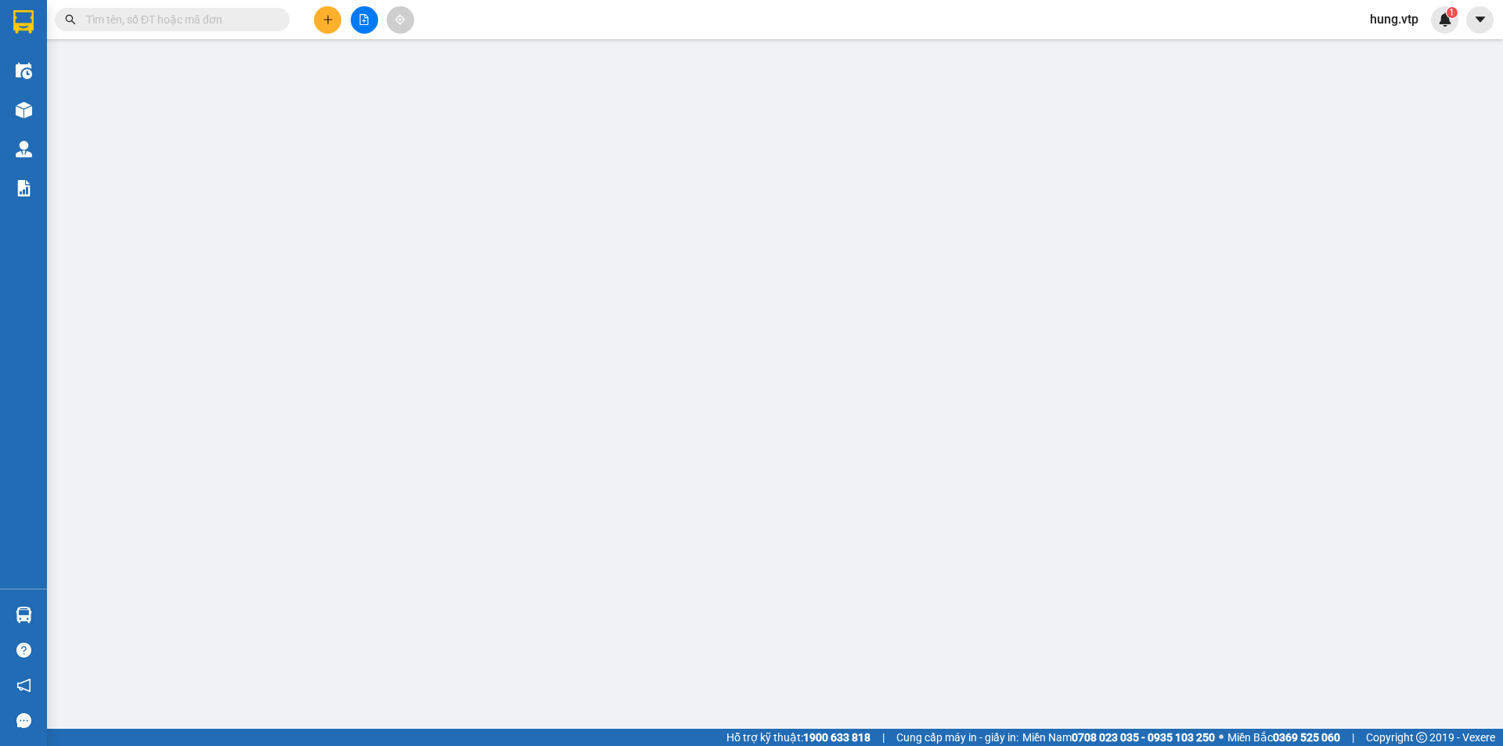
type input "đã ck 6839 50k lúc 8h56p ngày 14/8"
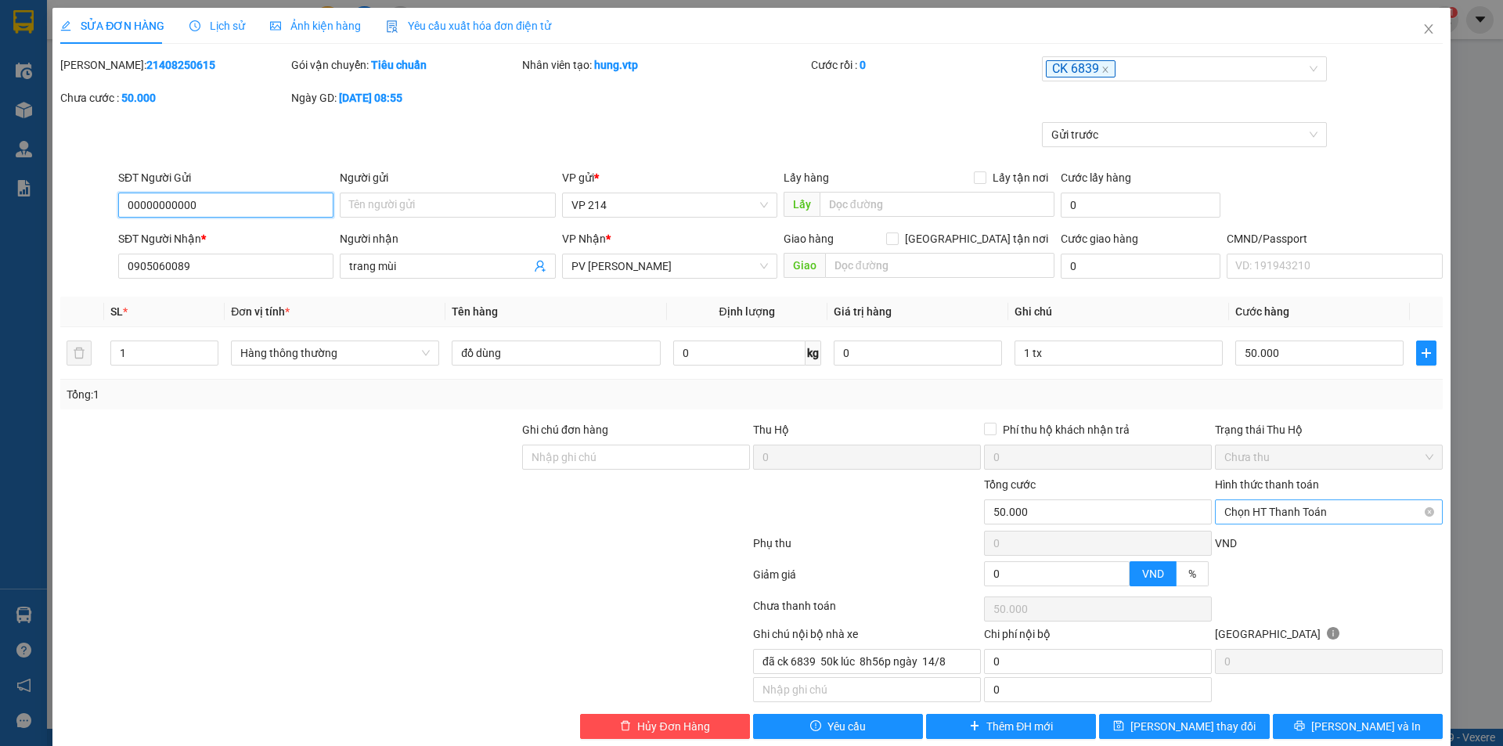
click at [1330, 510] on span "Chọn HT Thanh Toán" at bounding box center [1329, 511] width 209 height 23
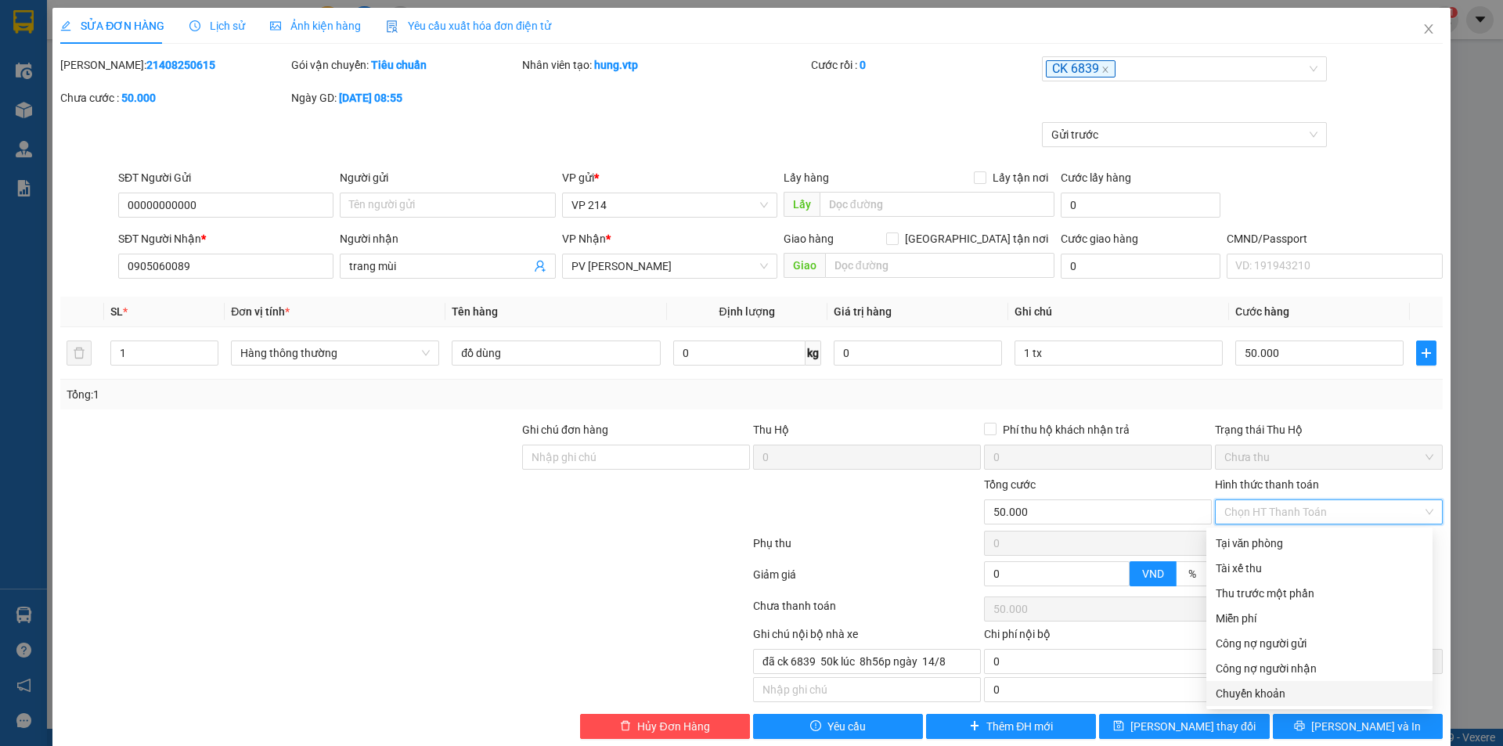
click at [1279, 685] on div "Chuyển khoản" at bounding box center [1319, 693] width 207 height 17
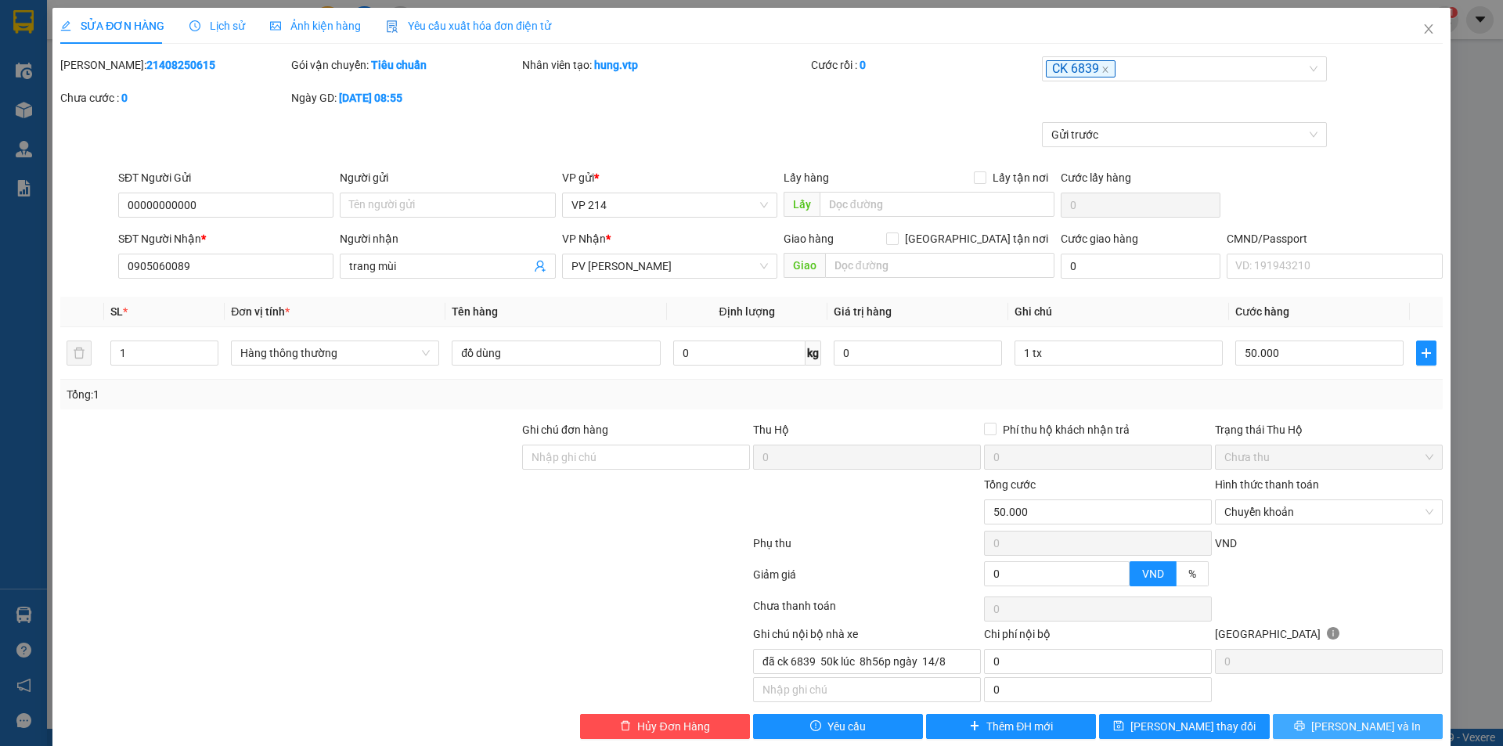
click at [1344, 718] on span "Lưu và In" at bounding box center [1367, 726] width 110 height 17
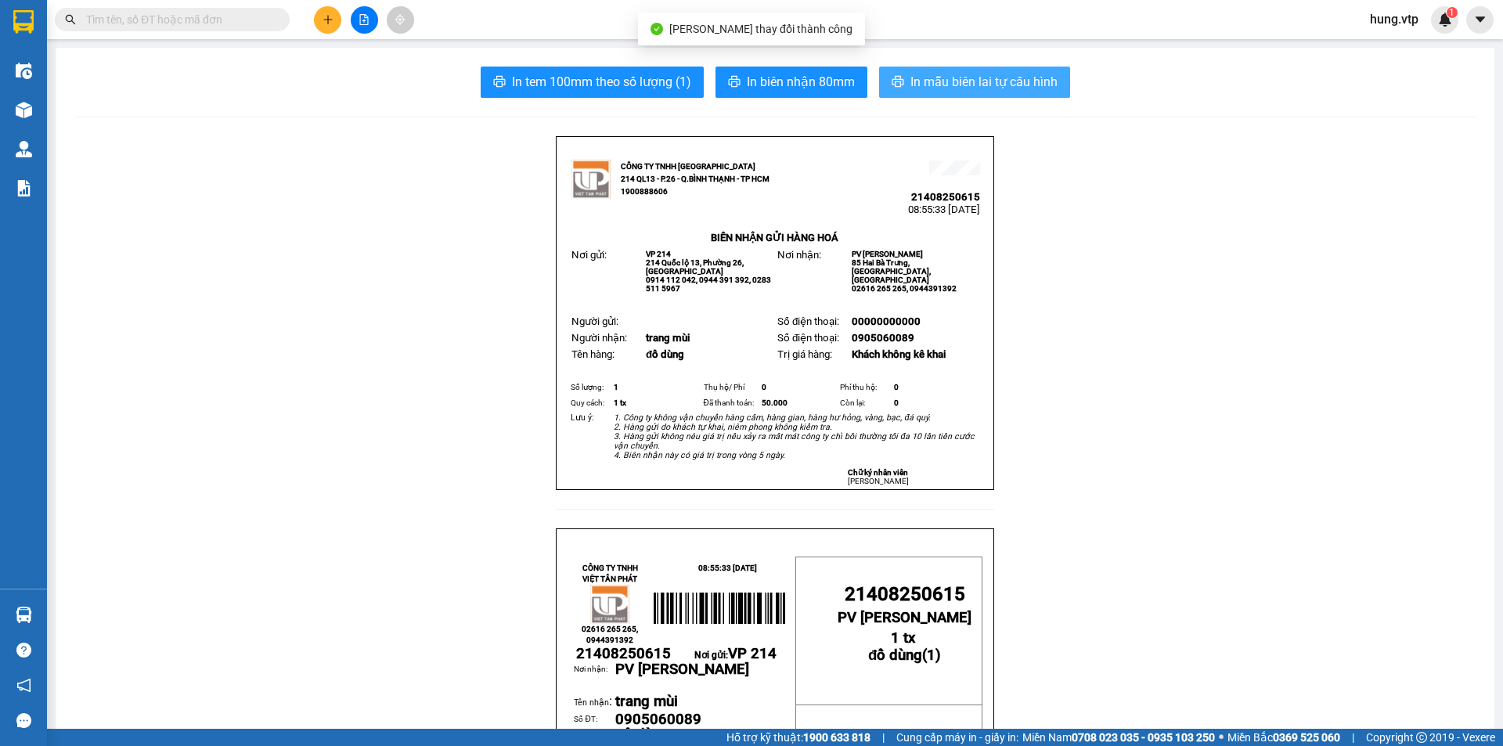
click at [986, 67] on button "In mẫu biên lai tự cấu hình" at bounding box center [974, 82] width 191 height 31
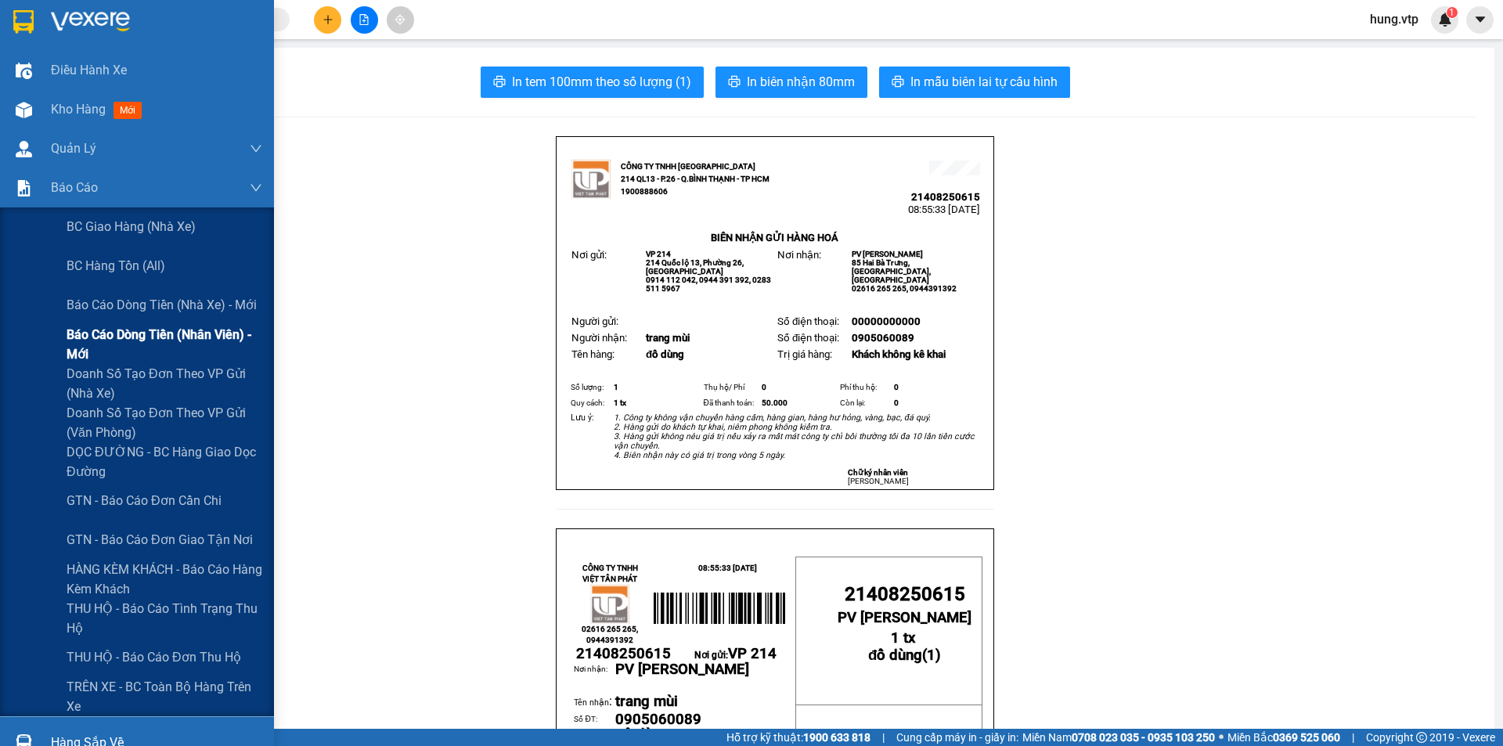
click at [118, 344] on span "Báo cáo dòng tiền (nhân viên) - mới" at bounding box center [165, 344] width 196 height 39
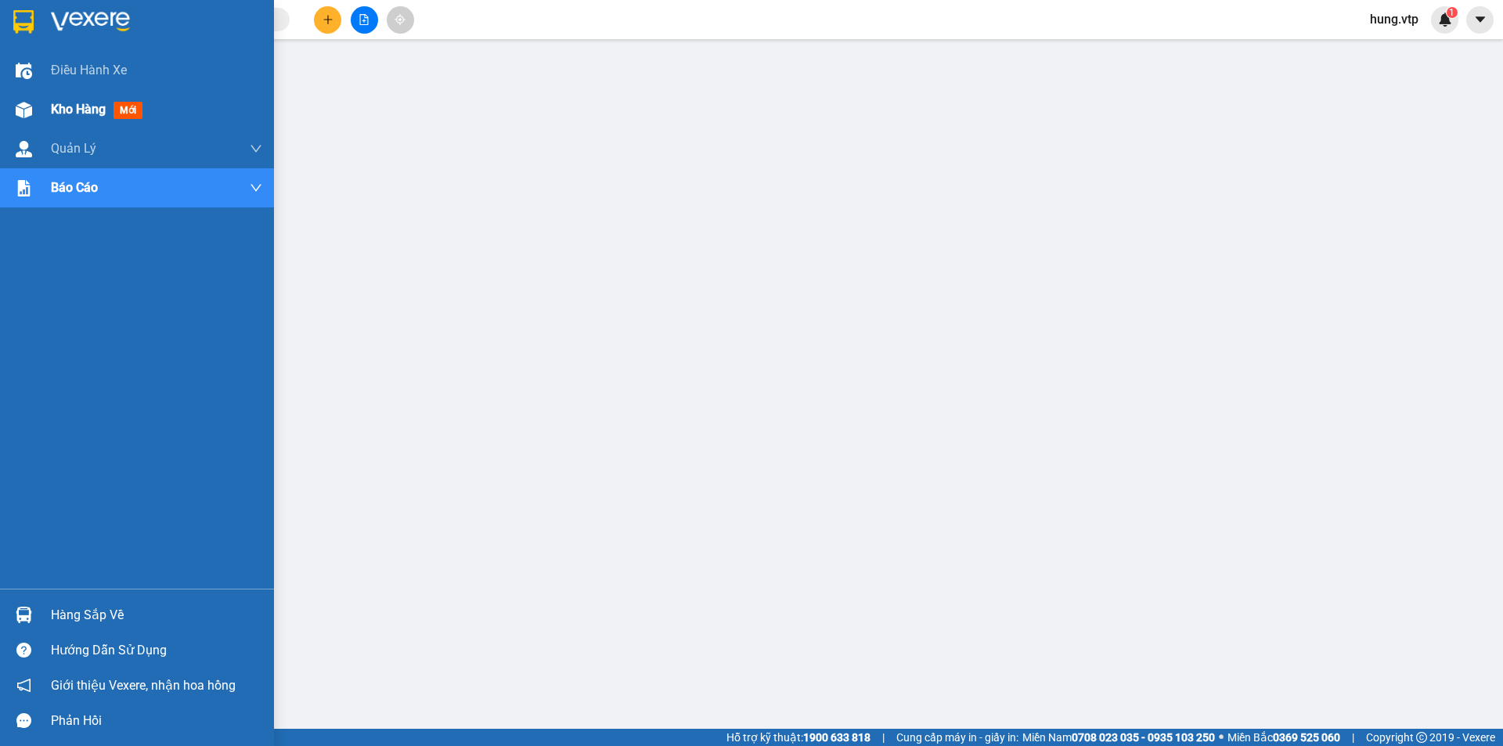
click at [178, 101] on div "Kho hàng mới" at bounding box center [156, 109] width 211 height 39
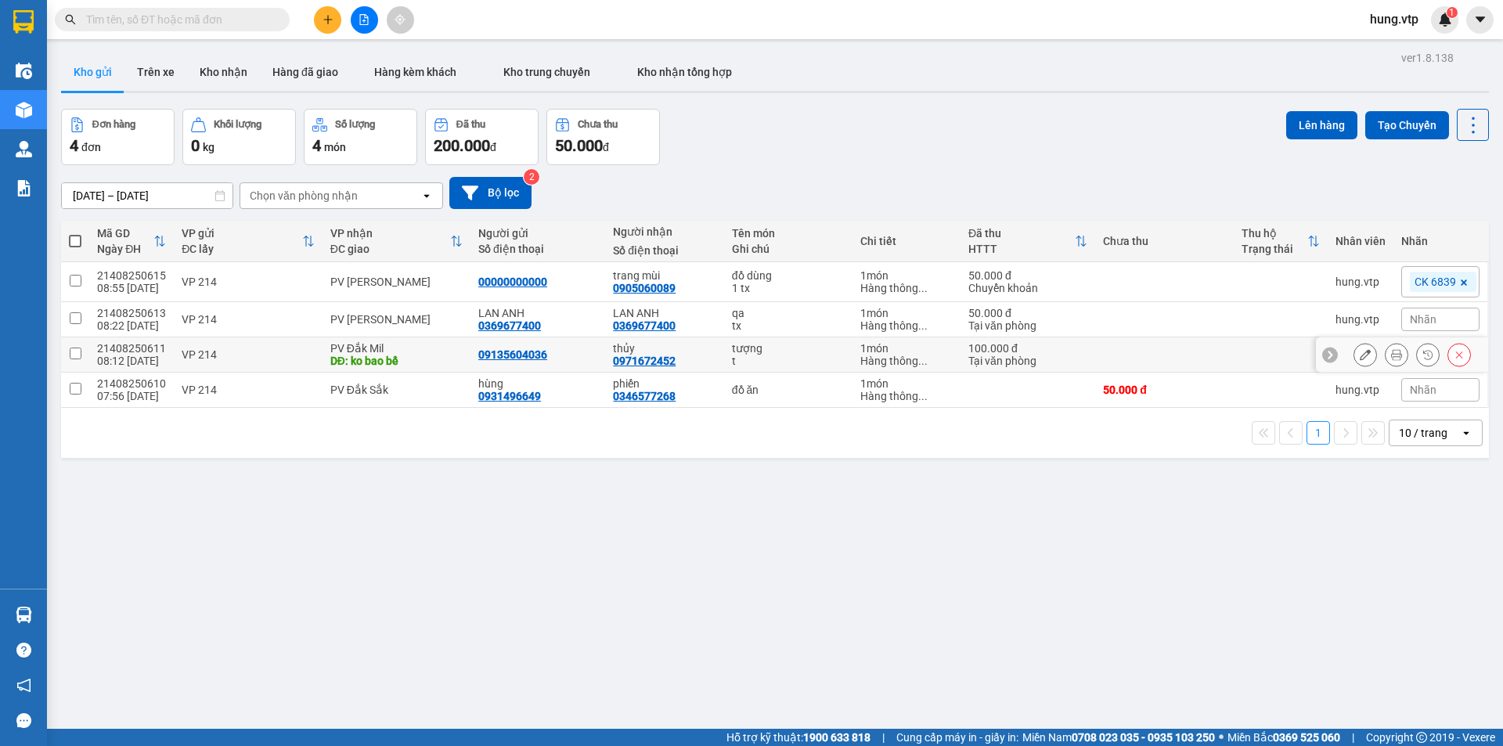
click at [1360, 355] on icon at bounding box center [1365, 354] width 11 height 11
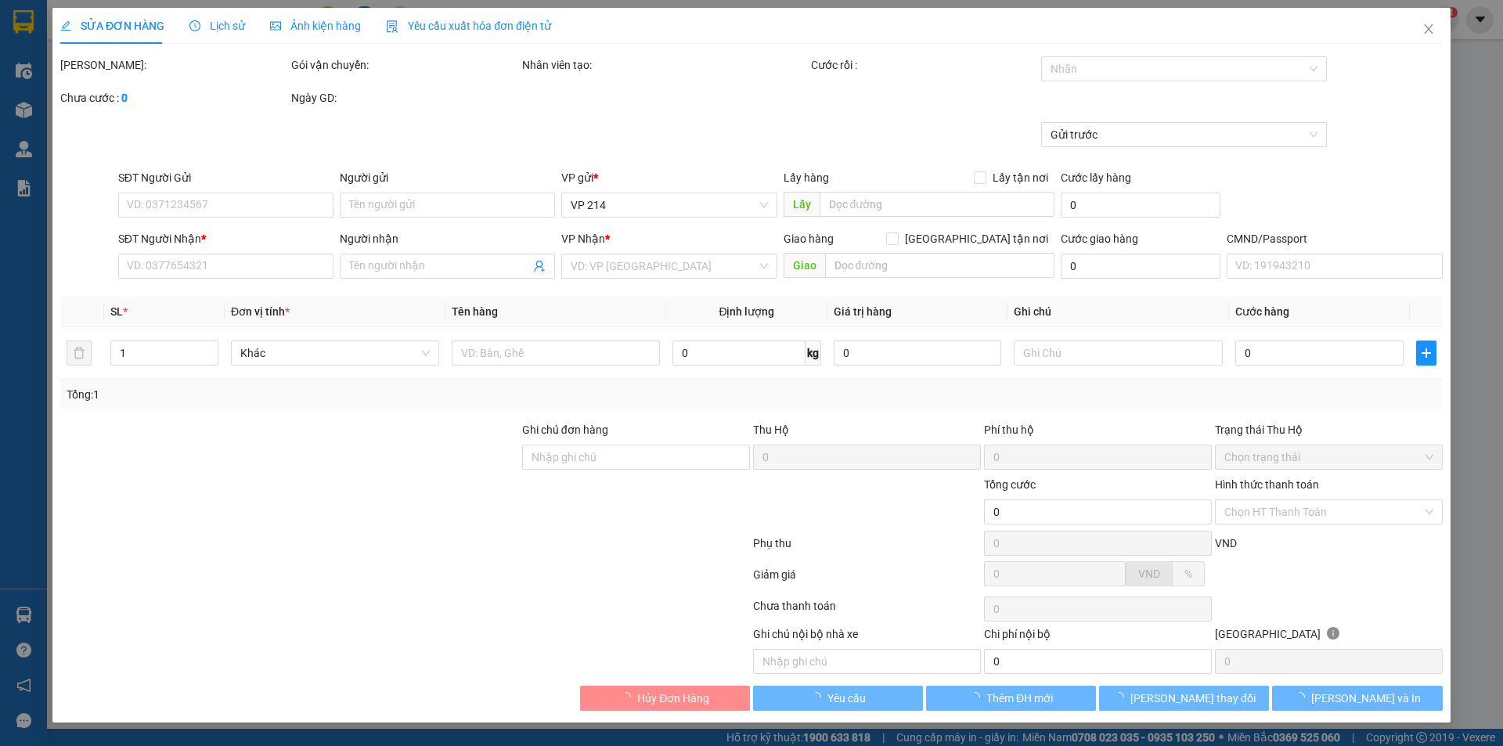
type input "09135604036"
type input "0971672452"
type input "thủy"
type input "ko bao bể"
type input "100.000"
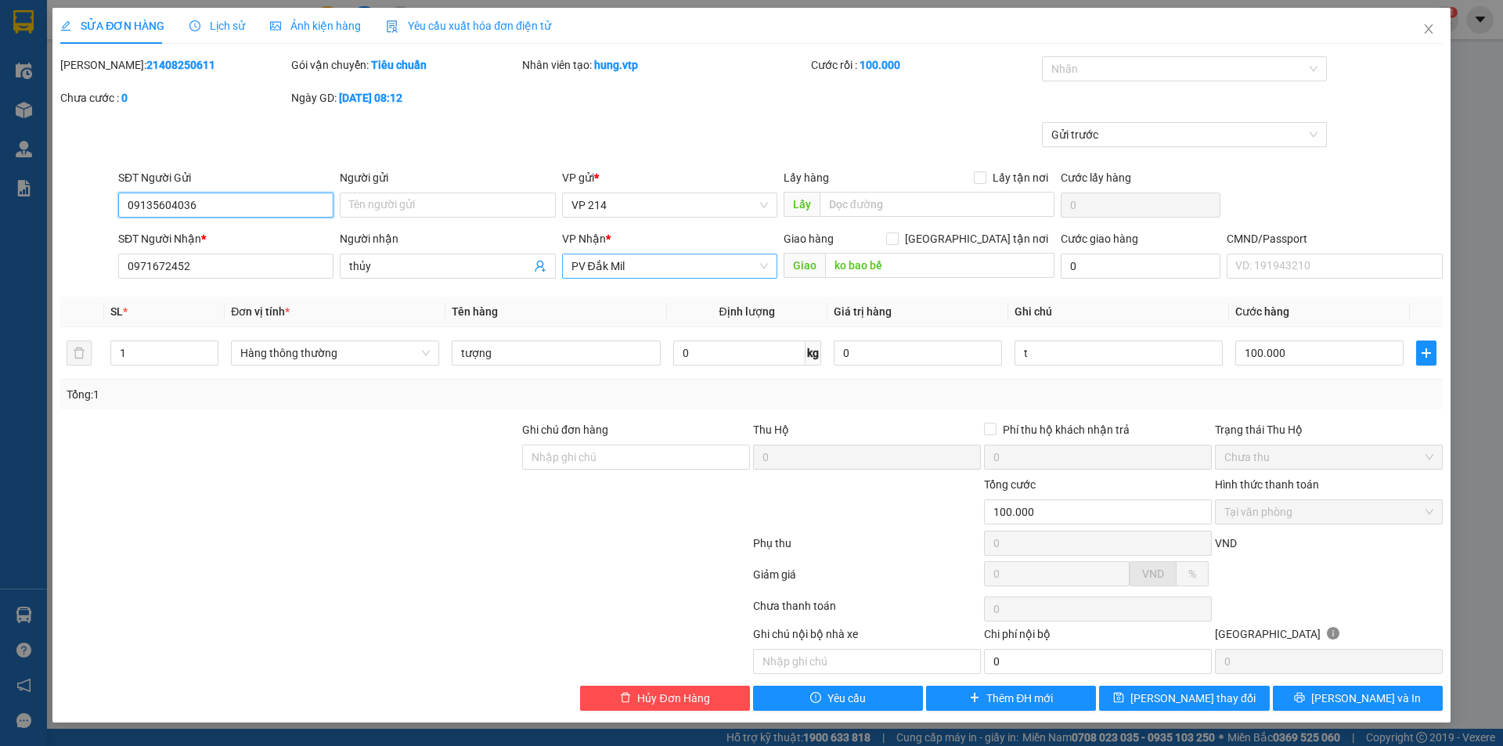
click at [654, 254] on span "PV Đắk Mil" at bounding box center [670, 265] width 197 height 23
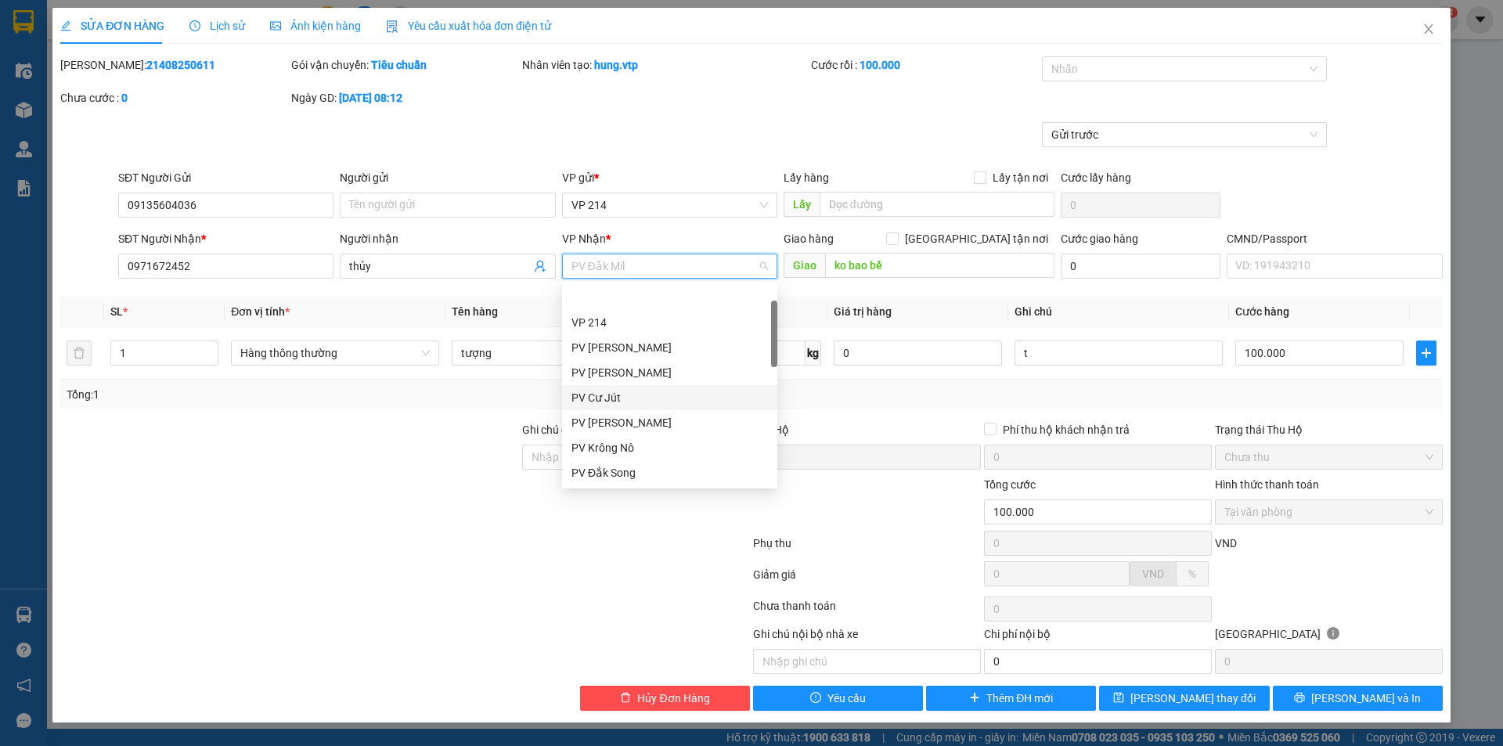
click at [634, 389] on div "PV Cư Jút" at bounding box center [670, 397] width 197 height 17
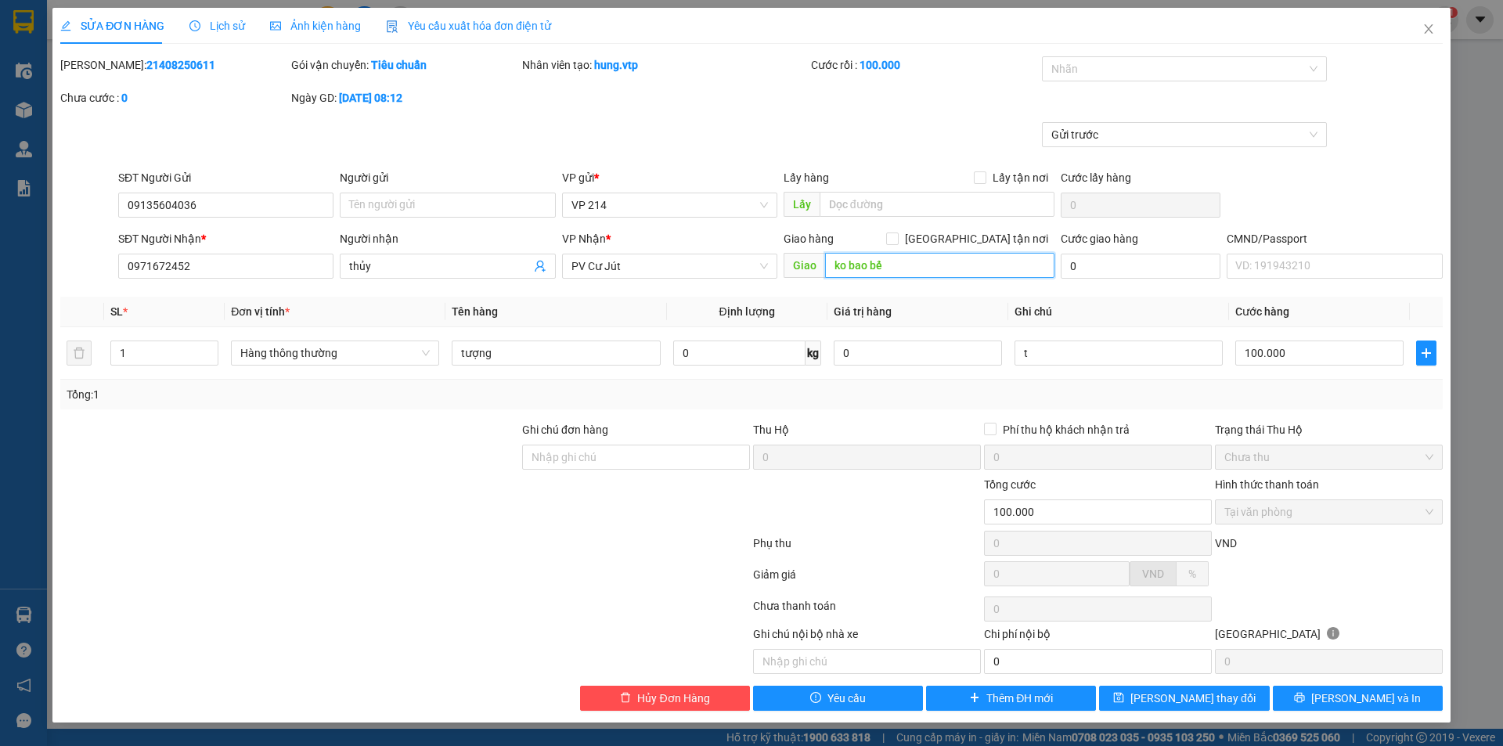
click at [976, 264] on input "ko bao bể" at bounding box center [939, 265] width 229 height 25
click at [960, 264] on input "ko bao bể" at bounding box center [939, 265] width 229 height 25
type input "ko bao bể, chợ 31"
click at [1383, 706] on span "Lưu và In" at bounding box center [1367, 698] width 110 height 17
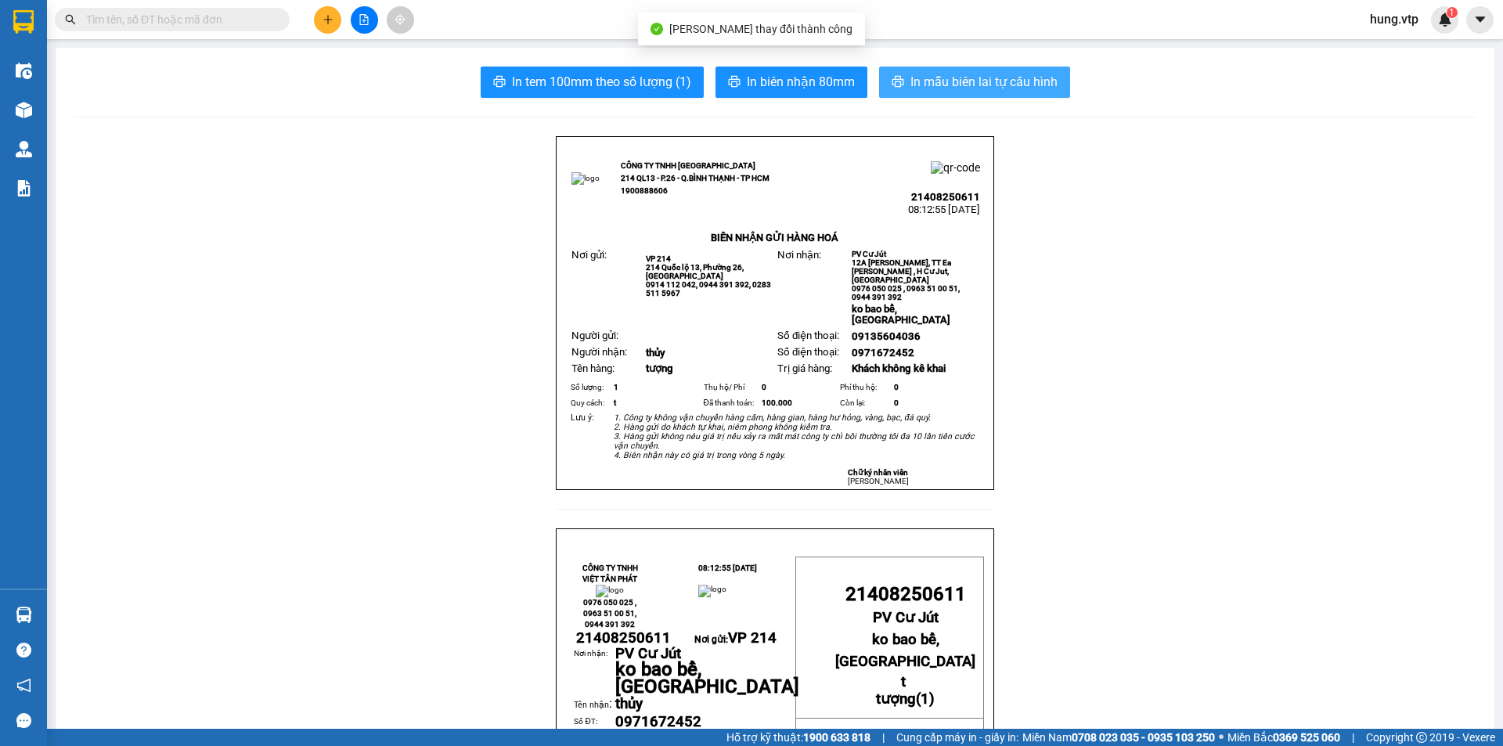
click at [1041, 69] on button "In mẫu biên lai tự cấu hình" at bounding box center [974, 82] width 191 height 31
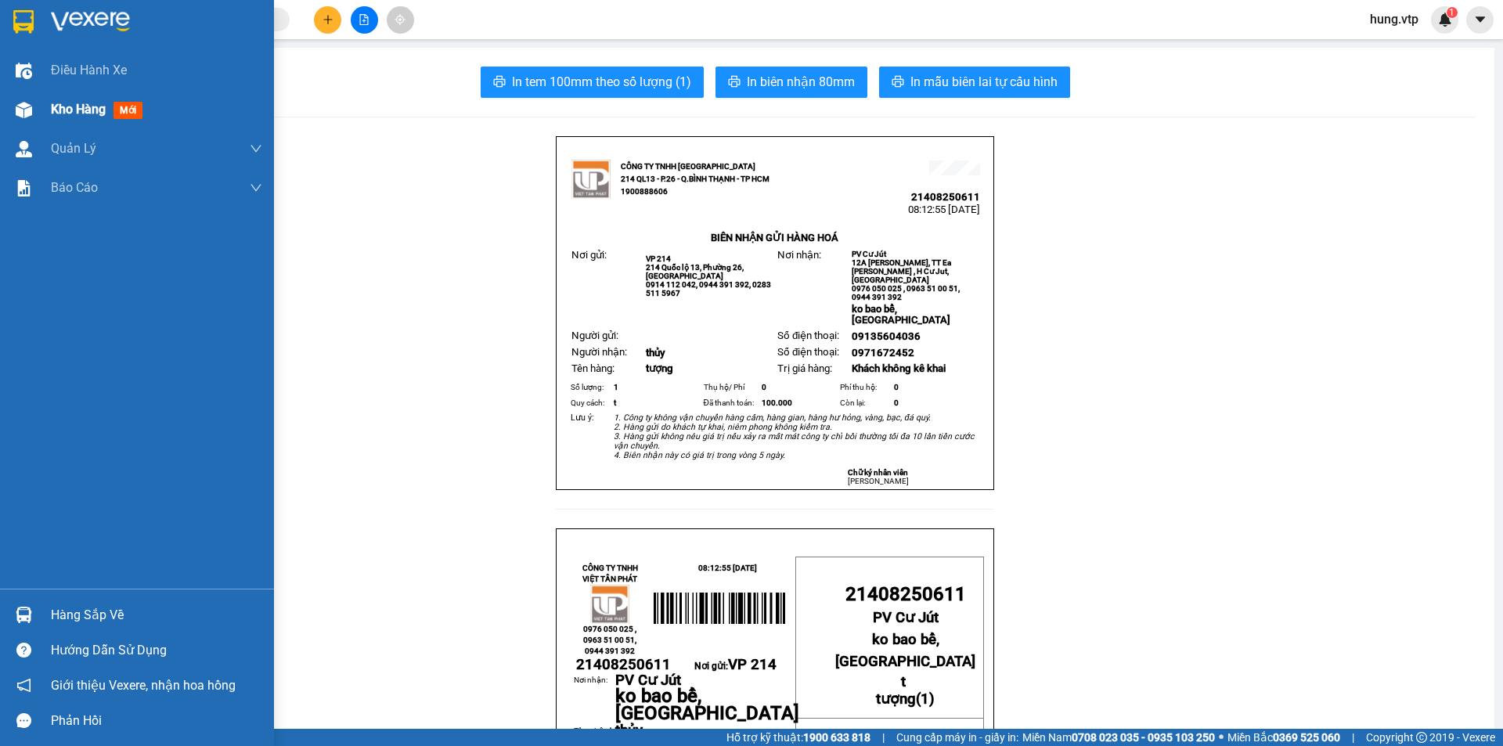
click at [70, 121] on div "Kho hàng mới" at bounding box center [156, 109] width 211 height 39
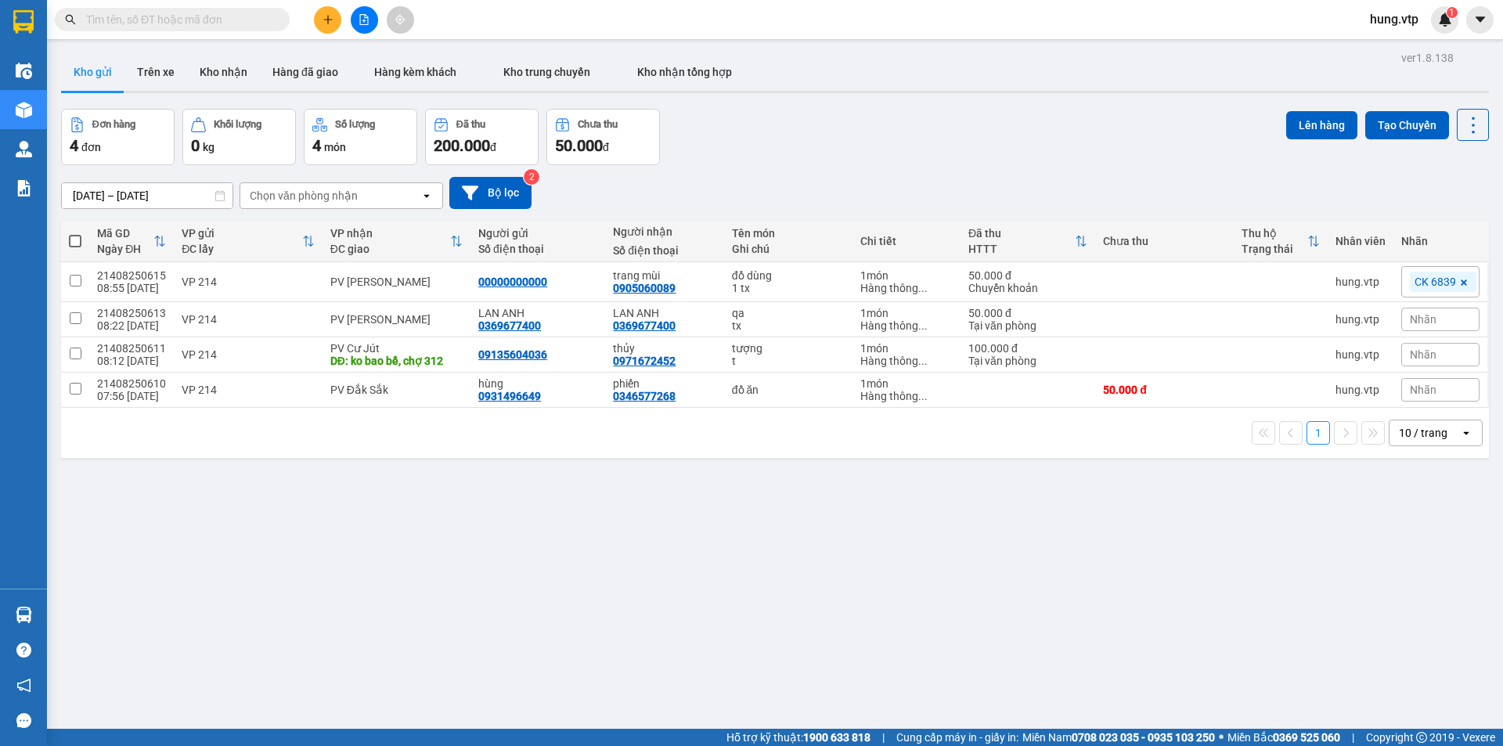
click at [634, 114] on button "Chưa thu 50.000 đ" at bounding box center [604, 137] width 114 height 56
drag, startPoint x: 615, startPoint y: 132, endPoint x: 583, endPoint y: -52, distance: 186.8
click at [583, 0] on html "Kết quả tìm kiếm ( 0 ) Bộ lọc No Data hung.vtp 1 Điều hành xe Kho hàng mới Quản…" at bounding box center [751, 373] width 1503 height 746
click at [327, 24] on icon "plus" at bounding box center [328, 19] width 11 height 11
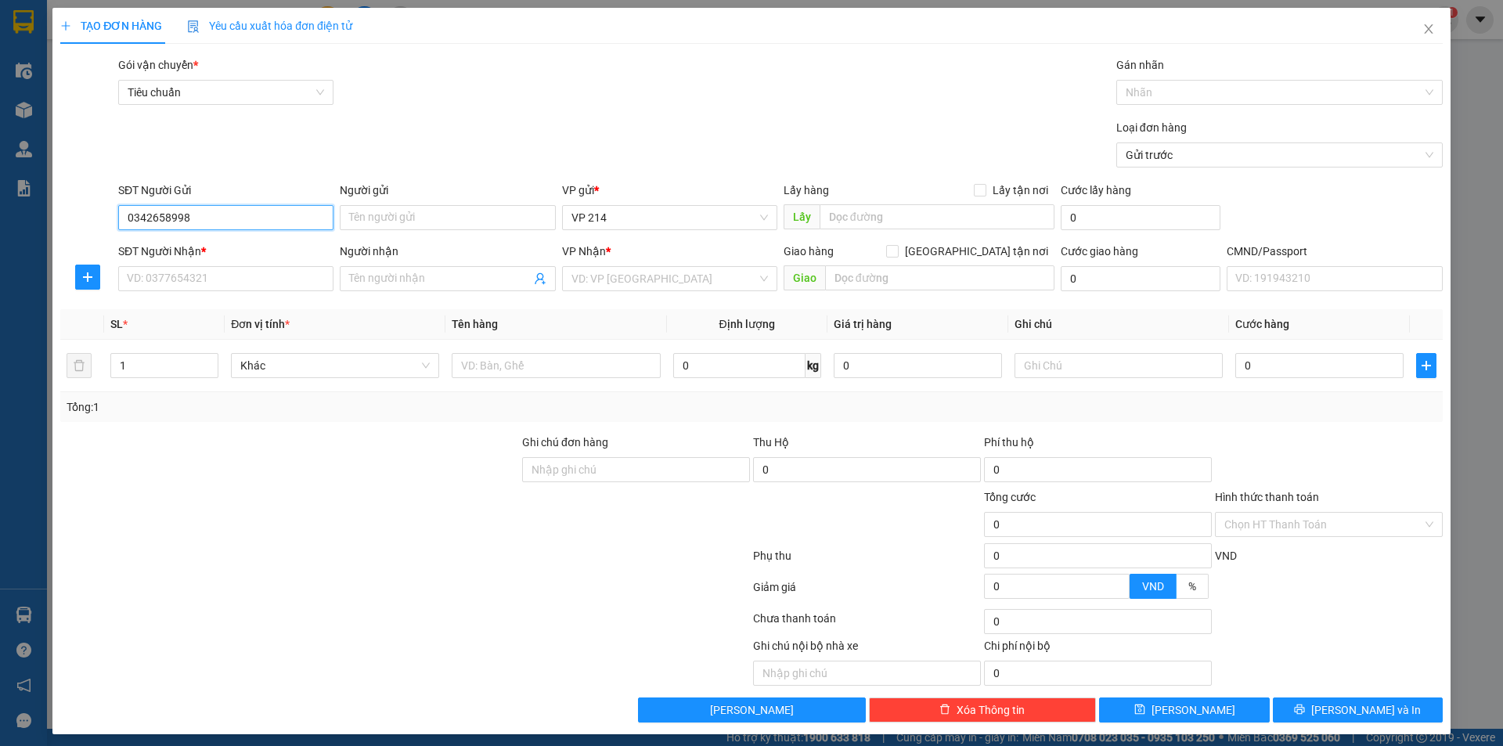
type input "0342658998"
type input "k"
type input "hati"
click at [171, 277] on input "SĐT Người Nhận *" at bounding box center [225, 278] width 215 height 25
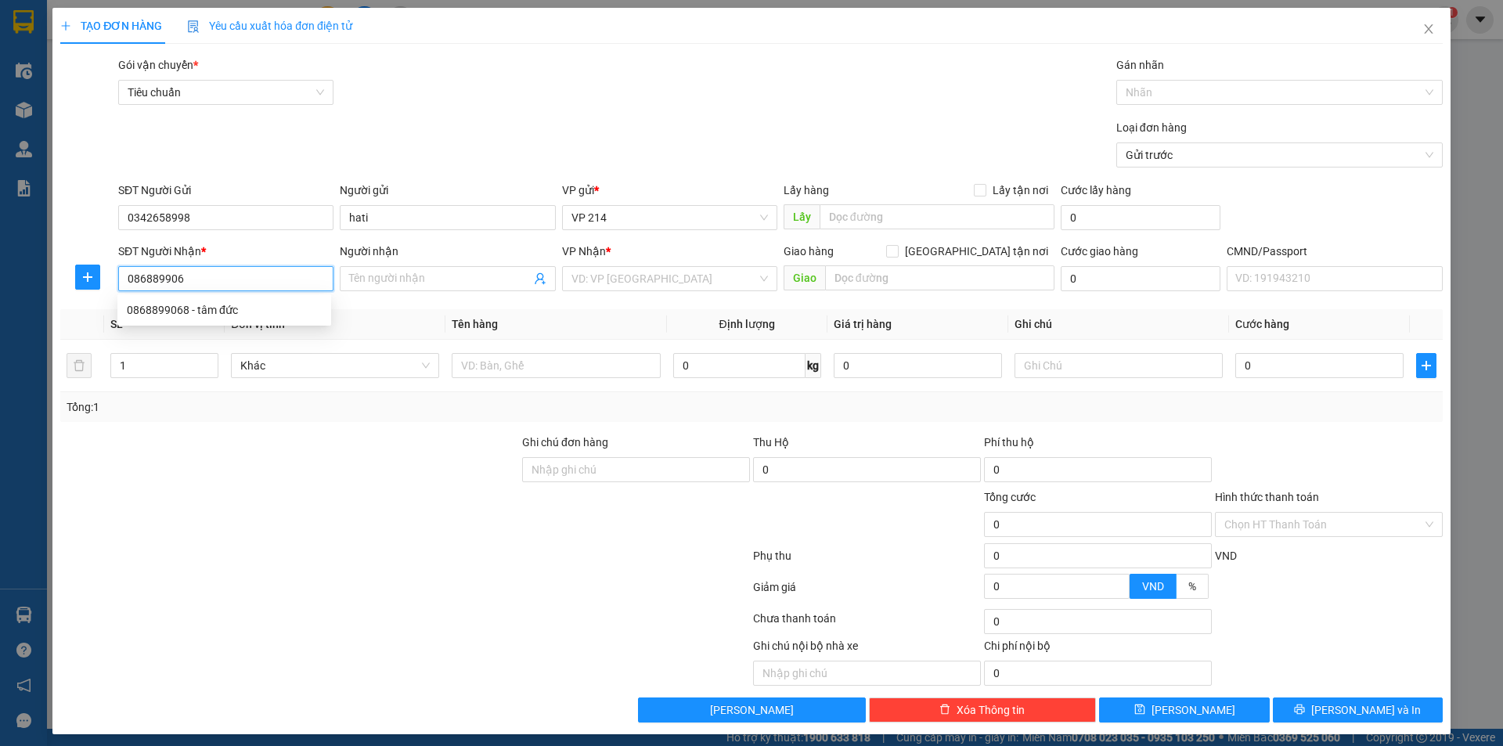
type input "0868899068"
click at [172, 306] on div "0868899068 - tâm đức" at bounding box center [224, 309] width 195 height 17
type input "tâm đức"
type input "0868899068"
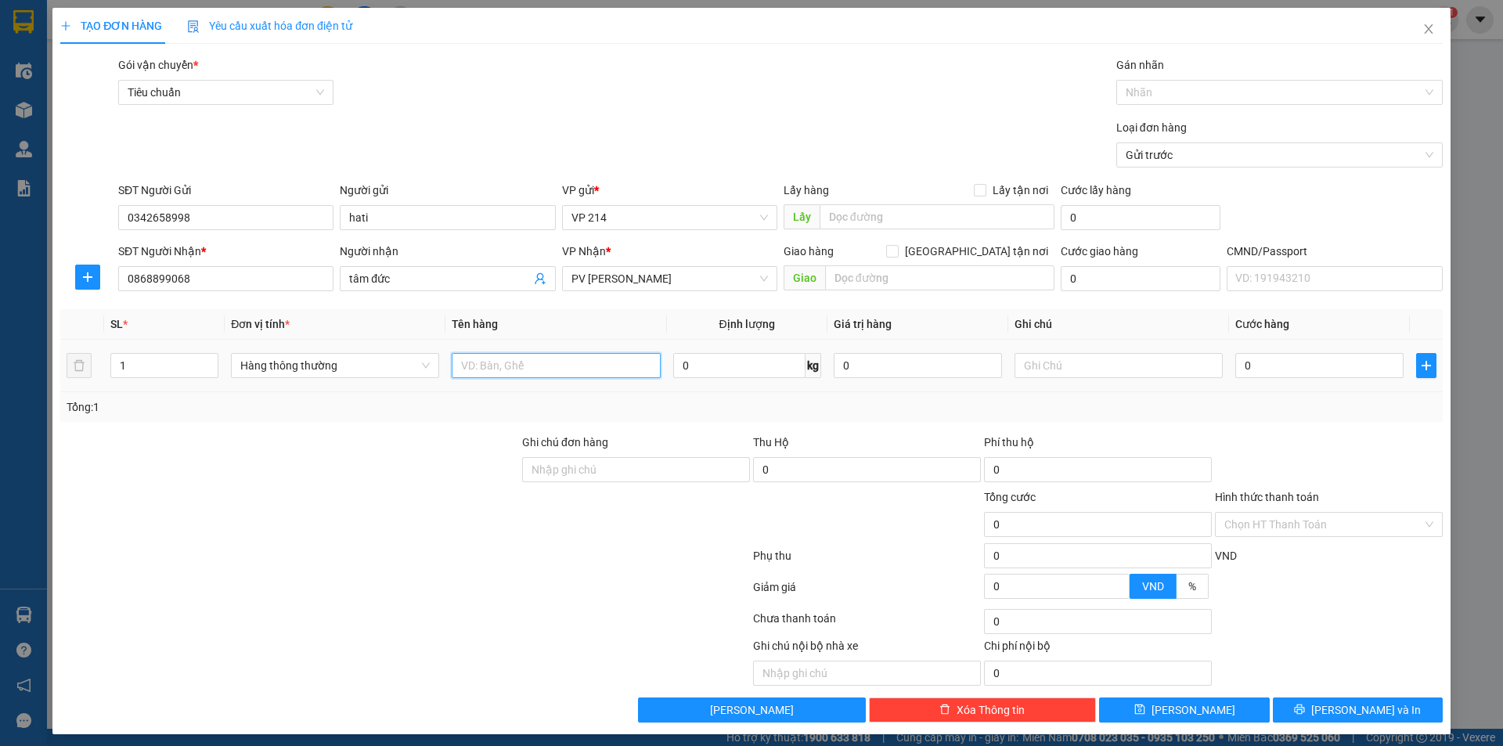
click at [491, 359] on input "text" at bounding box center [556, 365] width 208 height 25
type input "răng"
type input "0"
type input "1h"
type input "3"
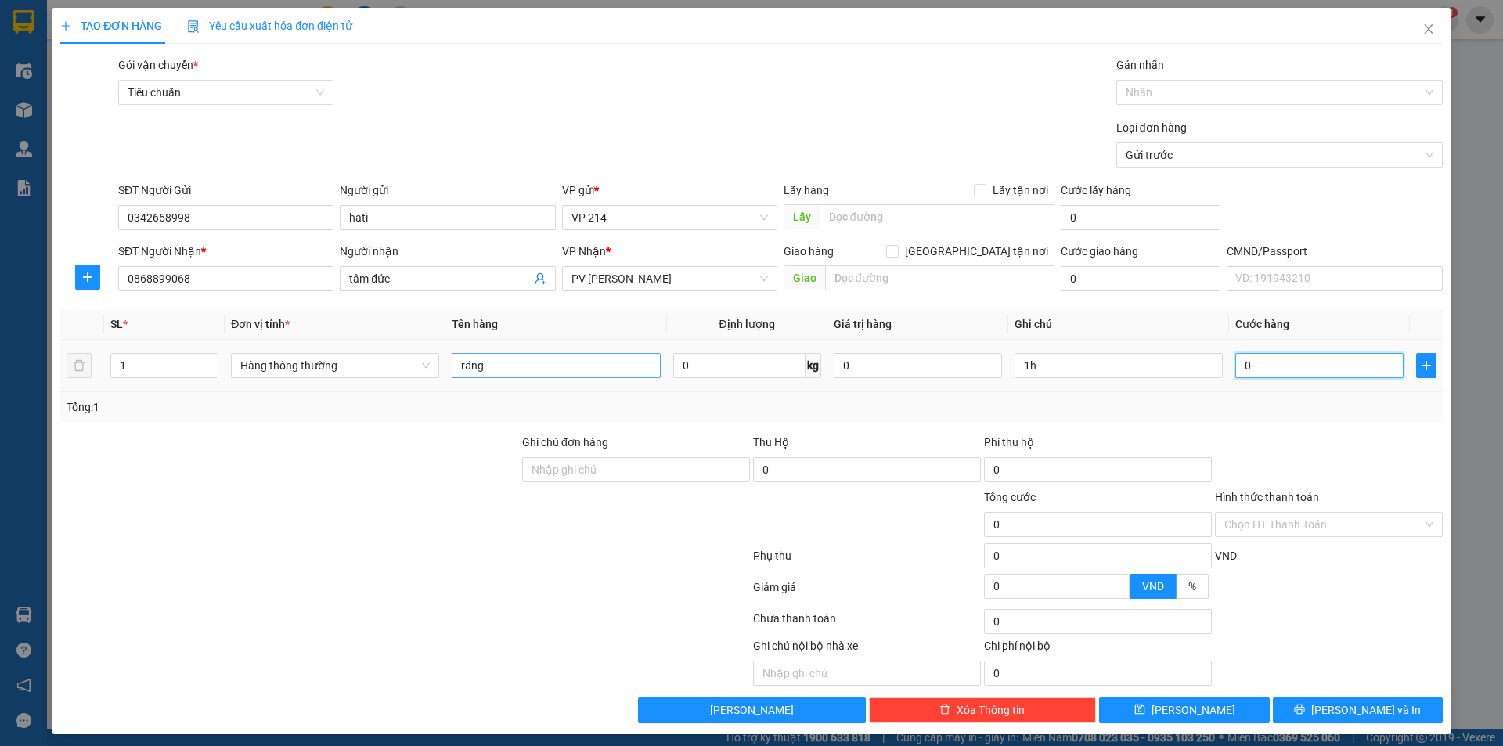
type input "3"
type input "30"
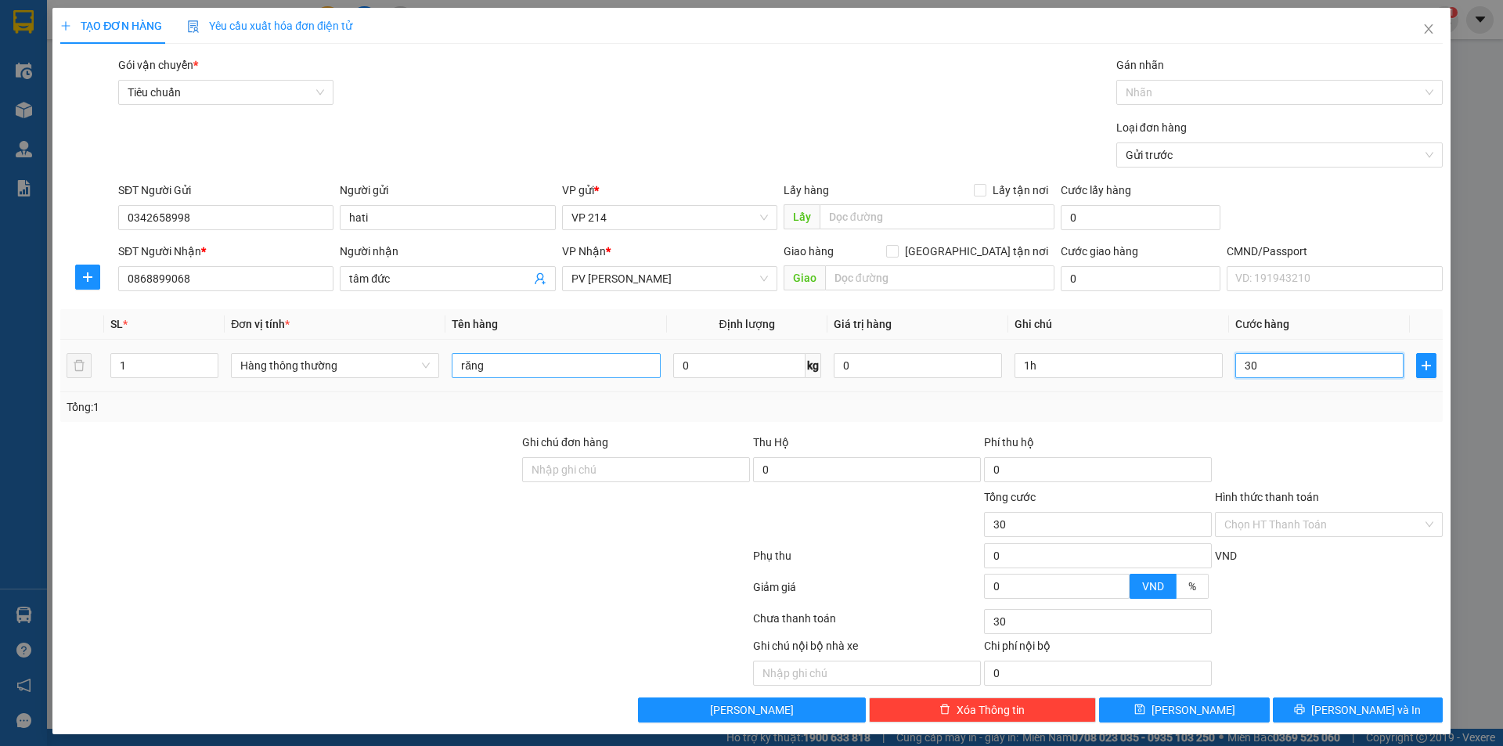
type input "300"
type input "3.000"
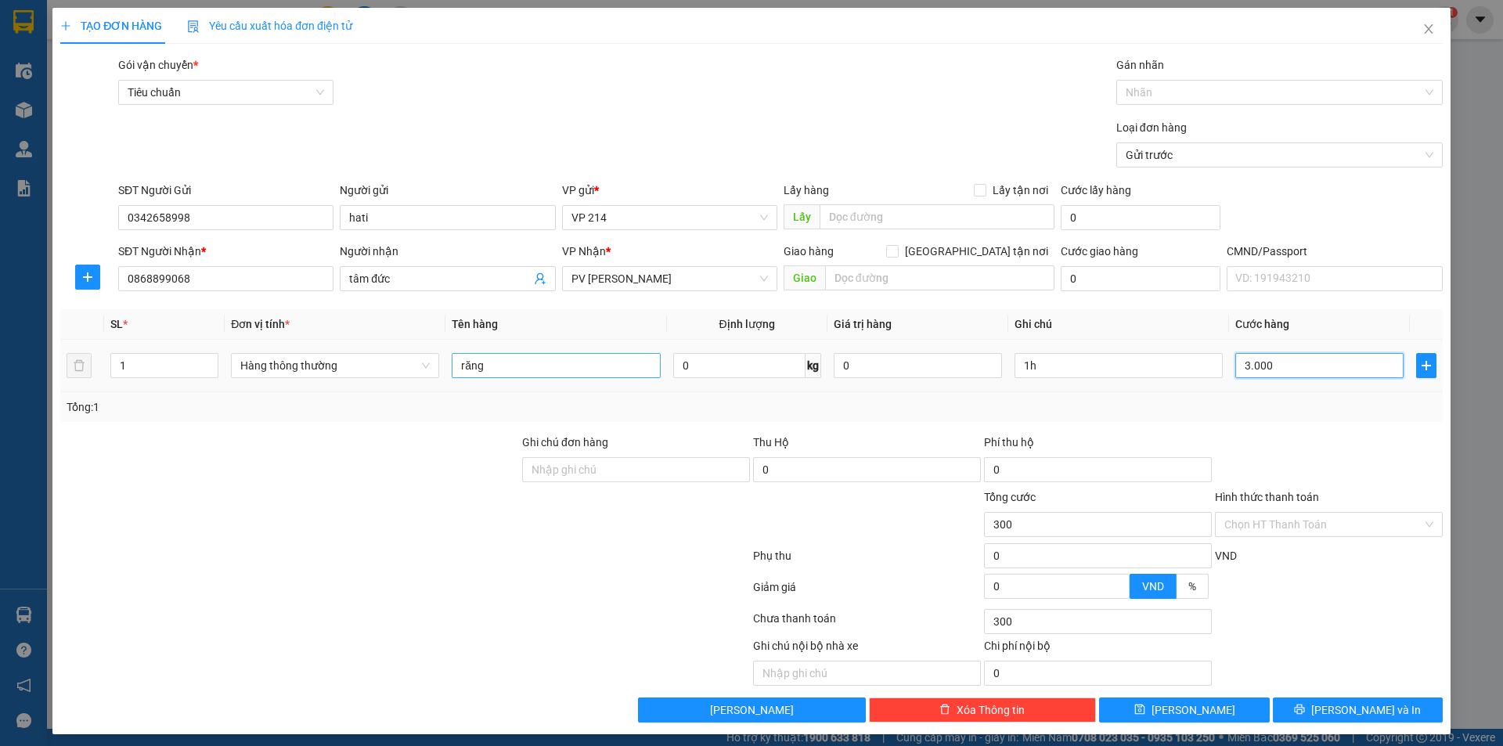
type input "3.000"
type input "30.000"
click at [1275, 529] on input "Hình thức thanh toán" at bounding box center [1324, 524] width 198 height 23
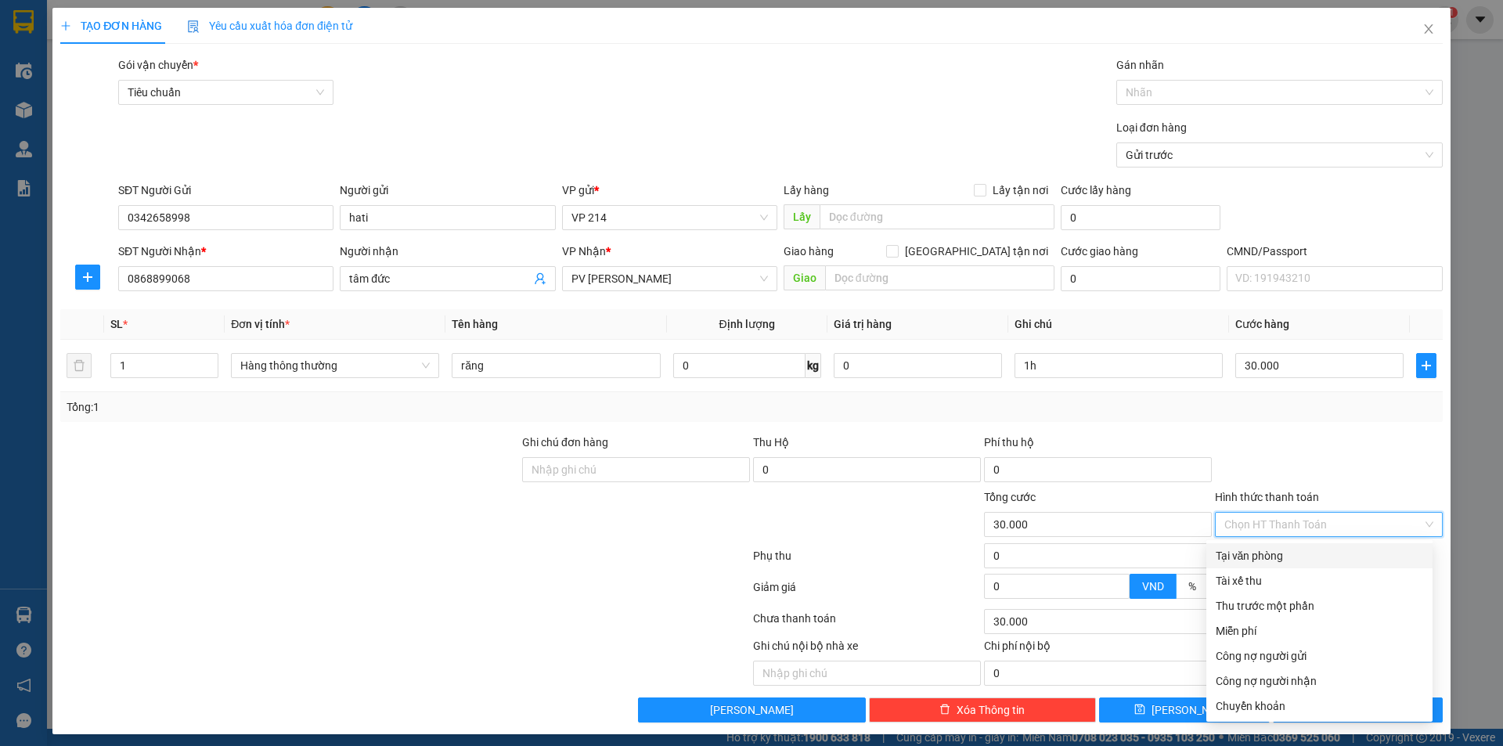
click at [1282, 561] on div "Tại văn phòng" at bounding box center [1319, 555] width 207 height 17
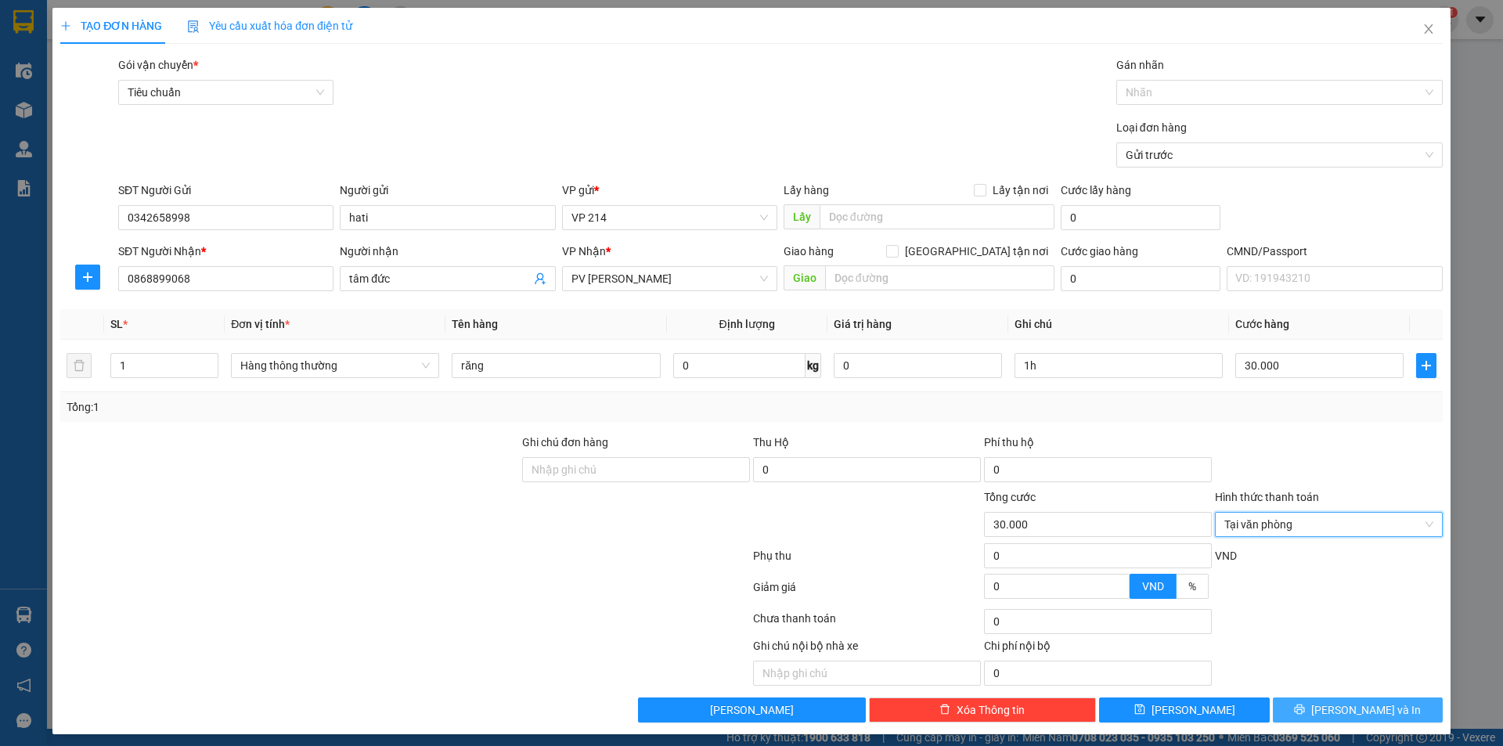
click at [1348, 723] on div "TẠO ĐƠN HÀNG Yêu cầu xuất hóa đơn điện tử Transit Pickup Surcharge Ids Transit …" at bounding box center [751, 371] width 1398 height 727
click at [1355, 709] on span "Lưu và In" at bounding box center [1367, 710] width 110 height 17
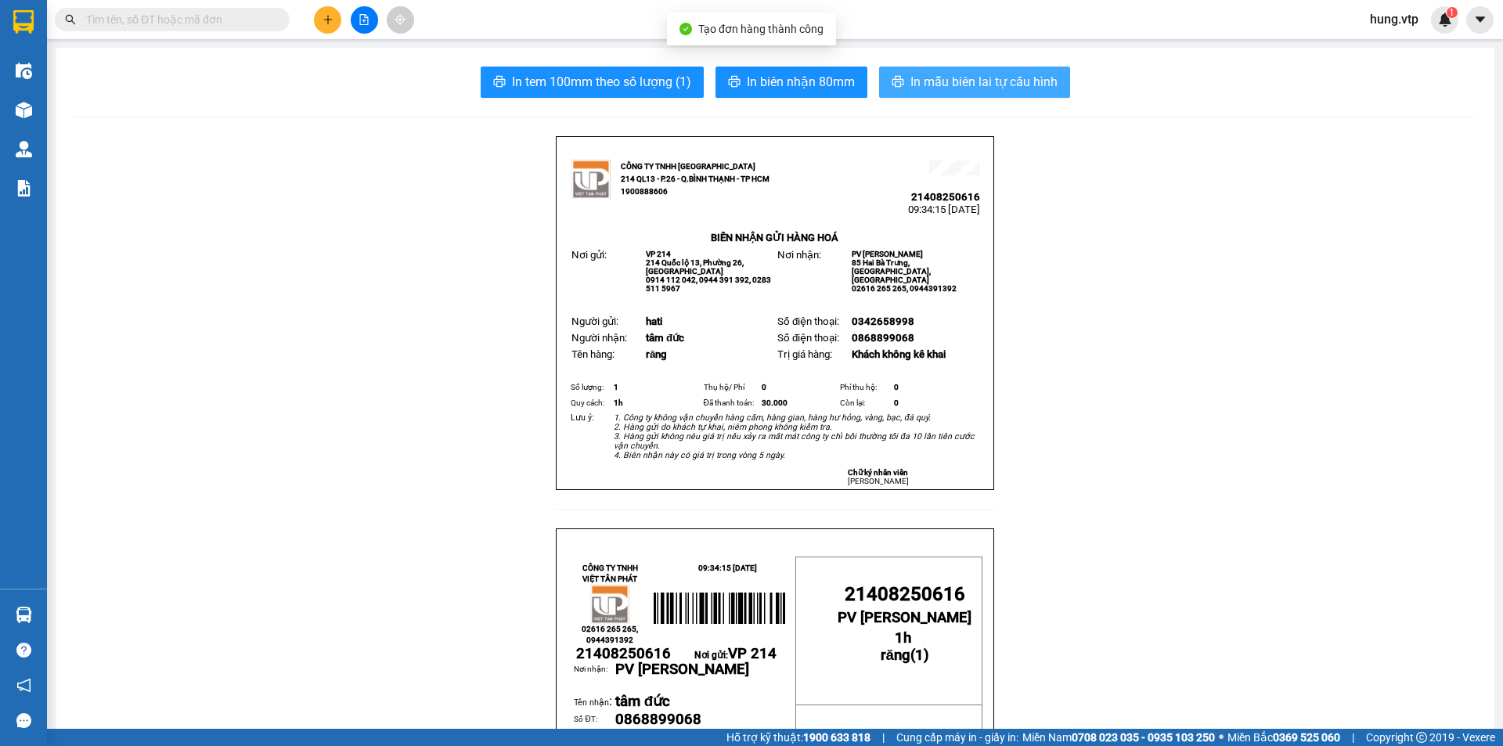
click at [956, 78] on span "In mẫu biên lai tự cấu hình" at bounding box center [984, 82] width 147 height 20
